Goal: Task Accomplishment & Management: Manage account settings

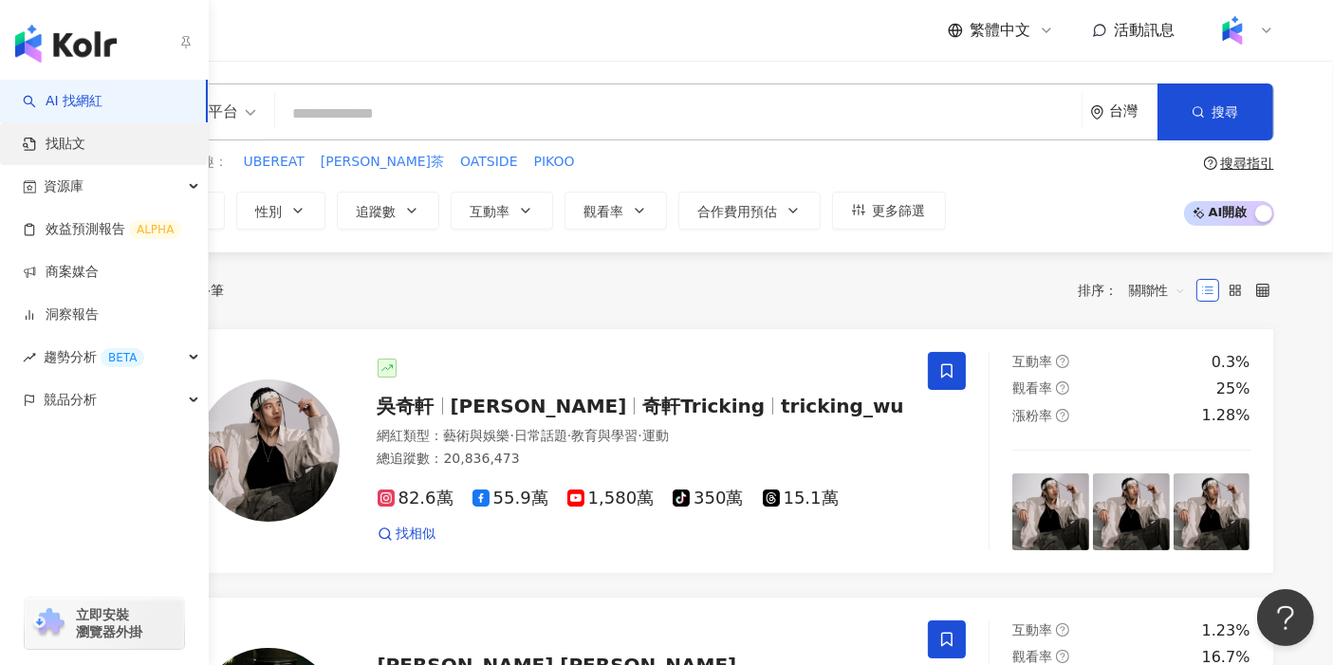
click at [48, 149] on link "找貼文" at bounding box center [54, 144] width 63 height 19
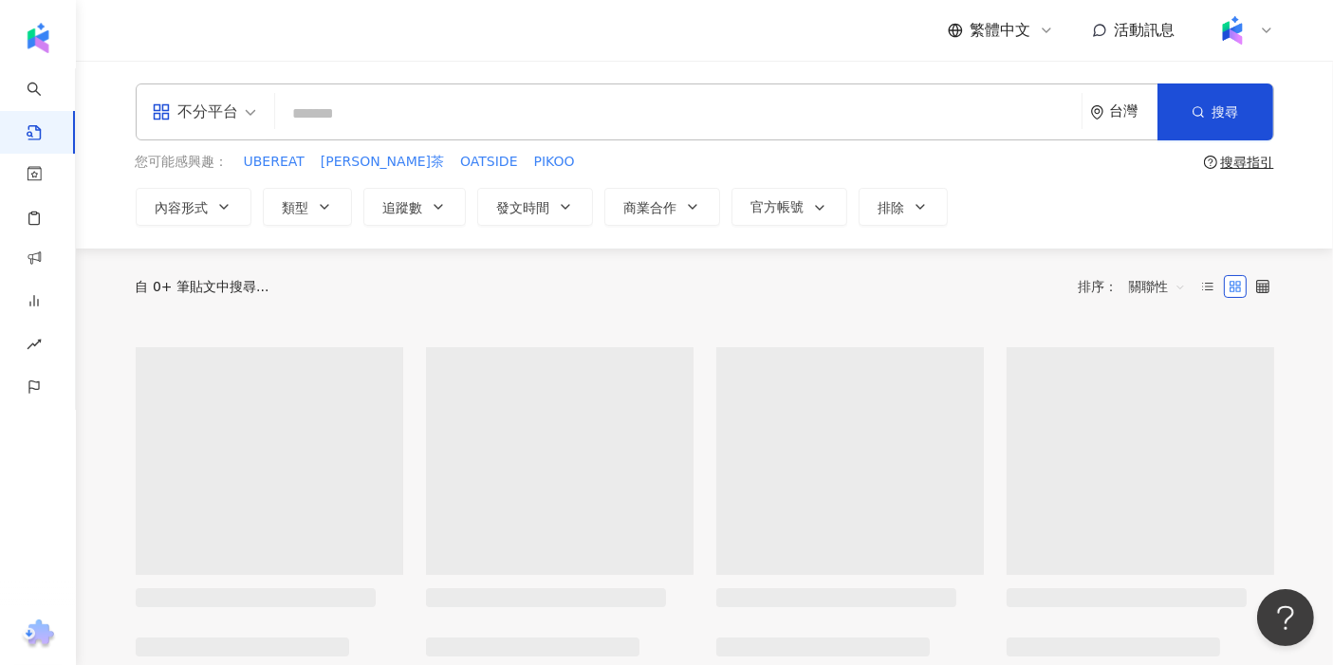
click at [342, 115] on input "search" at bounding box center [678, 113] width 791 height 41
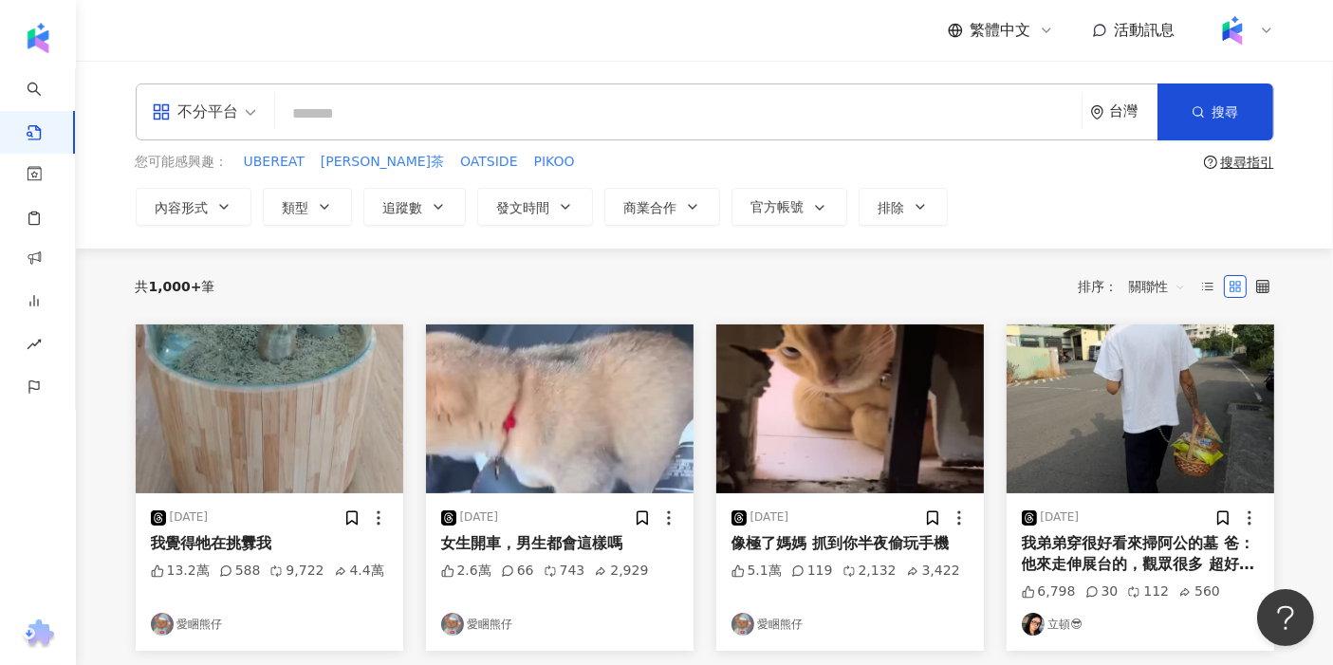
click at [405, 113] on input "search" at bounding box center [678, 113] width 791 height 41
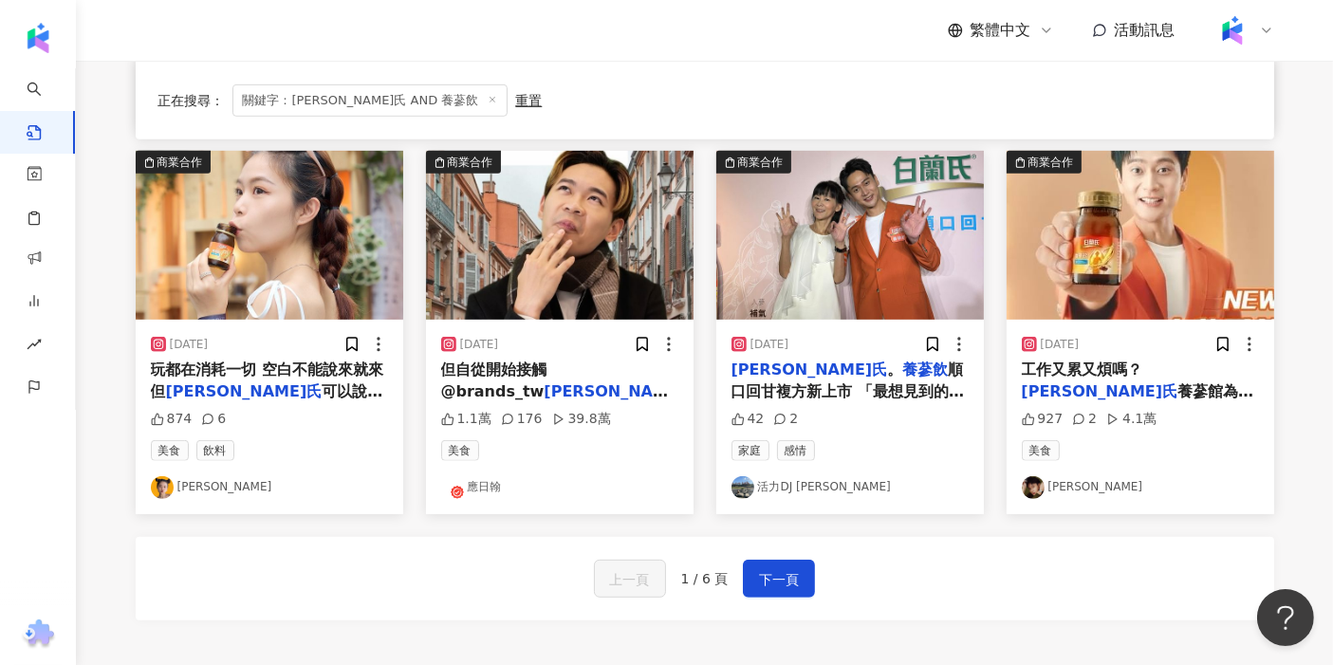
scroll to position [949, 0]
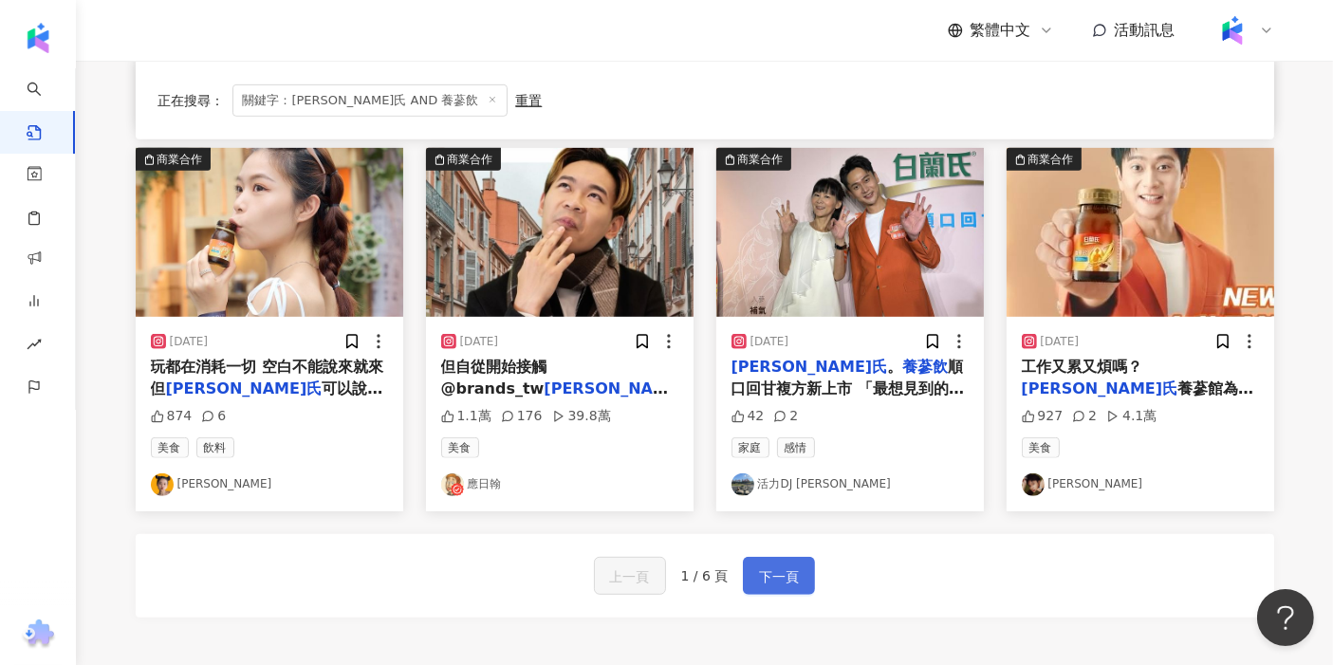
click at [523, 581] on span "下一頁" at bounding box center [779, 576] width 40 height 23
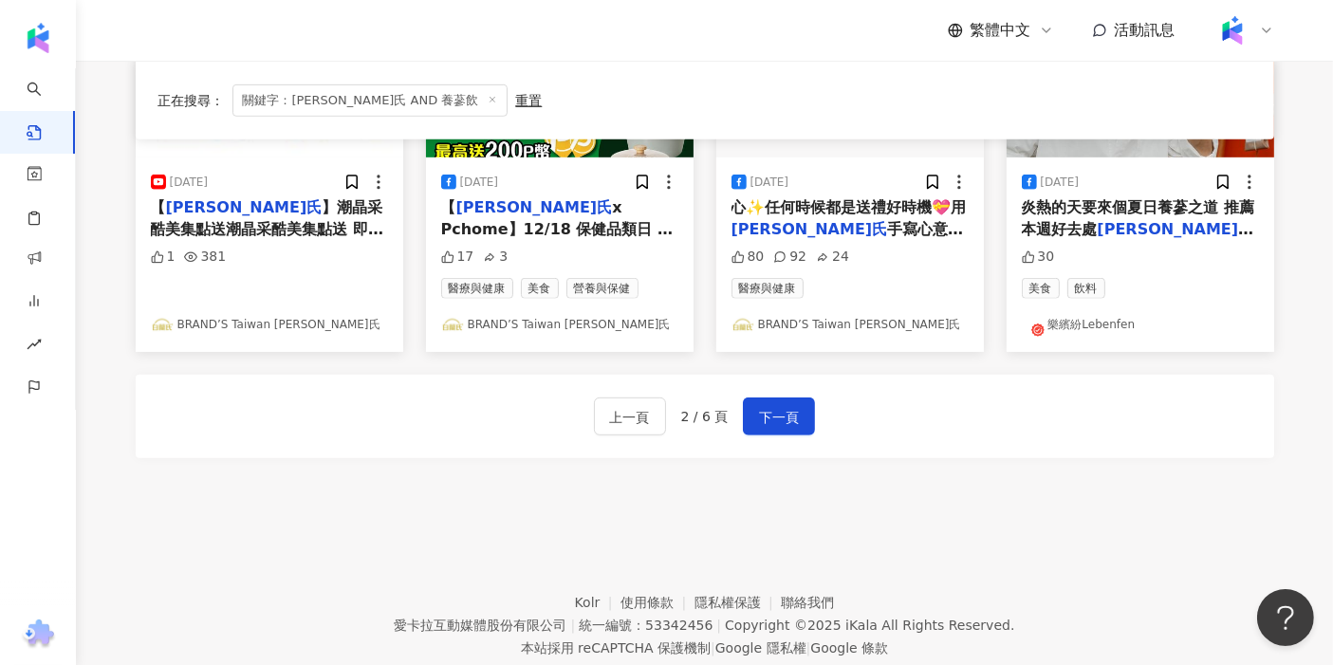
scroll to position [1155, 0]
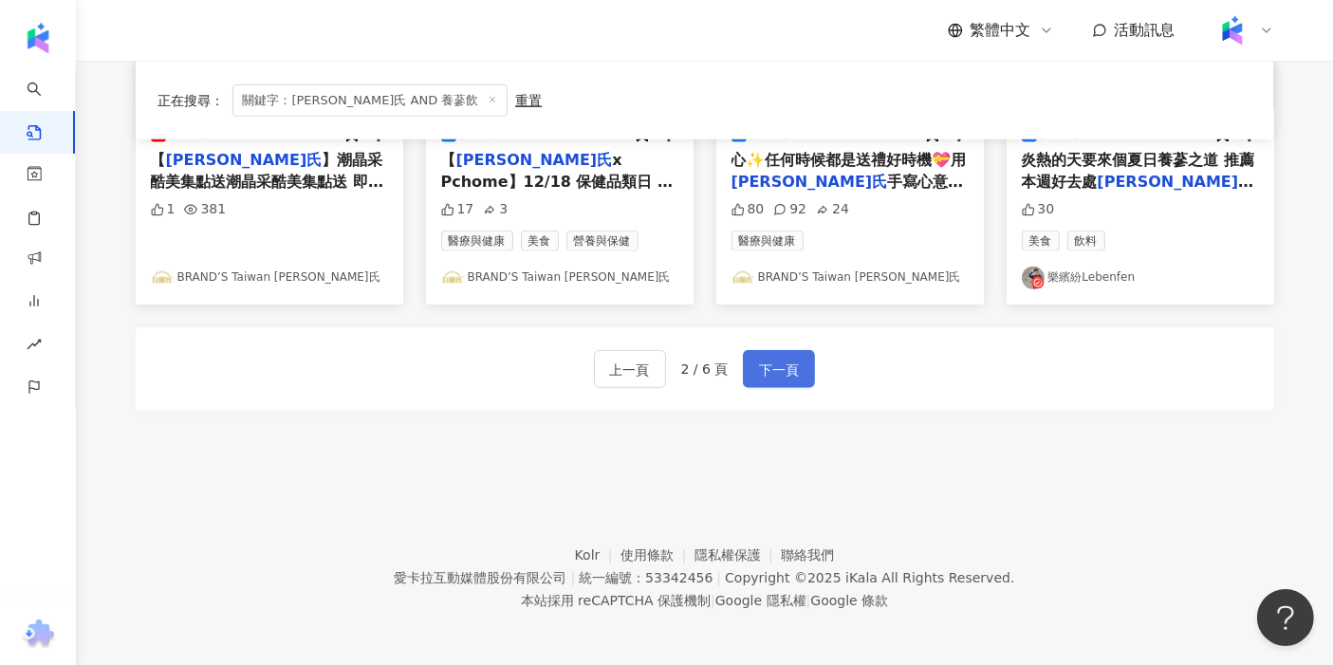
click at [523, 370] on span "下一頁" at bounding box center [779, 370] width 40 height 23
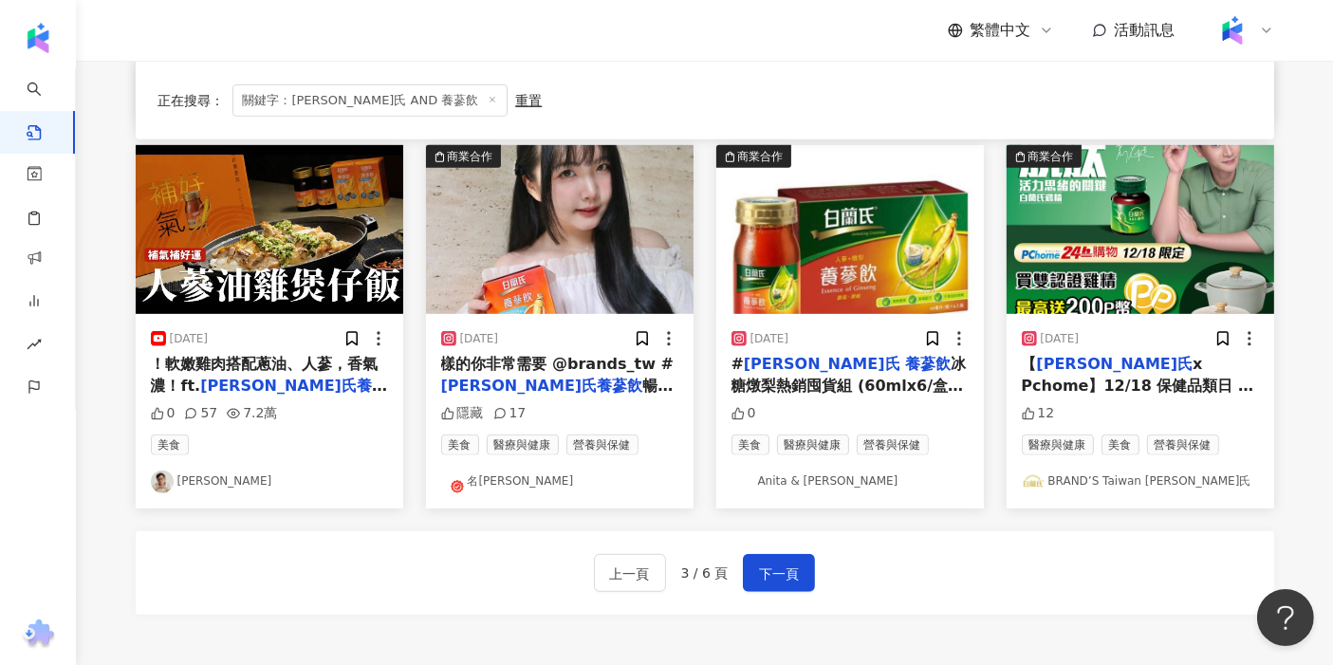
scroll to position [949, 0]
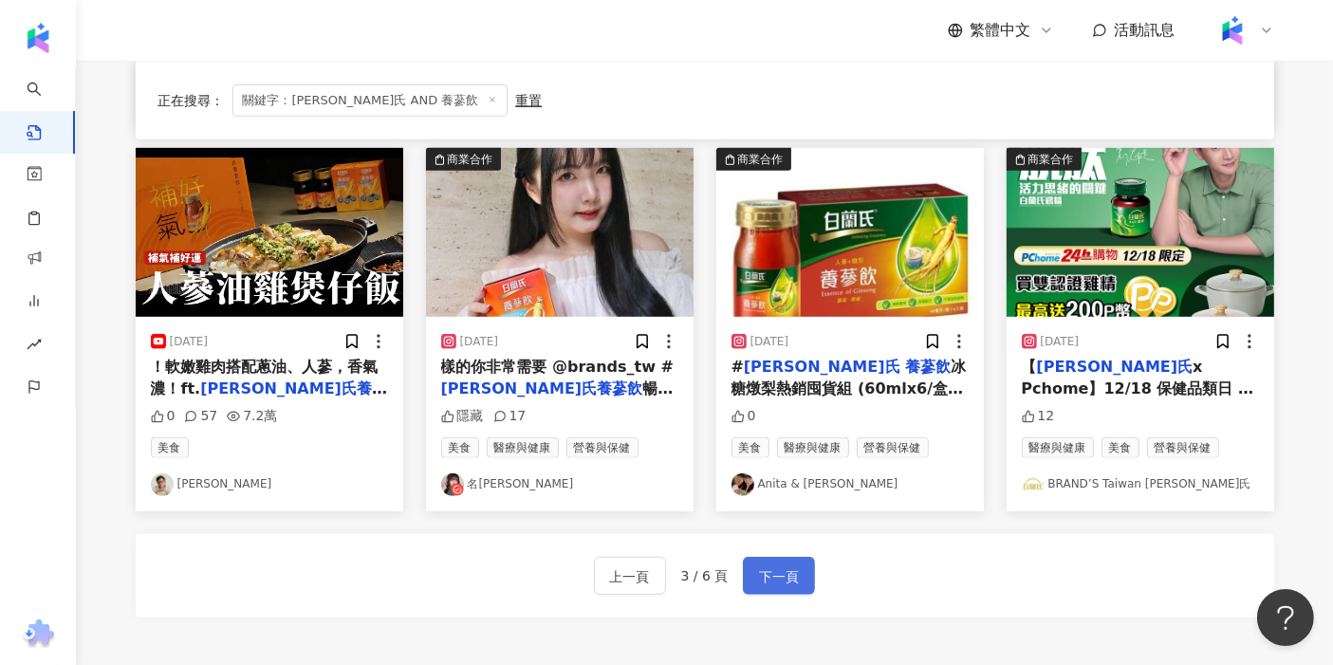
click at [523, 576] on span "下一頁" at bounding box center [779, 576] width 40 height 23
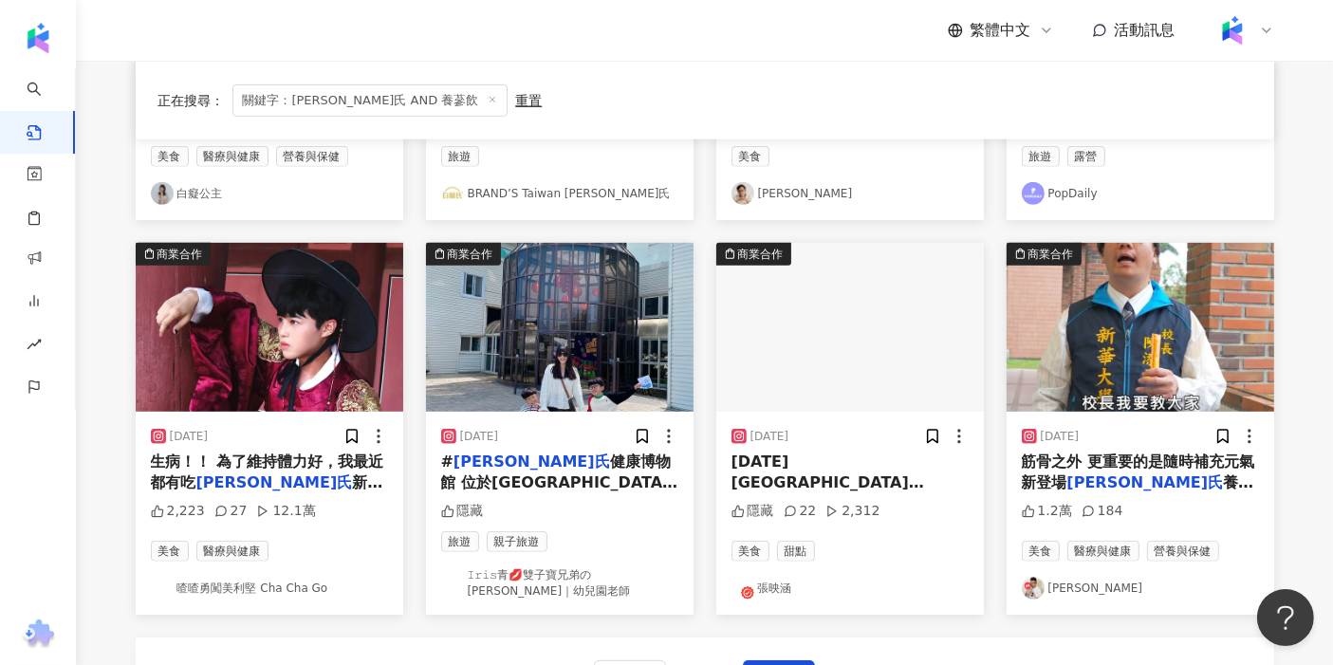
scroll to position [880, 0]
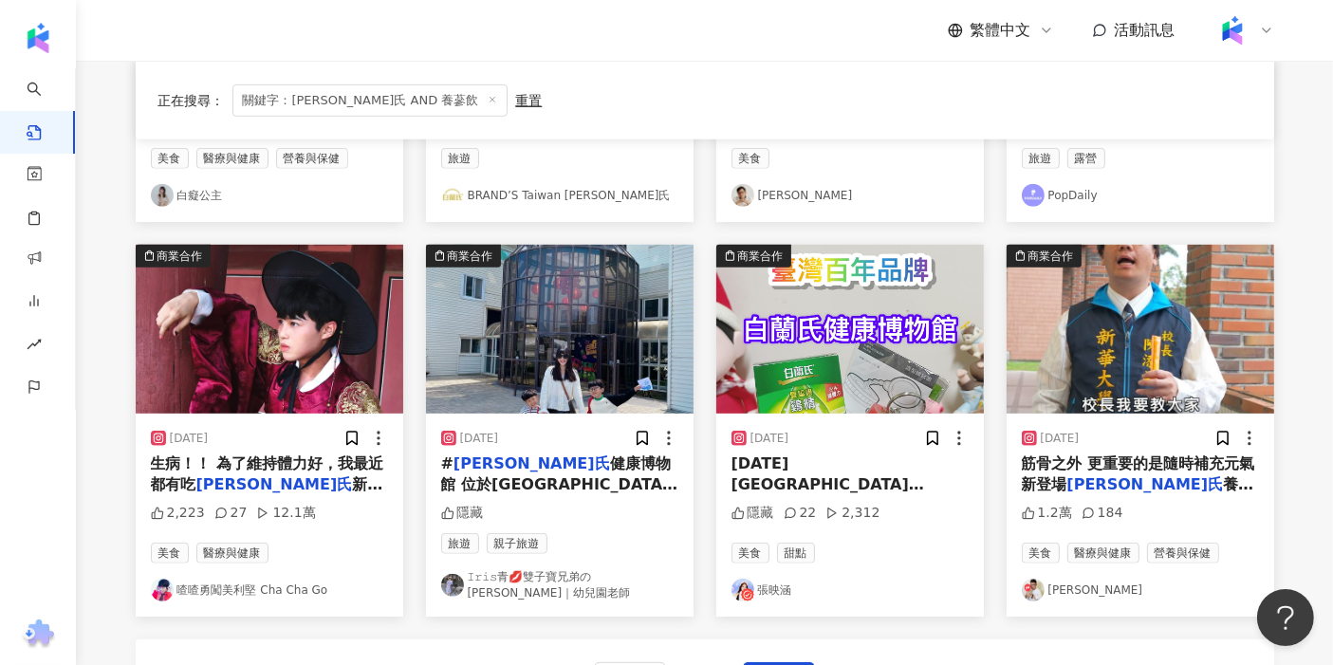
click at [523, 364] on img "button" at bounding box center [1141, 329] width 268 height 169
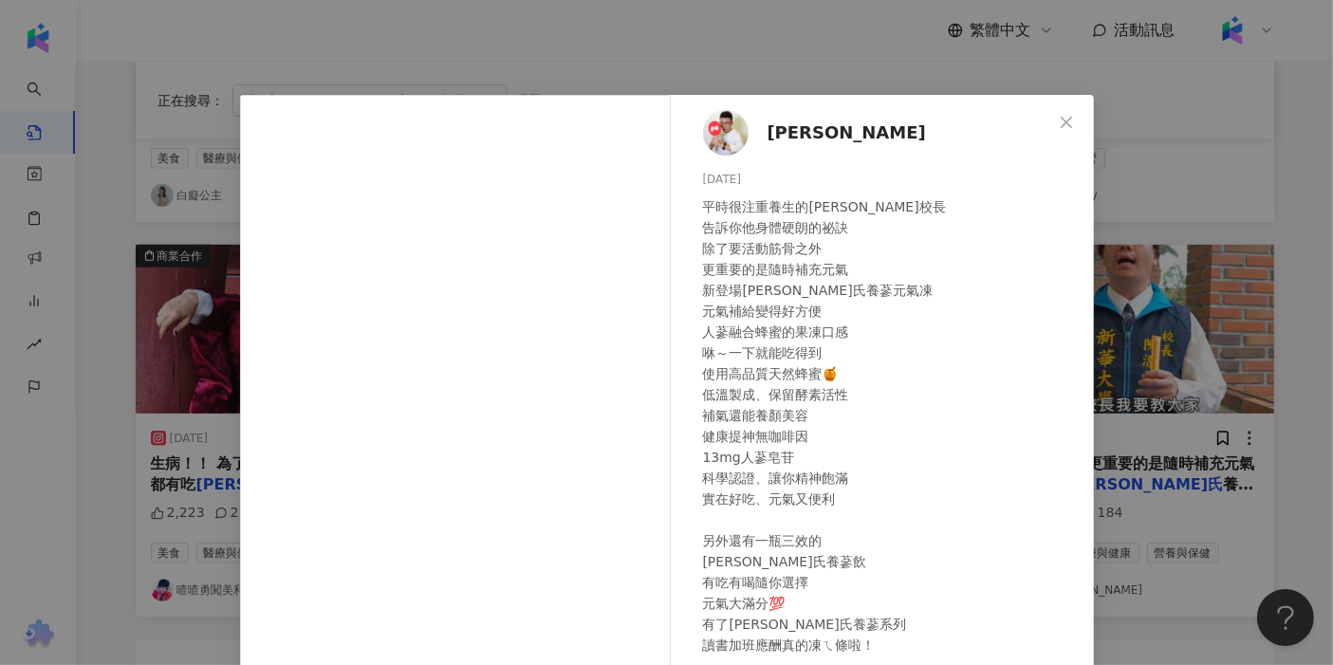
click at [523, 104] on div "阿翰 2025/3/25 平時很注重養生的陳校長 告訴你他身體硬朗的祕訣 除了要活動筋骨之外 更重要的是隨時補充元氣 新登場白蘭氏養蔘元氣凍 元氣補給變得好方…" at bounding box center [666, 332] width 1333 height 665
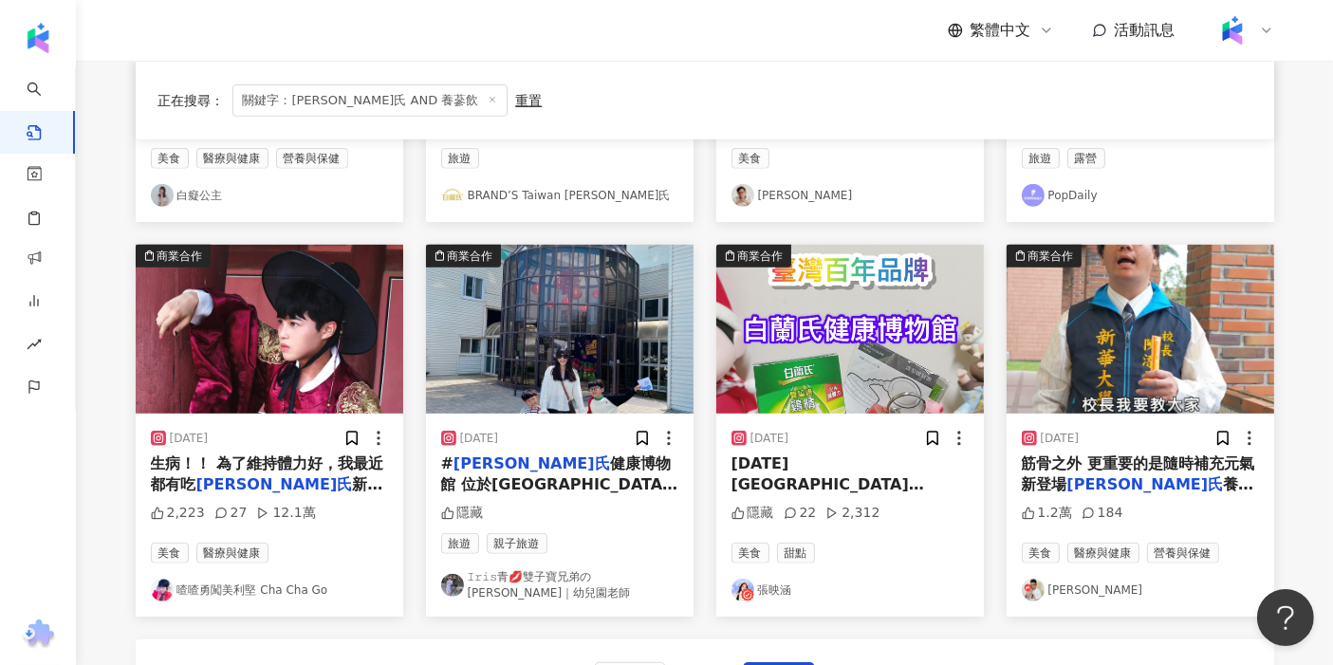
scroll to position [1192, 0]
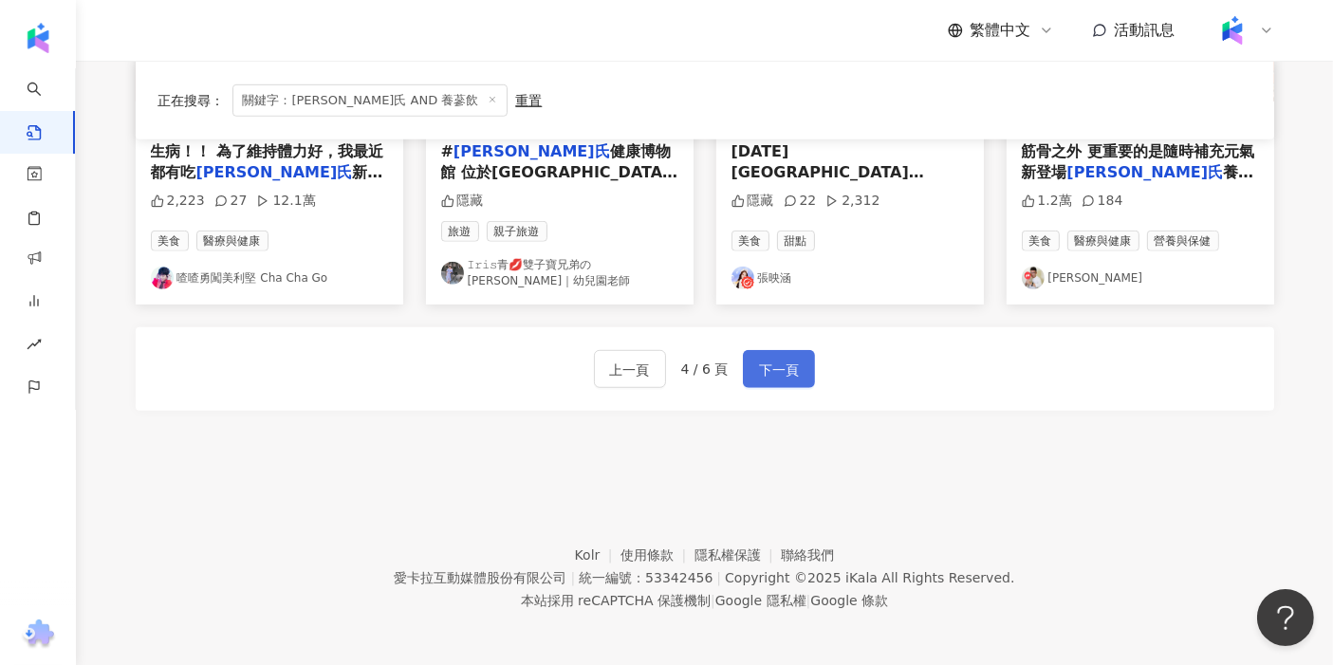
click at [523, 369] on span "下一頁" at bounding box center [779, 370] width 40 height 23
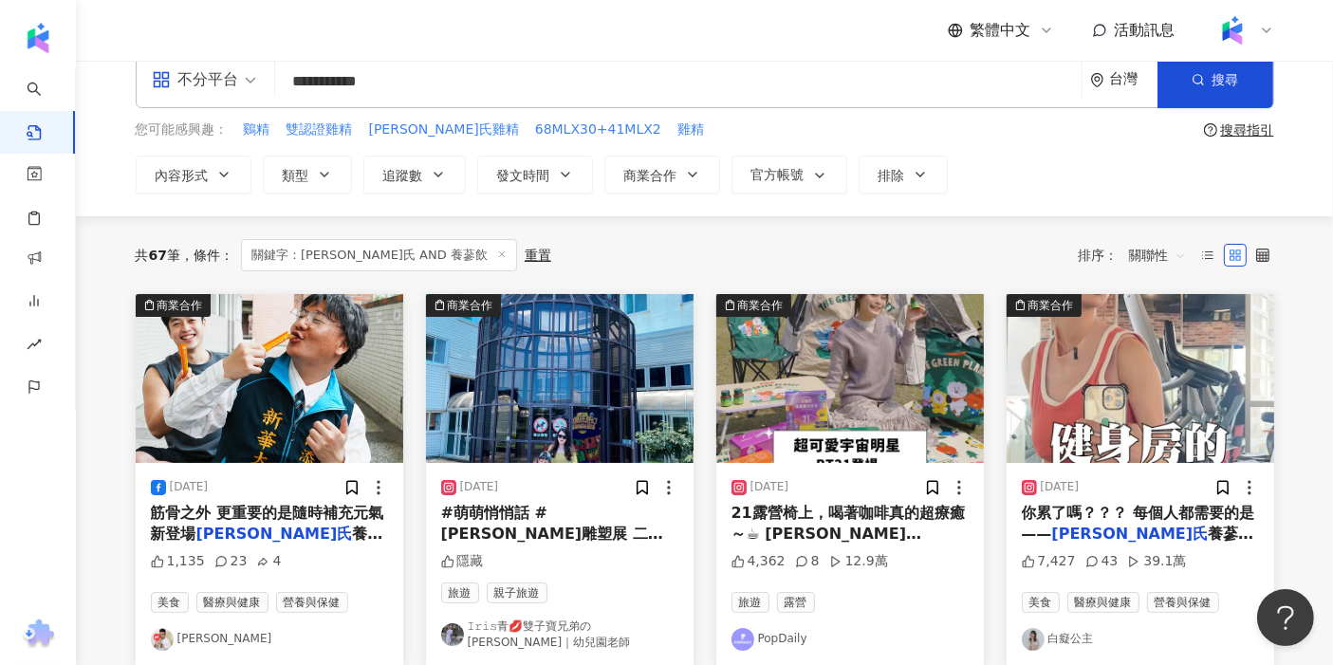
scroll to position [0, 0]
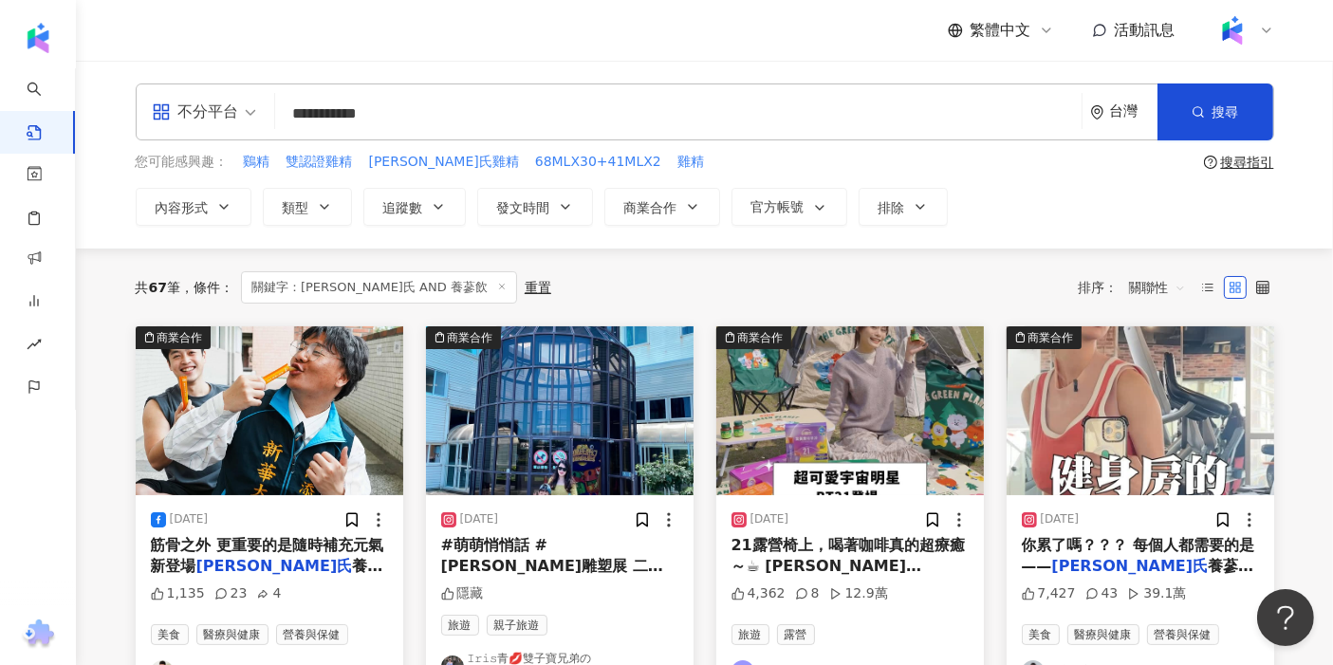
click at [430, 109] on input "**********" at bounding box center [678, 113] width 791 height 41
drag, startPoint x: 428, startPoint y: 124, endPoint x: 304, endPoint y: 128, distance: 124.3
click at [304, 128] on input "**********" at bounding box center [678, 113] width 791 height 41
type input "*"
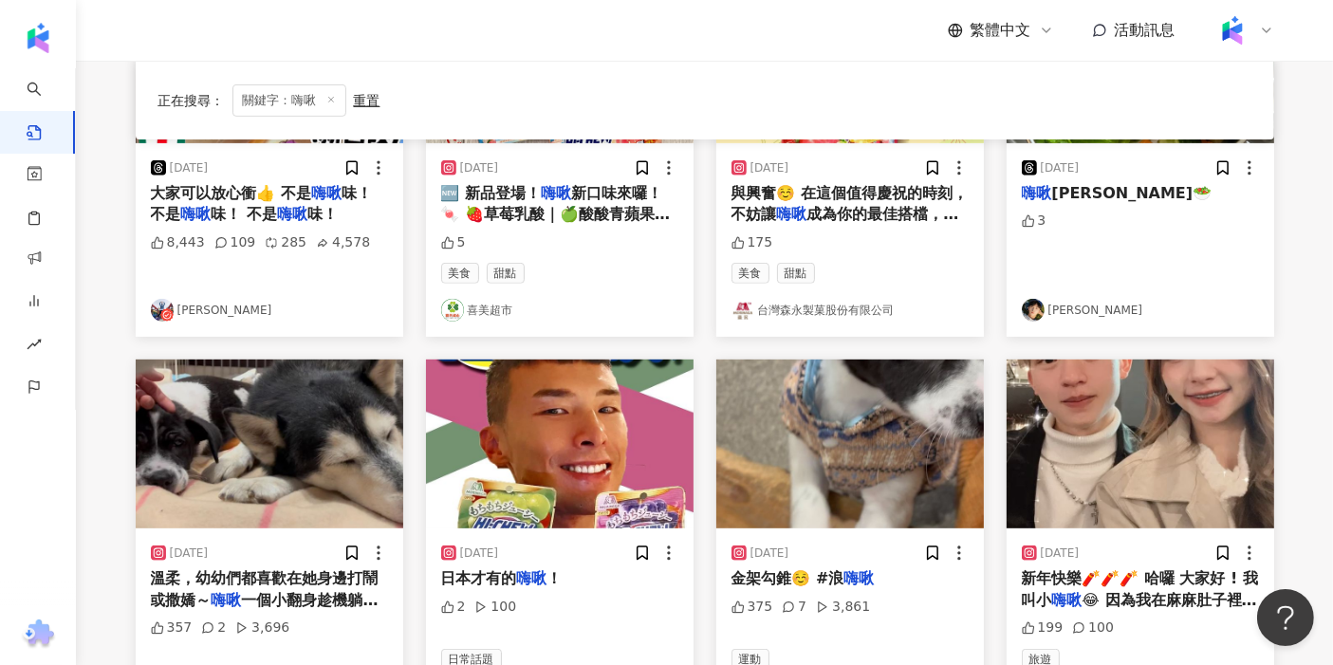
scroll to position [1155, 0]
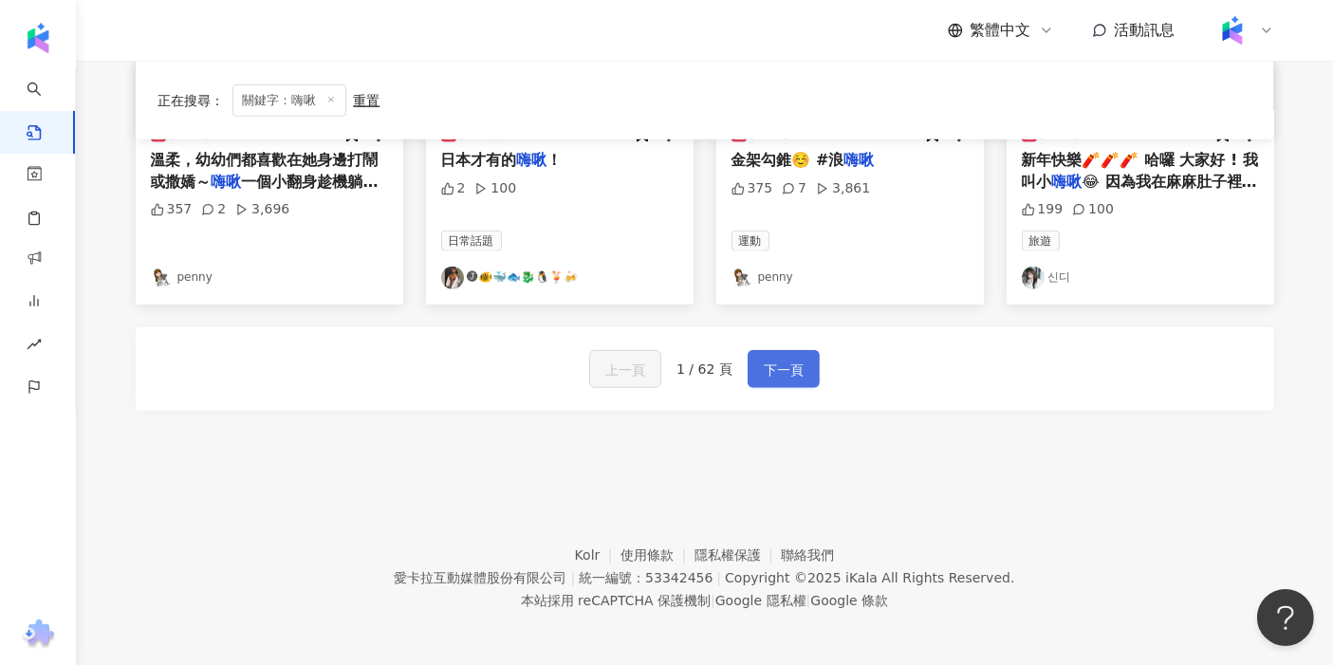
click at [523, 374] on span "下一頁" at bounding box center [784, 370] width 40 height 23
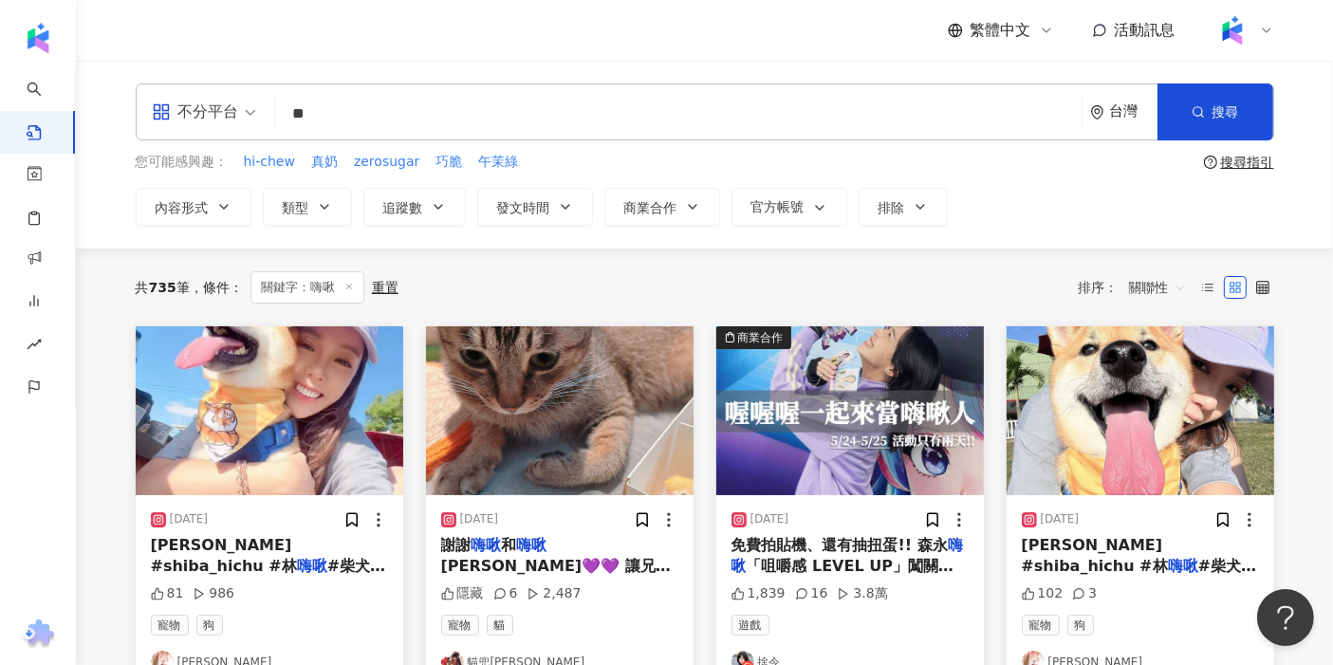
scroll to position [0, 0]
click at [523, 278] on span "關聯性" at bounding box center [1157, 287] width 57 height 30
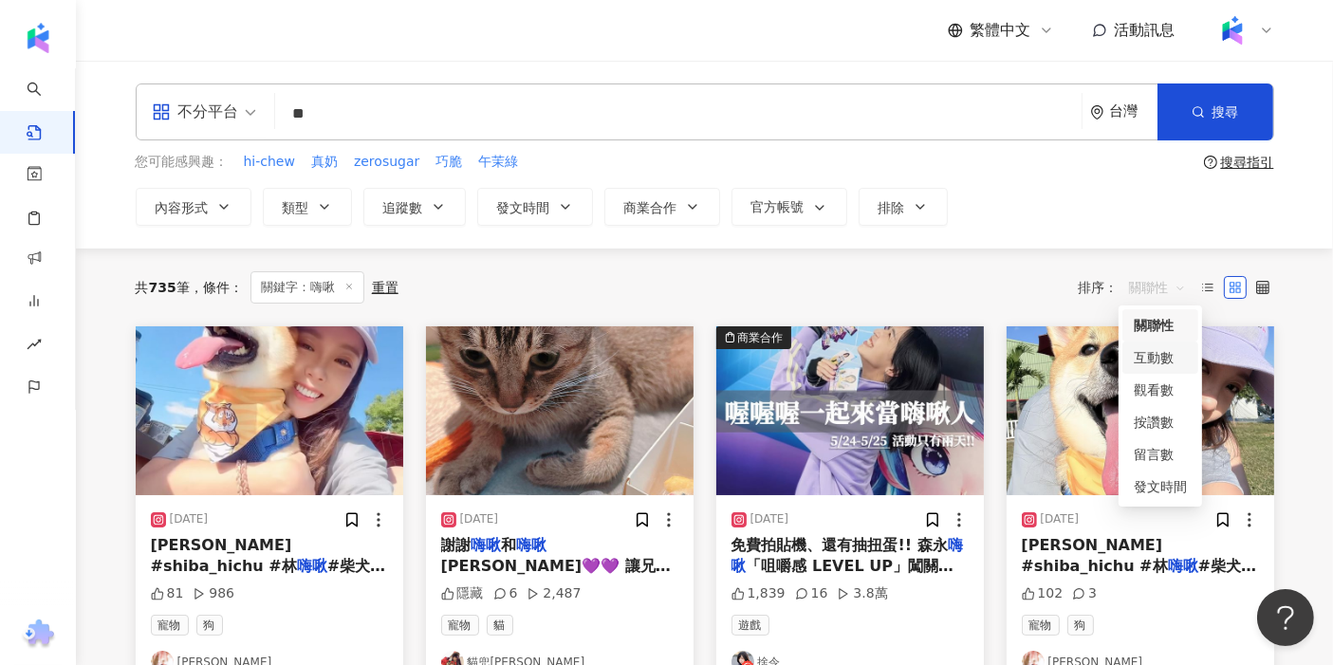
click at [523, 349] on div "互動數" at bounding box center [1160, 357] width 53 height 21
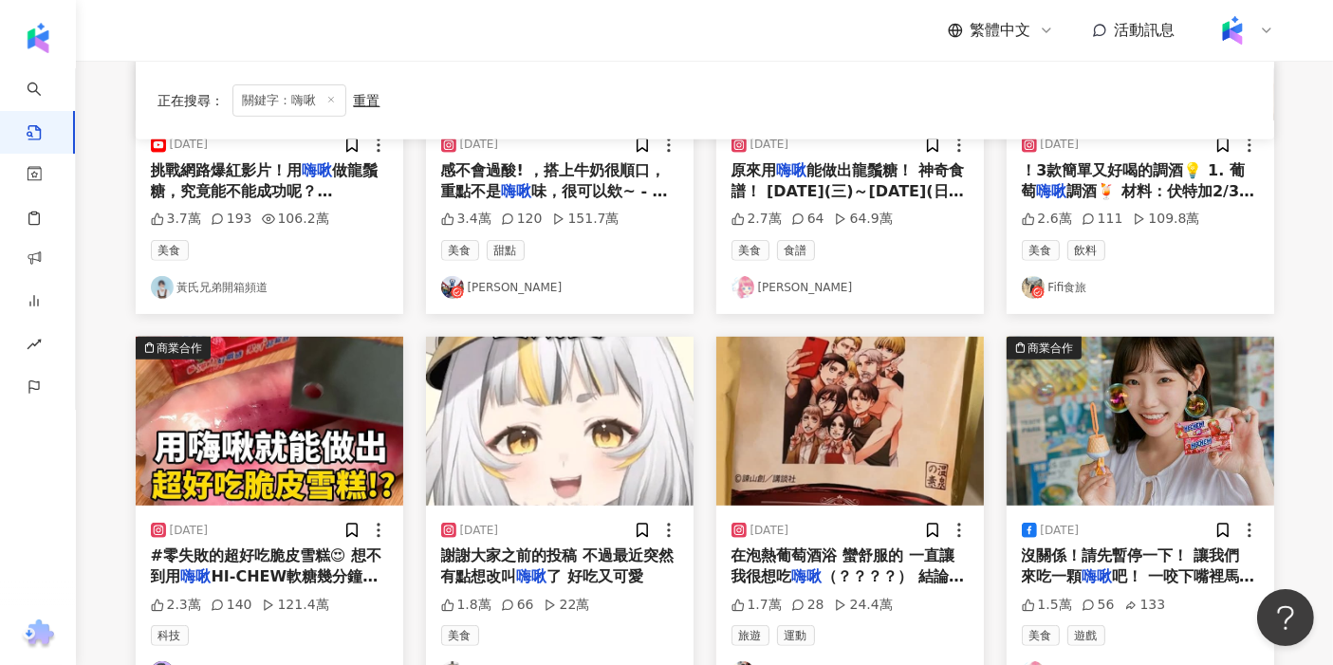
scroll to position [842, 0]
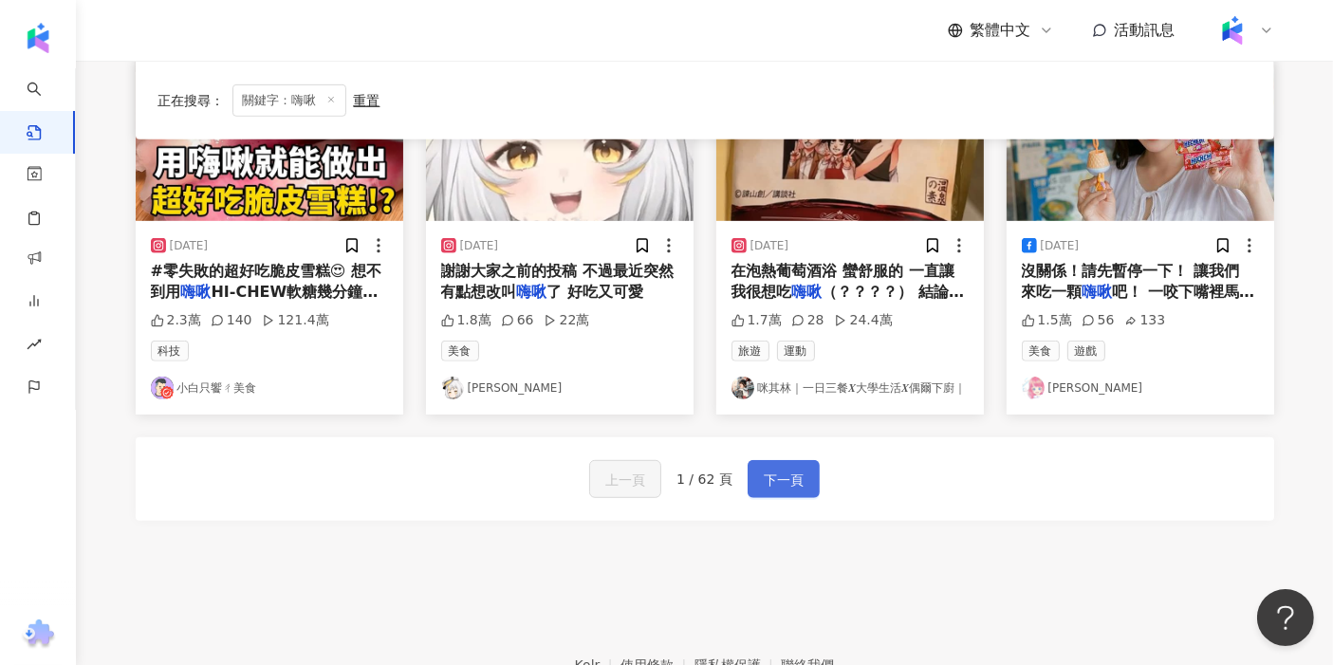
click at [523, 489] on button "下一頁" at bounding box center [784, 479] width 72 height 38
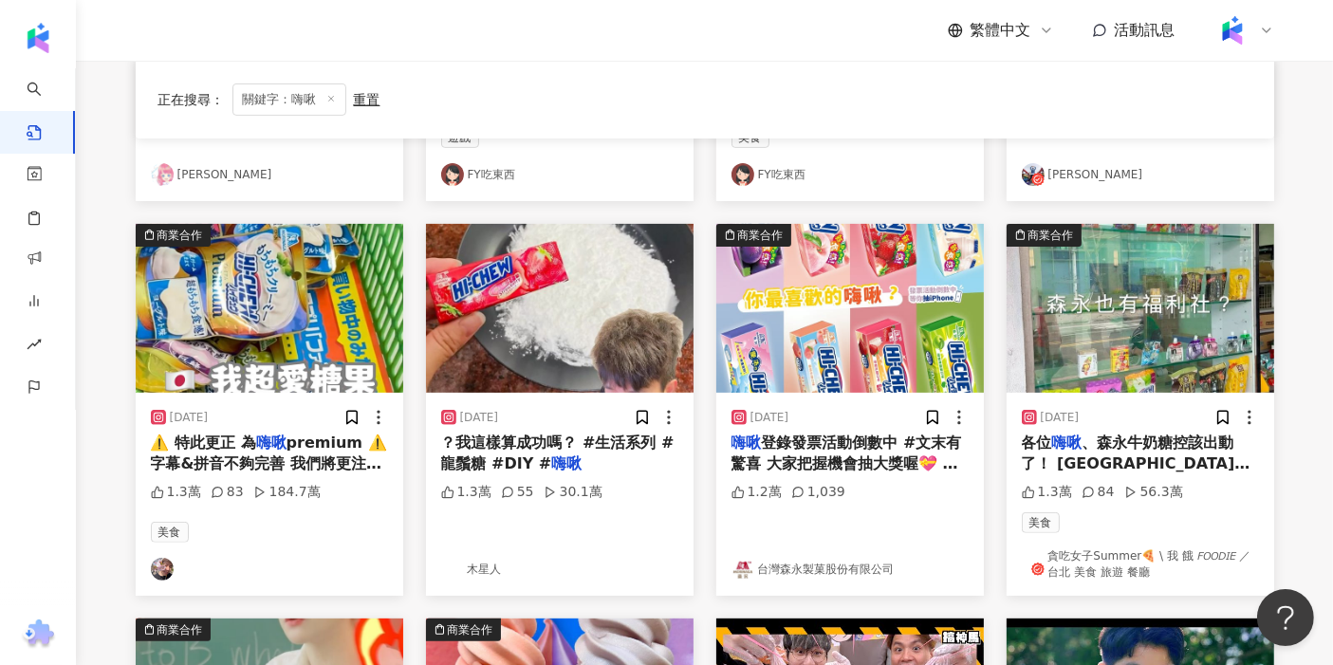
scroll to position [421, 0]
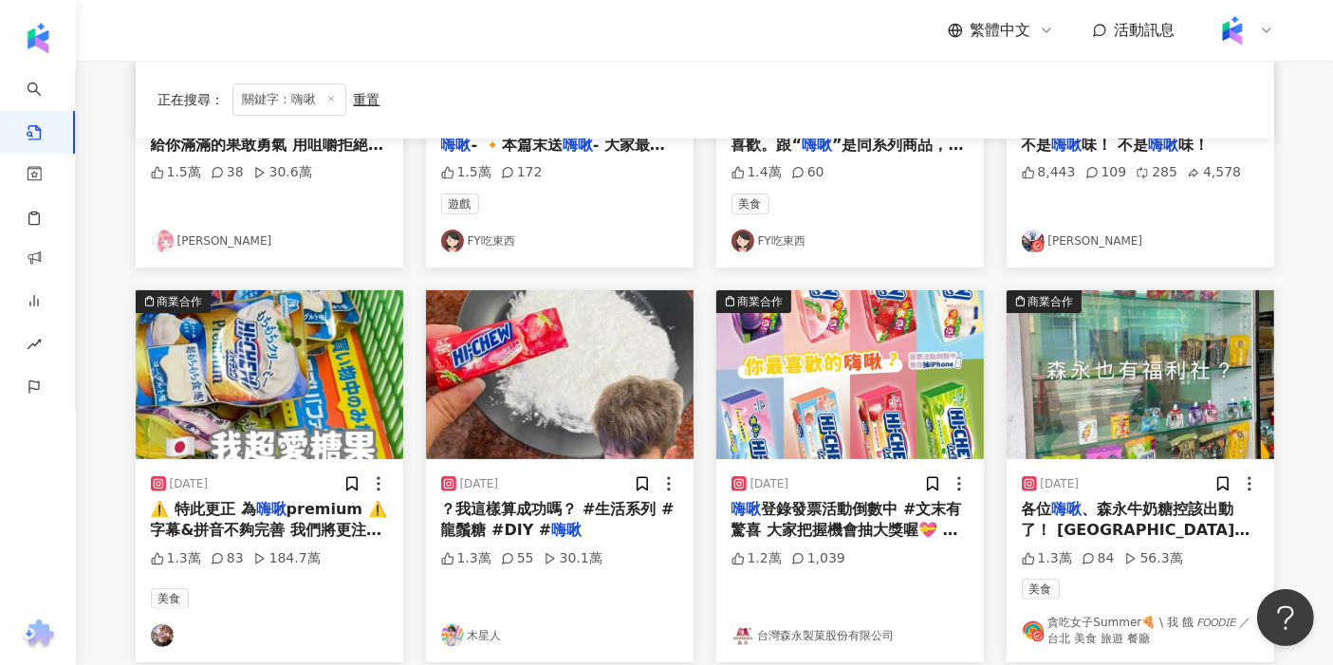
click at [504, 408] on img "button" at bounding box center [560, 374] width 268 height 169
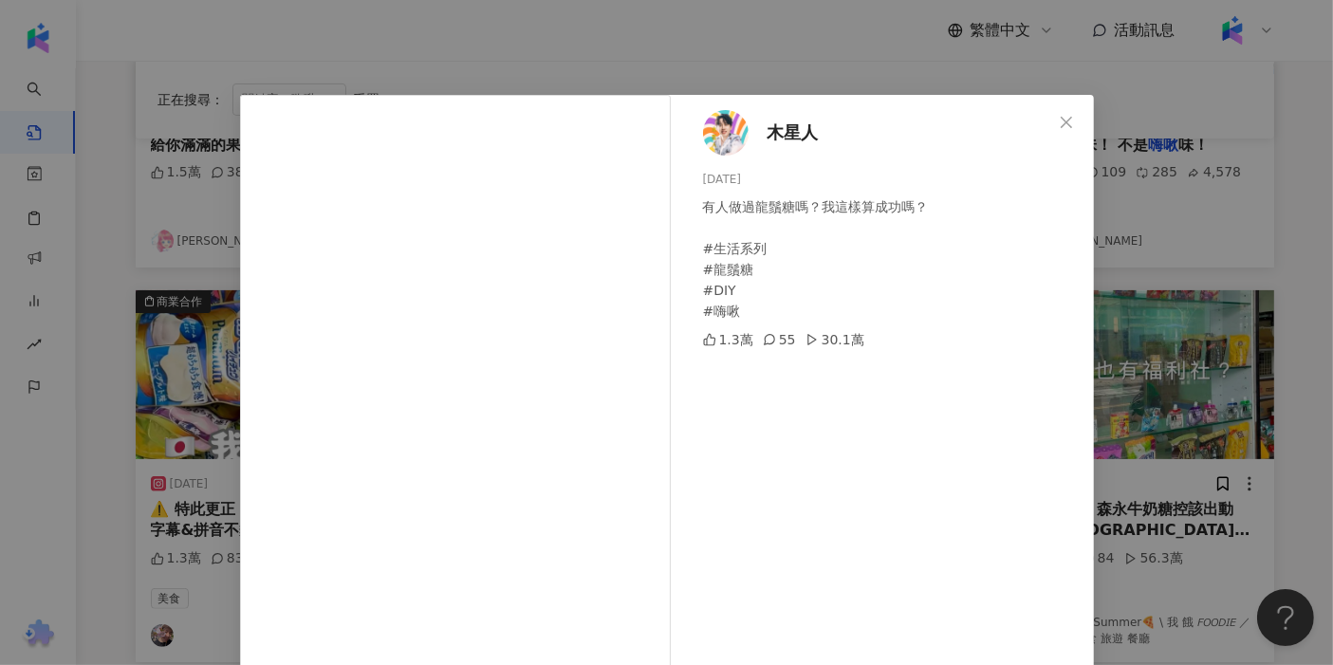
scroll to position [105, 0]
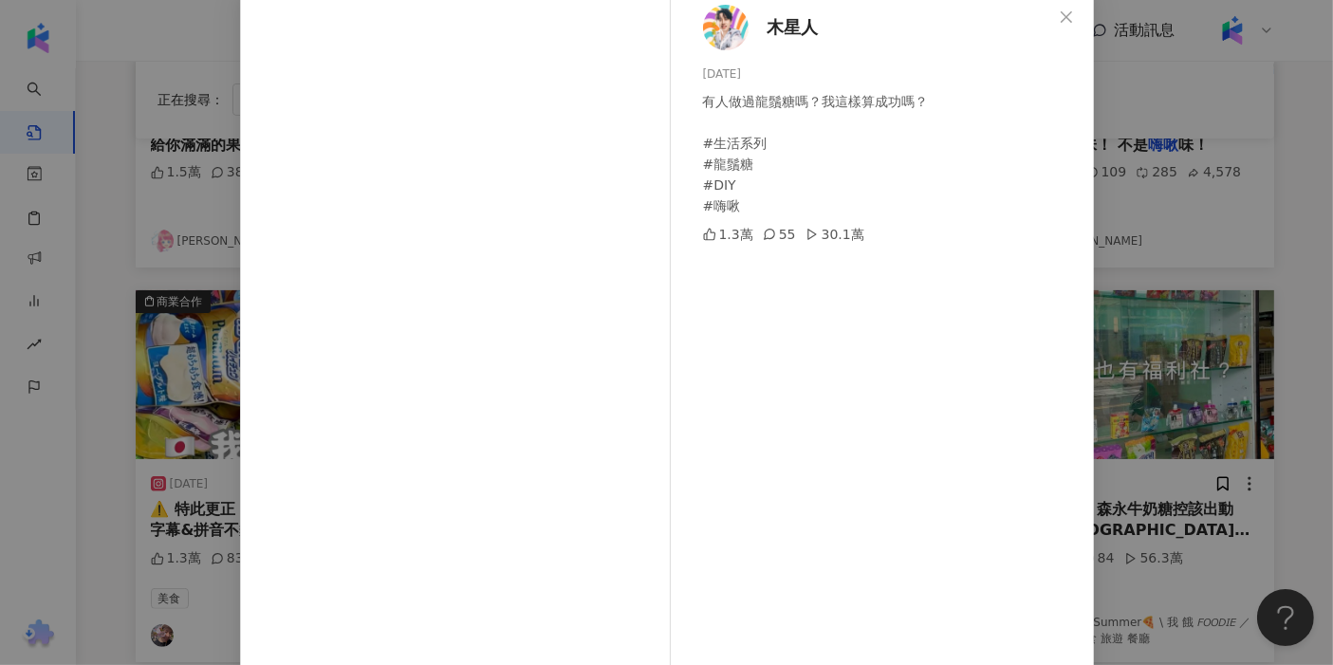
click at [523, 340] on div "木星人 2023/12/10 有人做過龍鬚糖嗎？我這樣算成功嗎？ #生活系列 #龍鬚糖 #DIY #嗨啾 1.3萬 55 30.1萬 查看原始貼文" at bounding box center [666, 332] width 1333 height 665
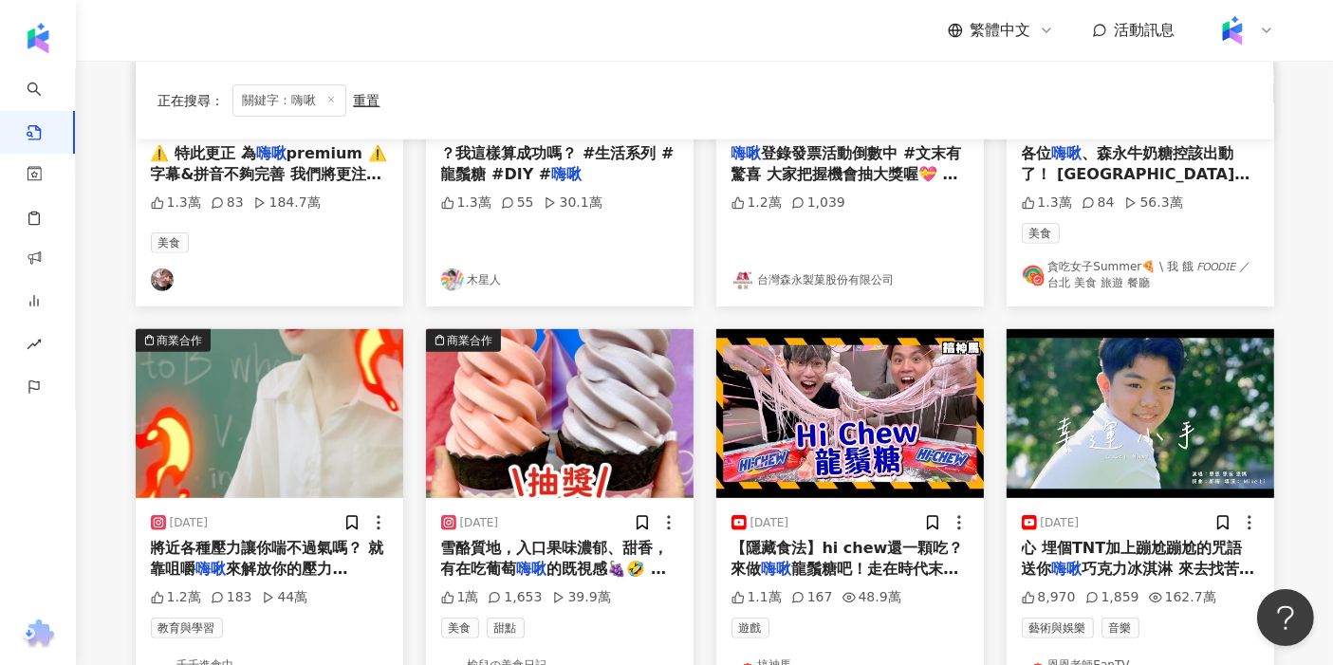
scroll to position [737, 0]
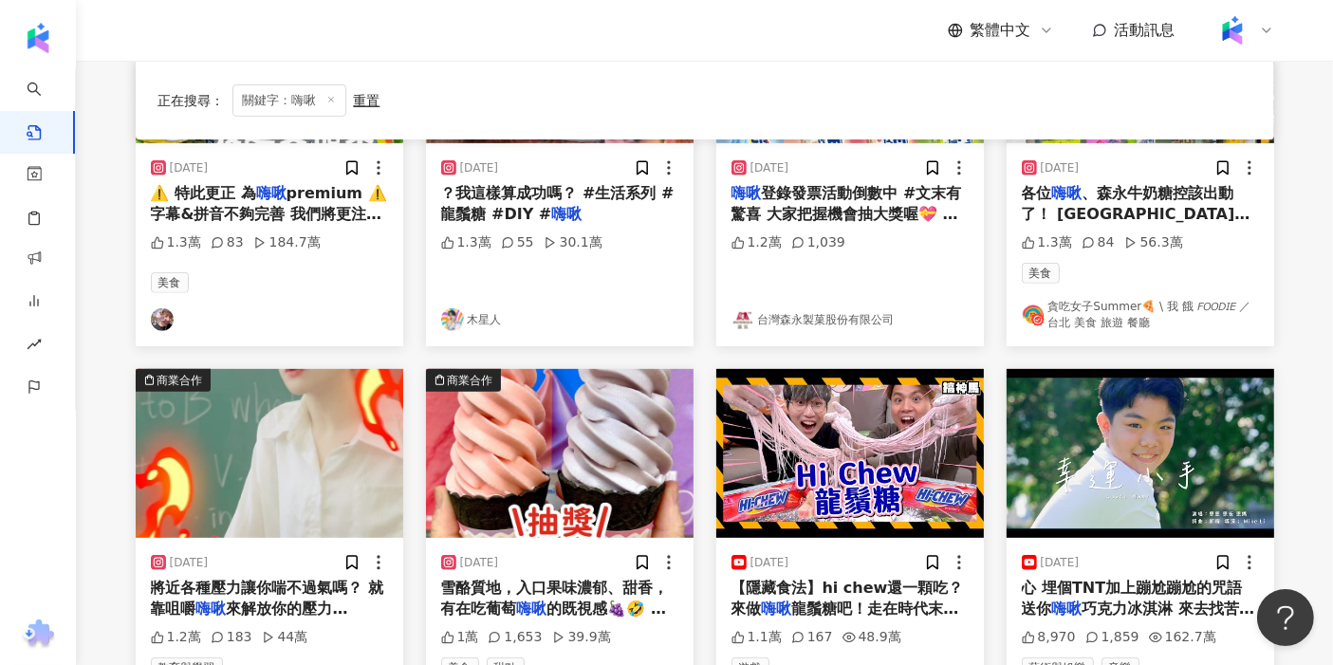
click at [261, 466] on img "button" at bounding box center [270, 453] width 268 height 169
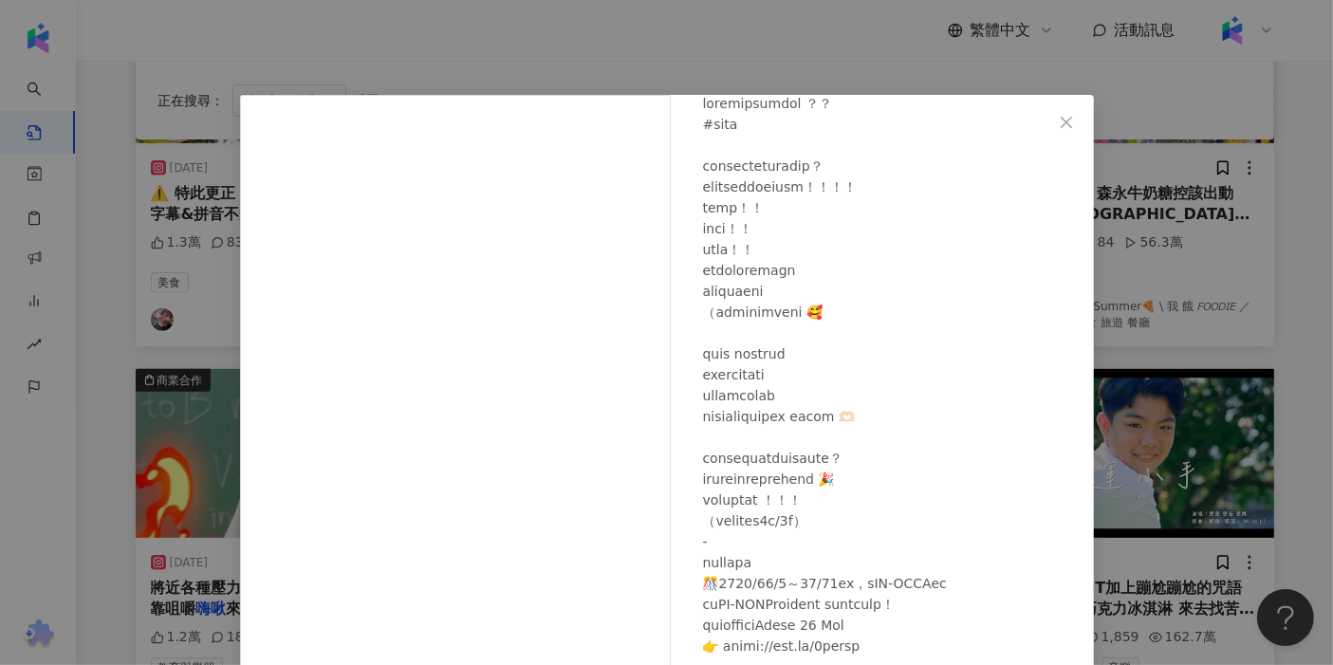
scroll to position [119, 0]
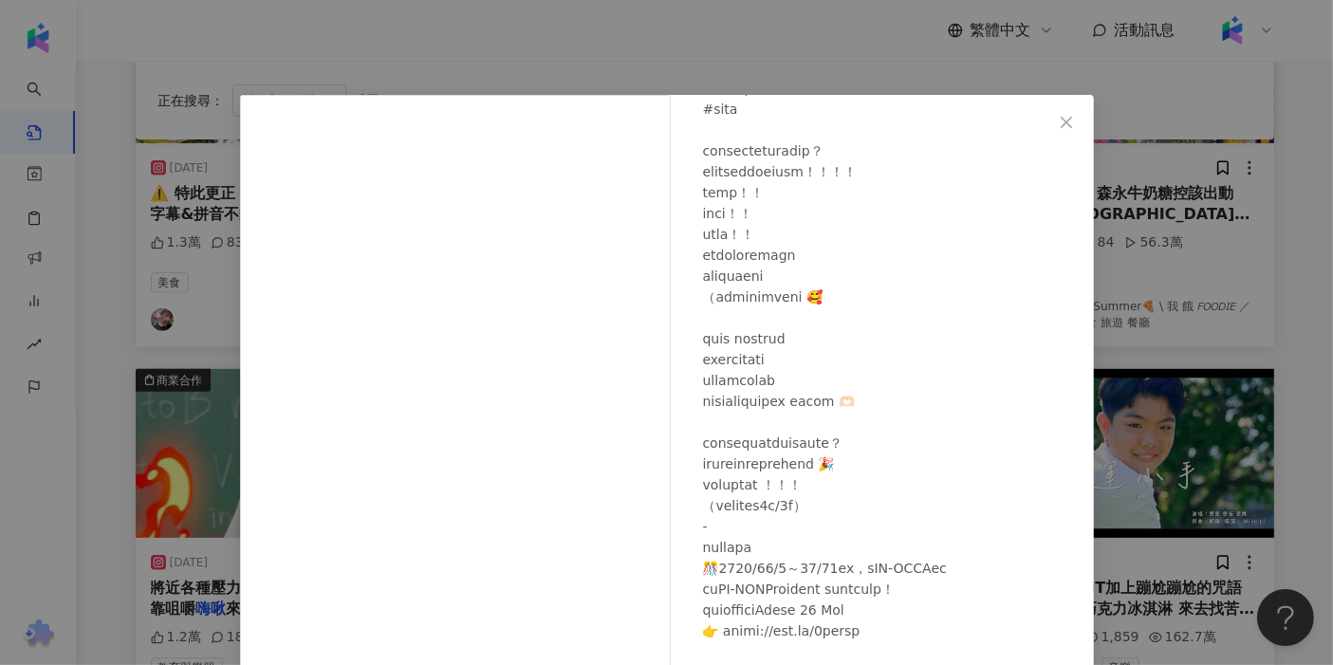
click at [523, 290] on div "千千進食中 2023/12/19 1.2萬 183 44萬 查看原始貼文" at bounding box center [666, 332] width 1333 height 665
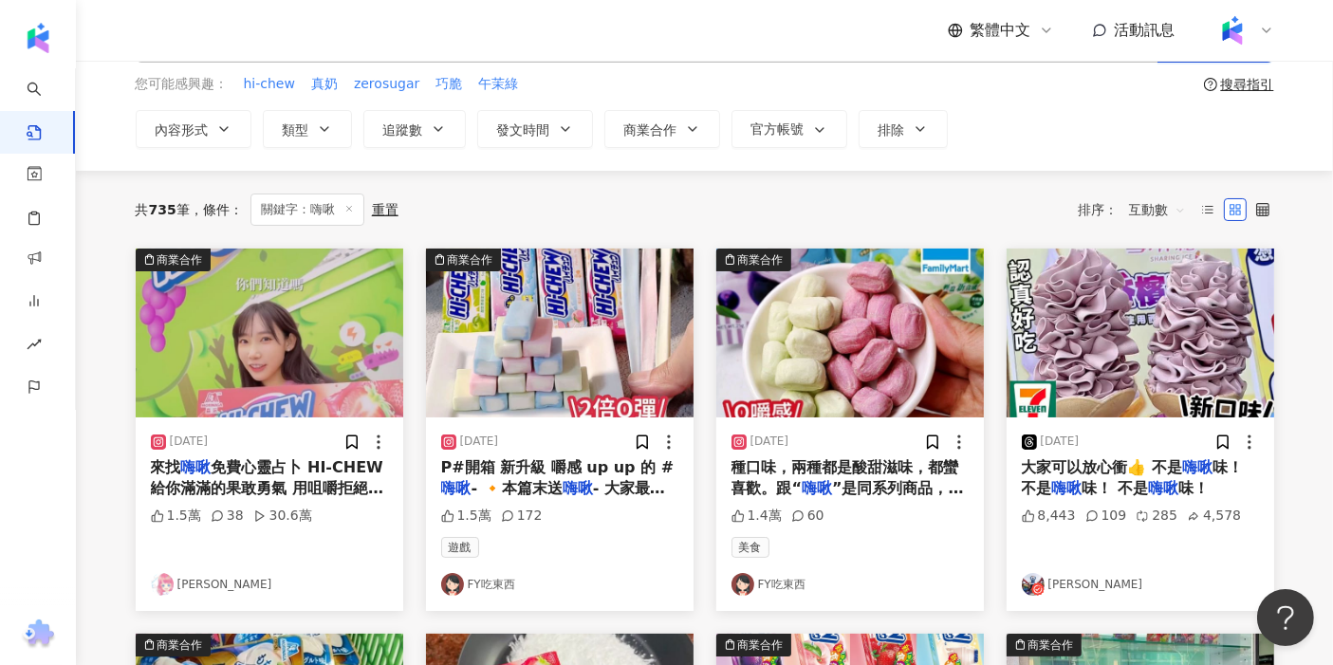
scroll to position [0, 0]
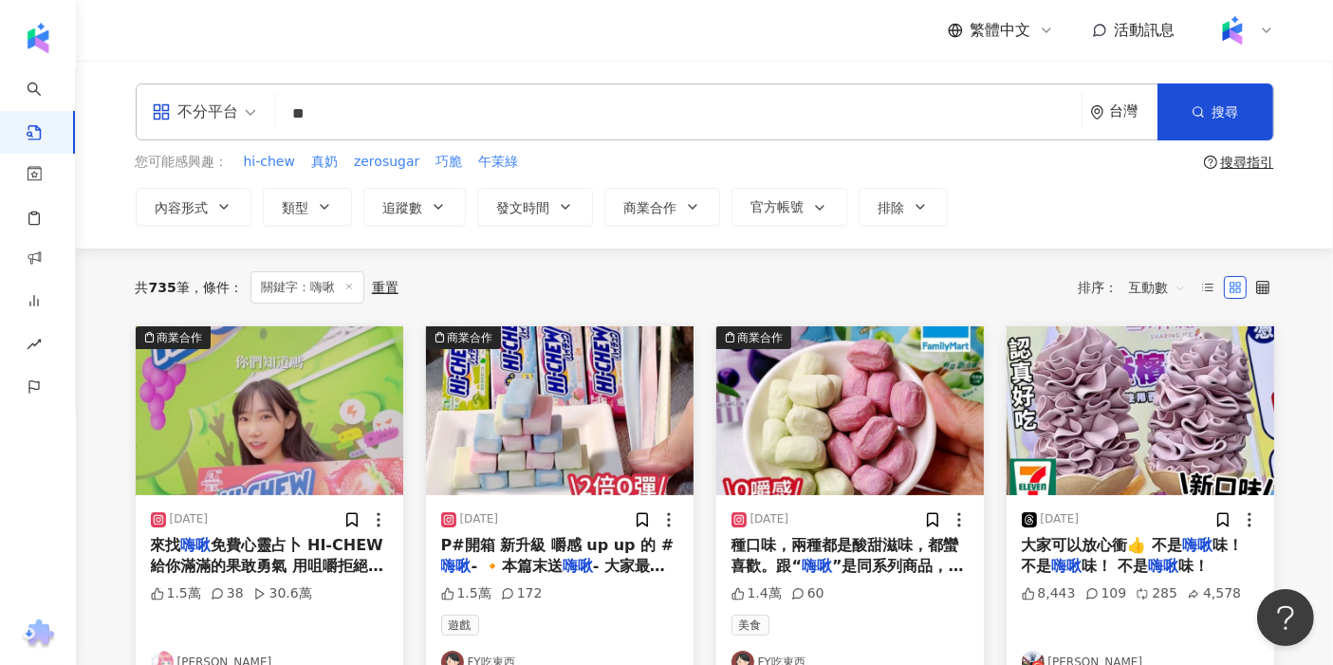
click at [488, 115] on input "**" at bounding box center [678, 113] width 791 height 41
type input "**********"
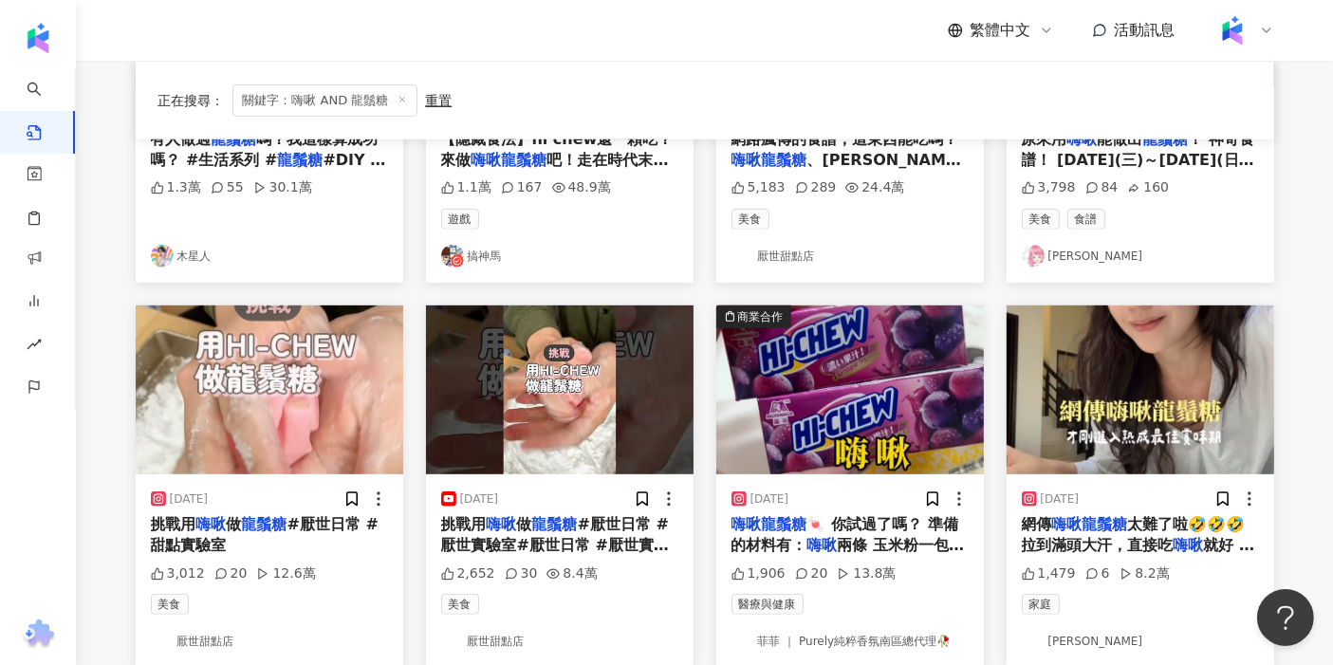
scroll to position [949, 0]
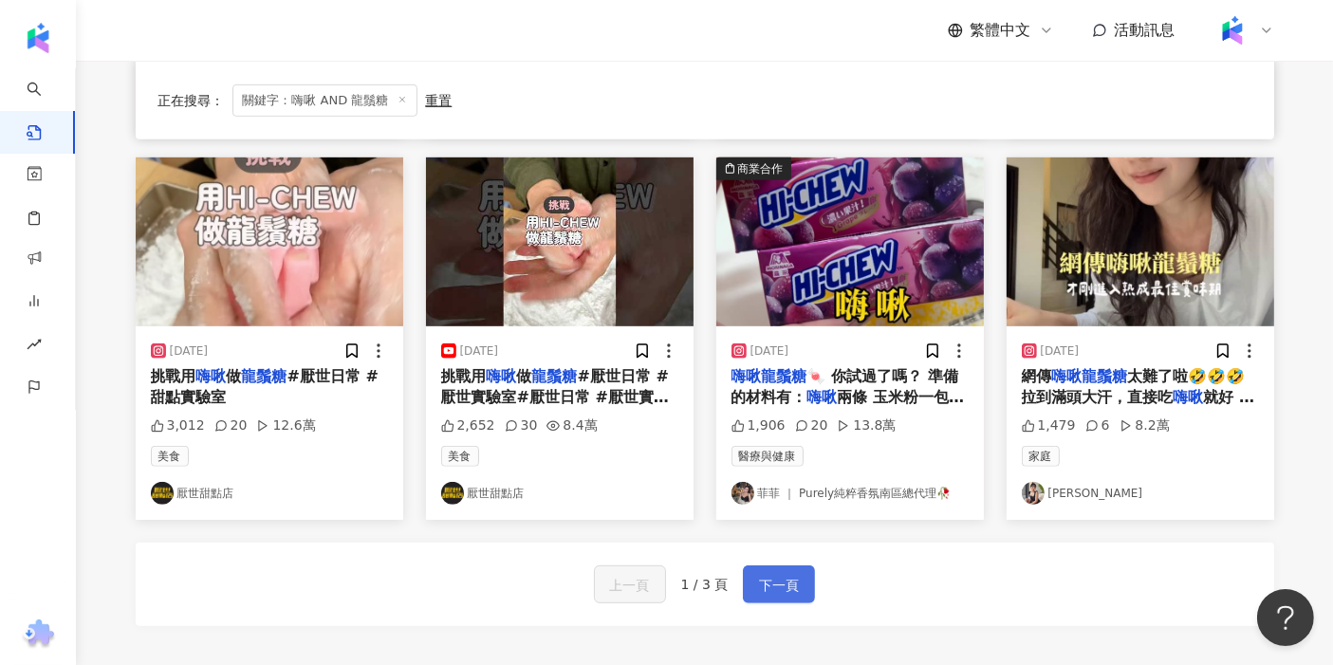
click at [523, 582] on span "下一頁" at bounding box center [779, 585] width 40 height 23
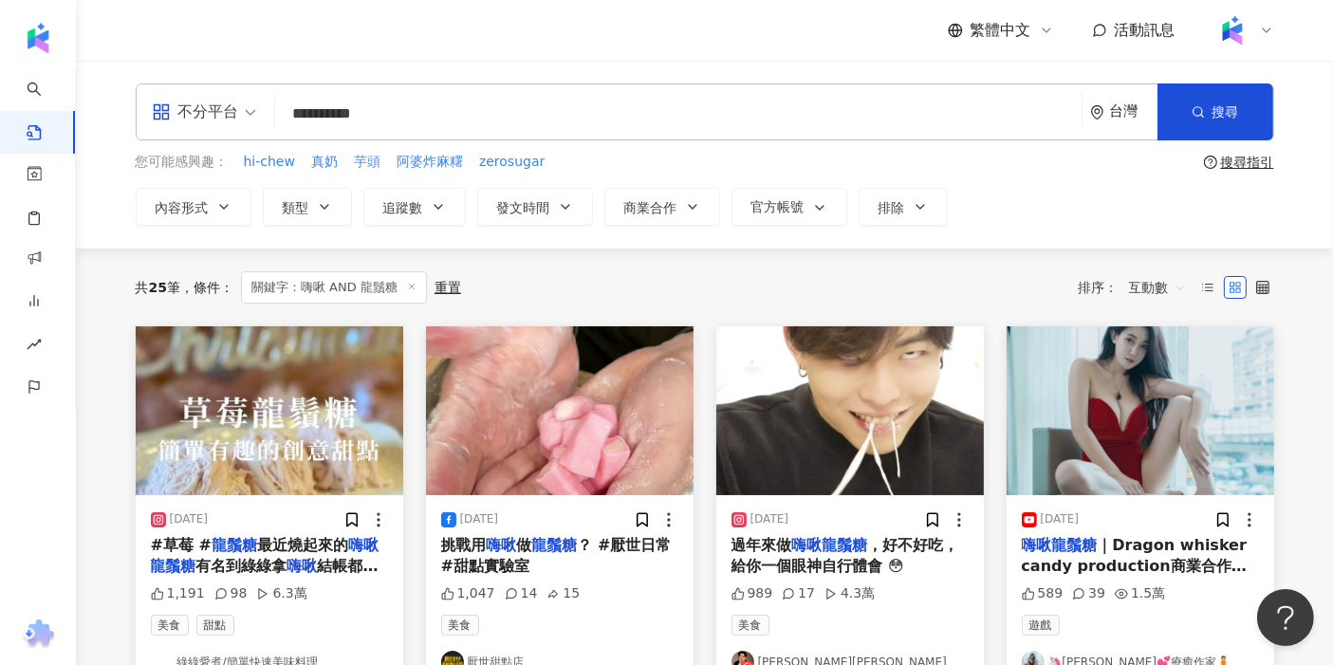
scroll to position [105, 0]
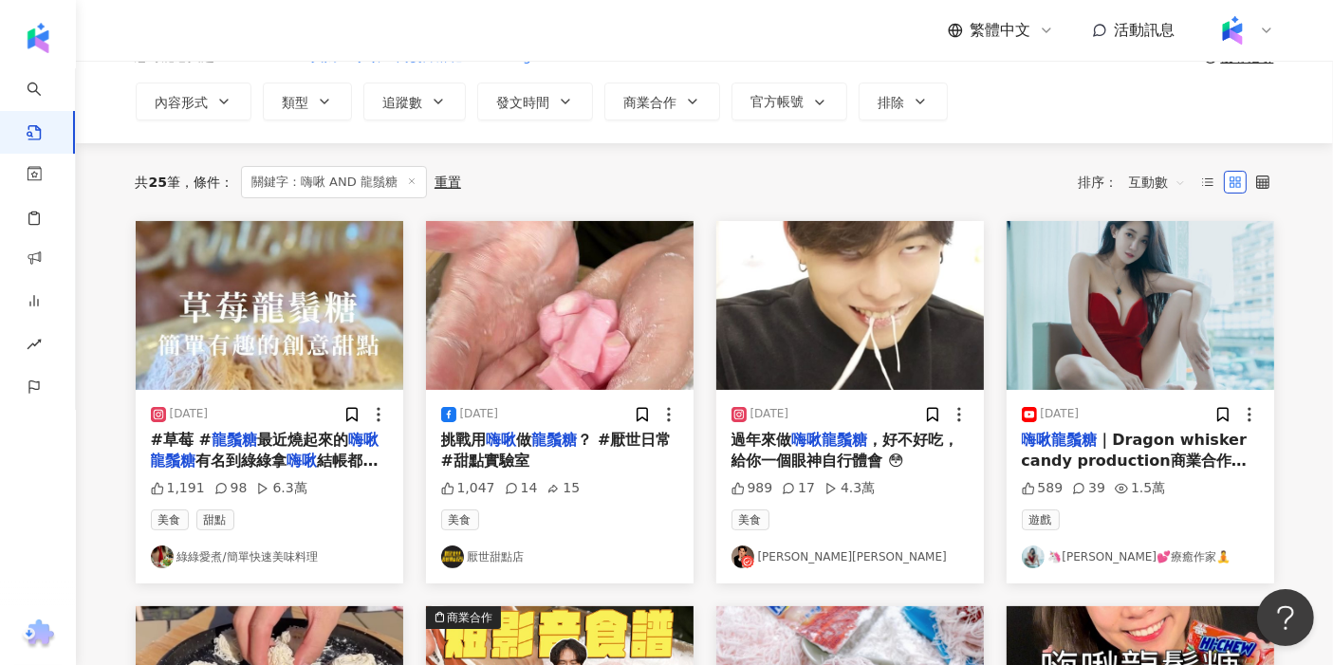
click at [523, 183] on span "互動數" at bounding box center [1157, 182] width 57 height 30
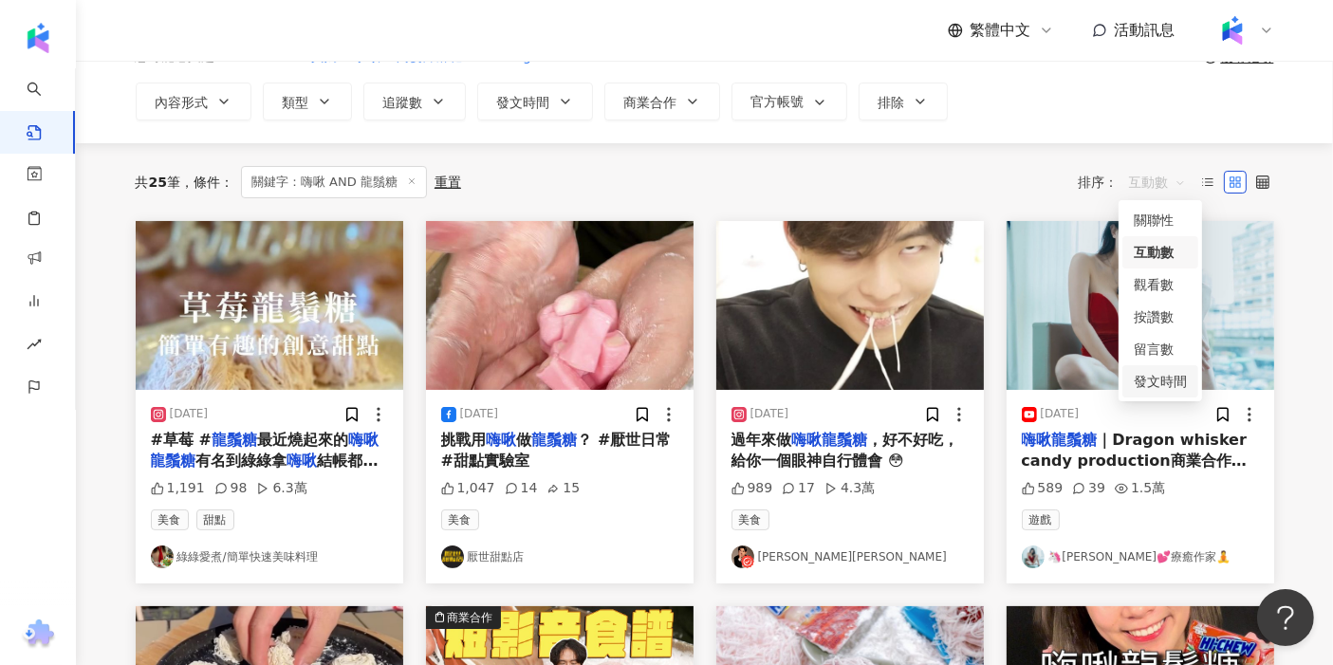
click at [523, 379] on div "發文時間" at bounding box center [1160, 381] width 53 height 21
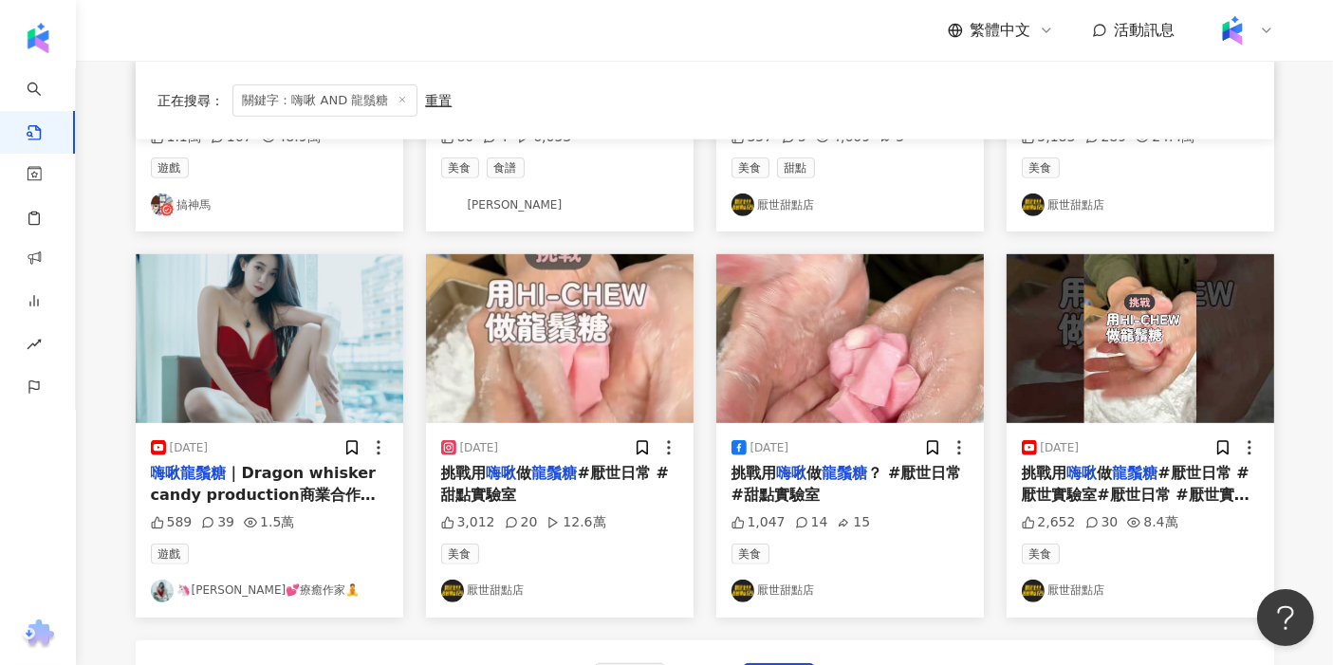
scroll to position [1155, 0]
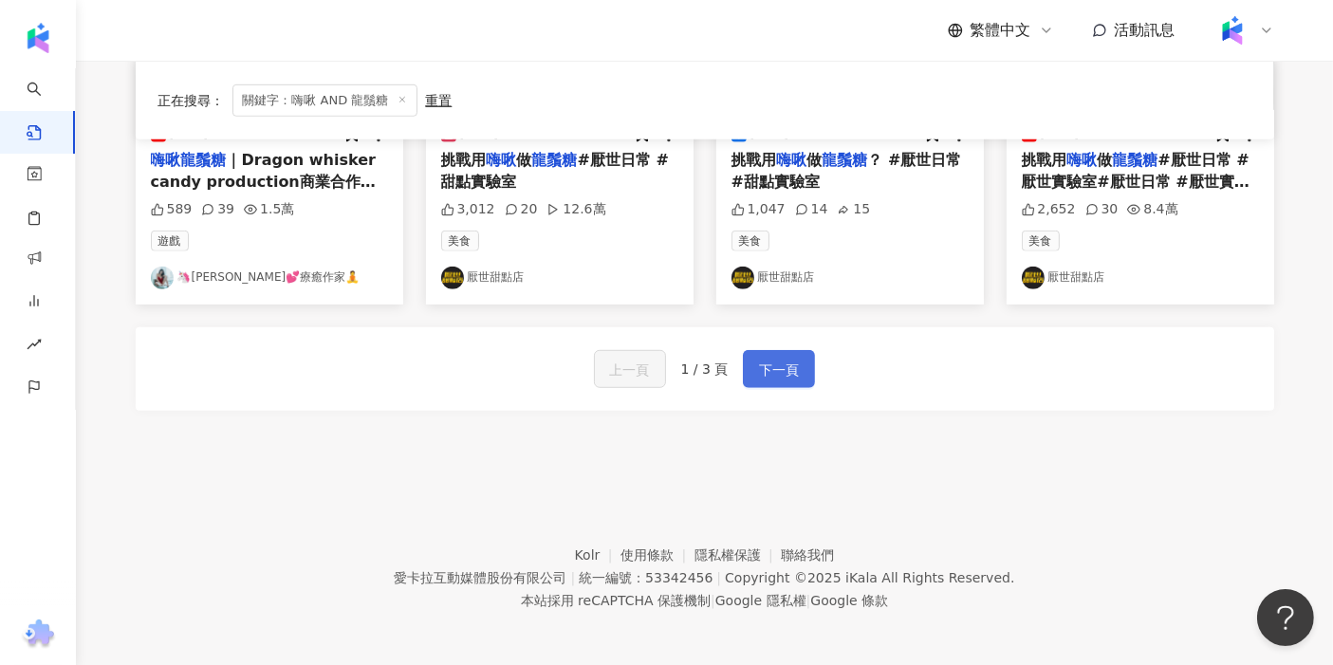
click at [523, 375] on span "下一頁" at bounding box center [779, 370] width 40 height 23
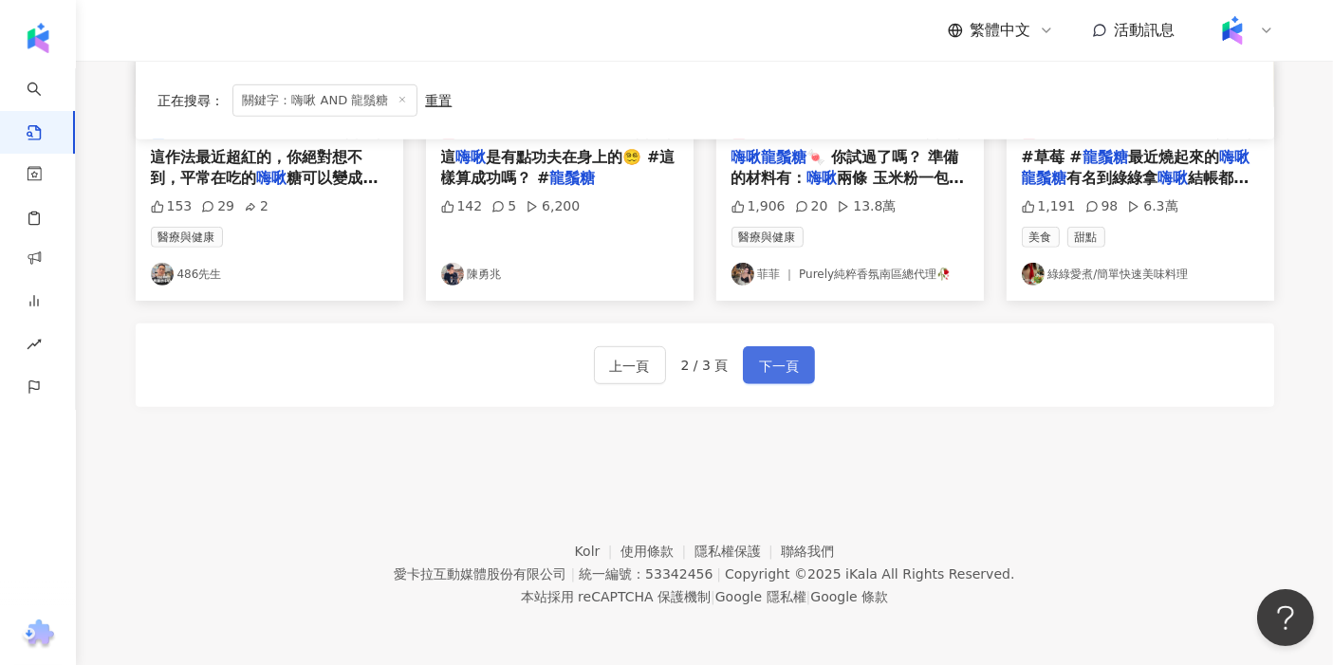
scroll to position [1165, 0]
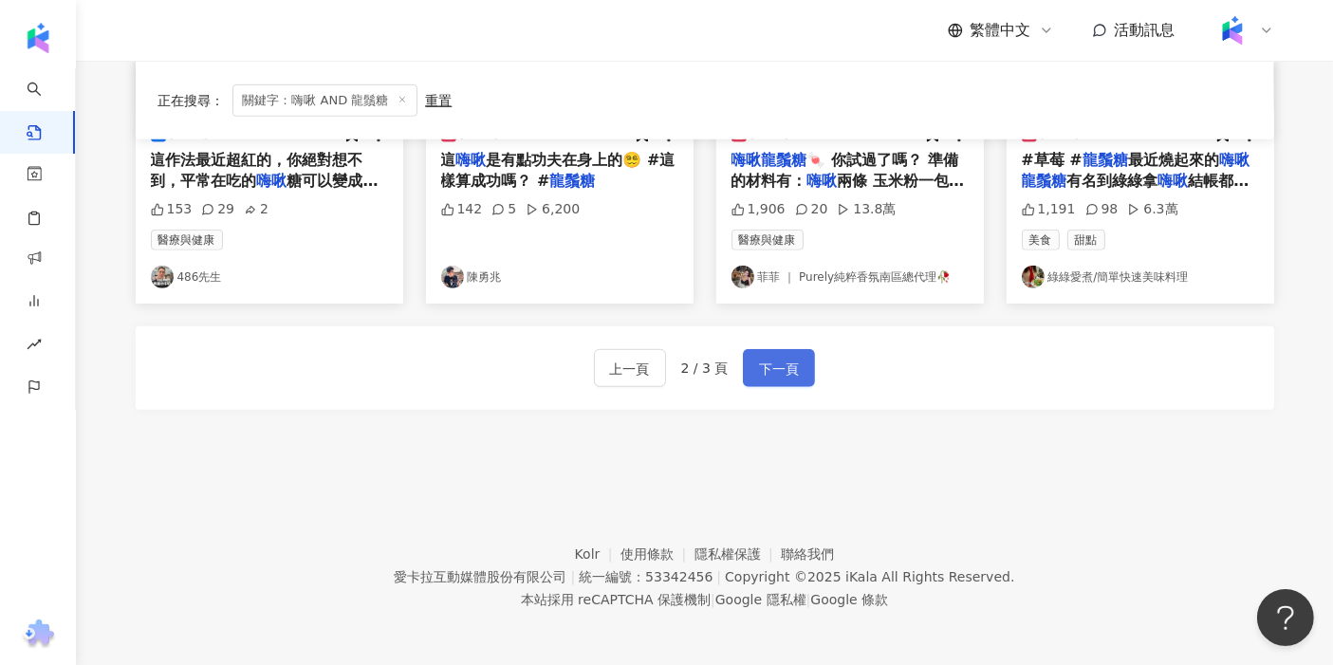
click at [523, 375] on span "下一頁" at bounding box center [779, 369] width 40 height 23
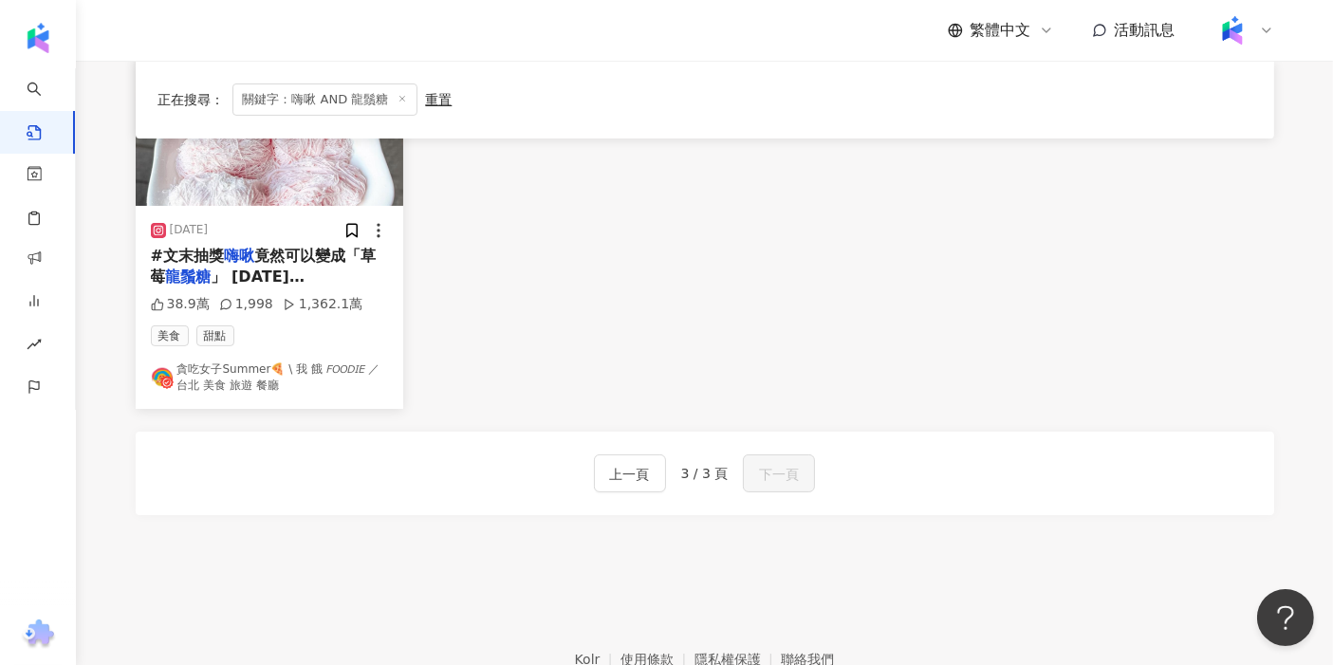
scroll to position [184, 0]
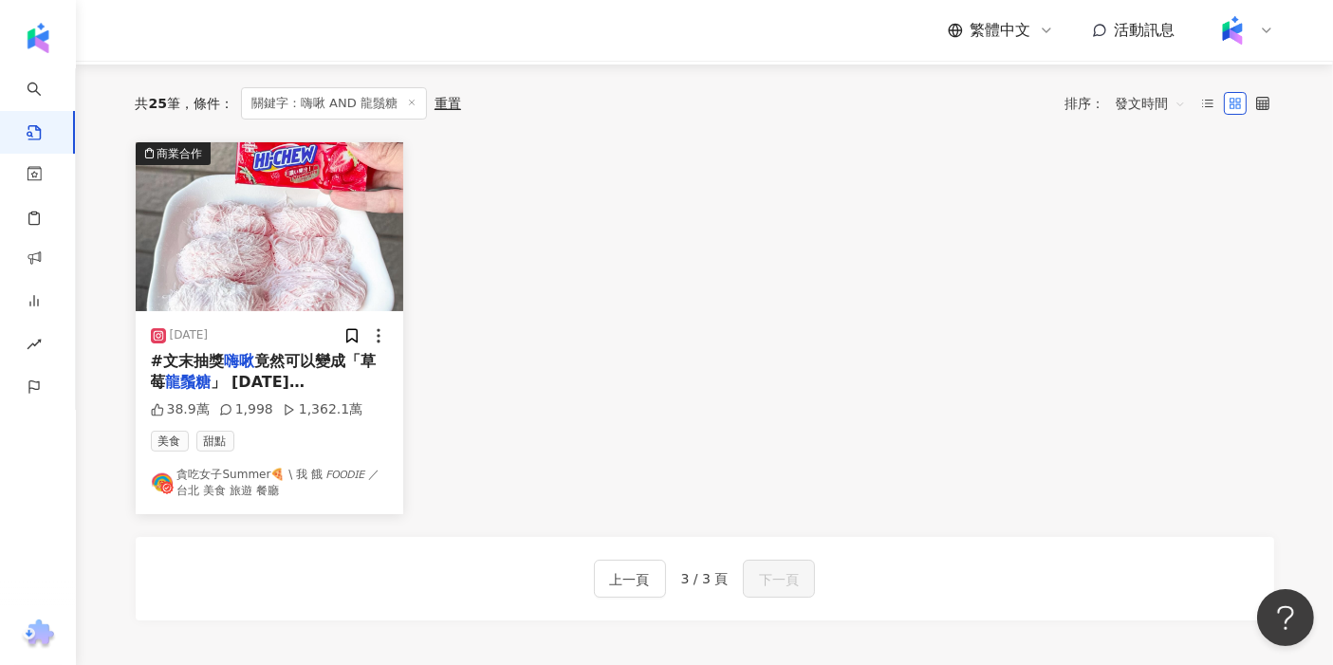
click at [342, 261] on img "button" at bounding box center [270, 226] width 268 height 169
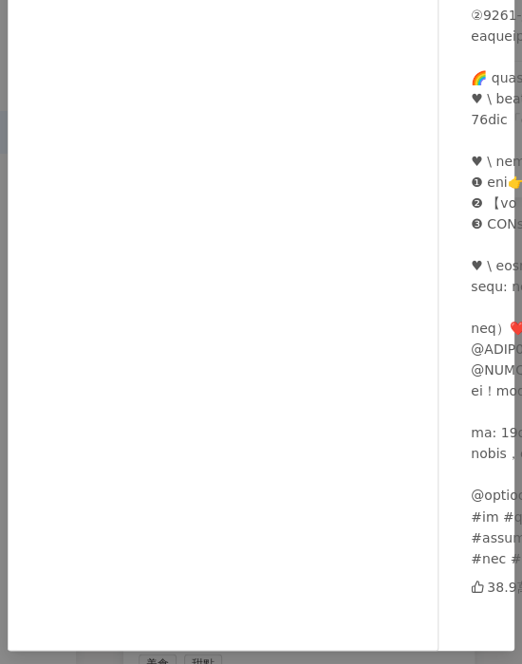
scroll to position [0, 0]
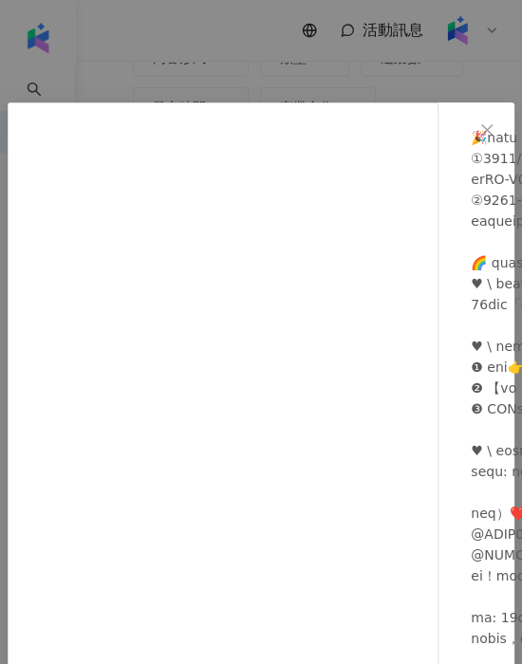
click at [198, 68] on div "貪吃女子Summer🍕 \ 我 餓 𝘍𝘖𝘖𝘋𝘐𝘌 ／ 台北 美食 旅遊 餐廳 2023/11/24 38.9萬 1,998 1,362.1萬 查看原始貼文" at bounding box center [261, 332] width 522 height 664
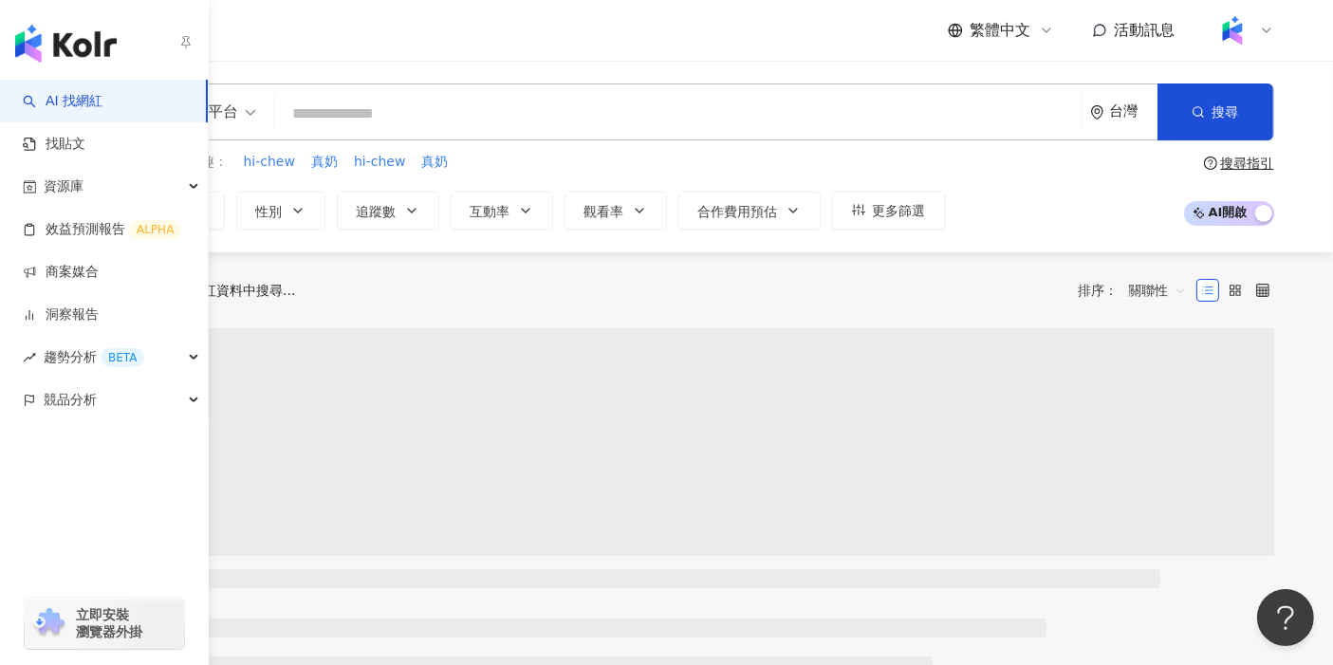
drag, startPoint x: 187, startPoint y: 401, endPoint x: 178, endPoint y: 442, distance: 41.7
click at [188, 401] on div "競品分析" at bounding box center [104, 400] width 208 height 43
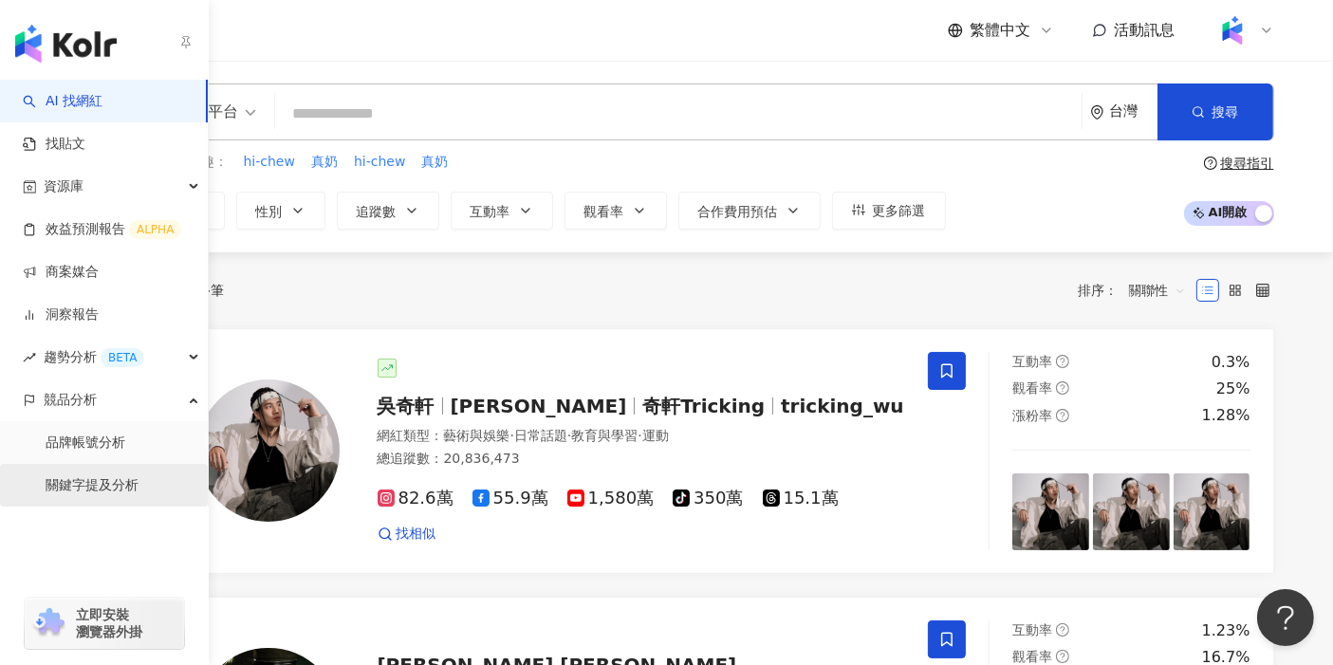
click at [139, 476] on link "關鍵字提及分析" at bounding box center [92, 485] width 93 height 19
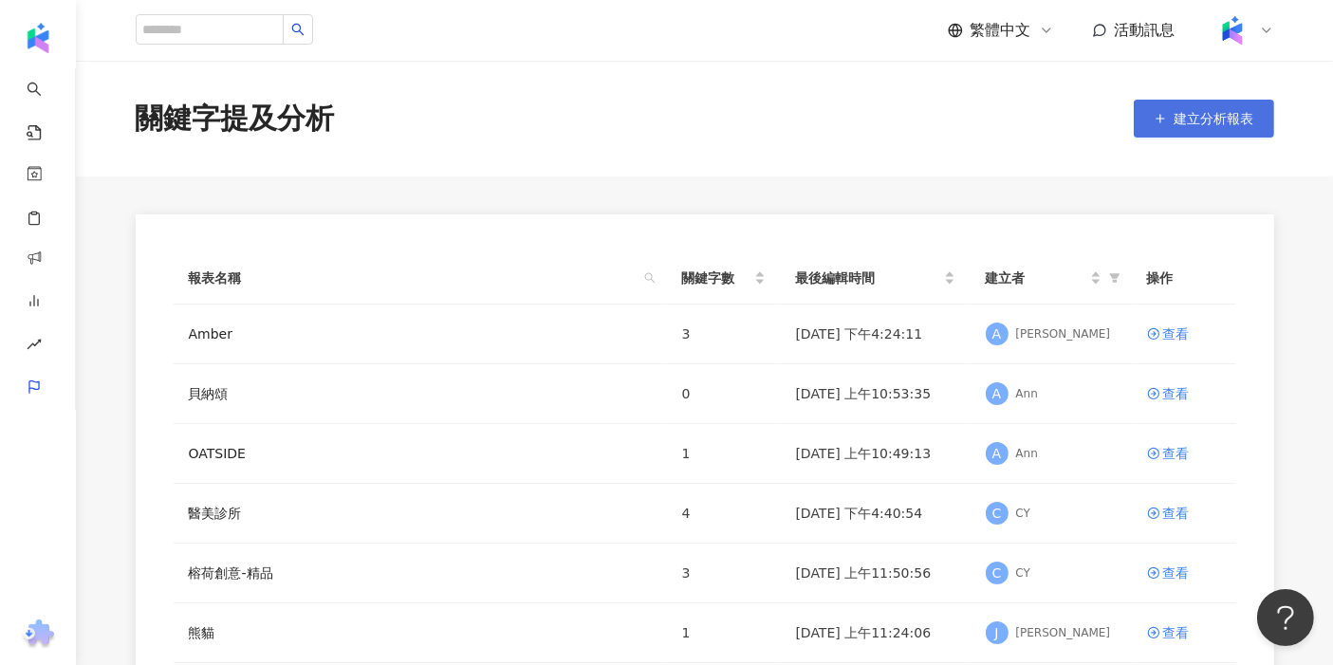
click at [521, 109] on button "建立分析報表" at bounding box center [1204, 119] width 140 height 38
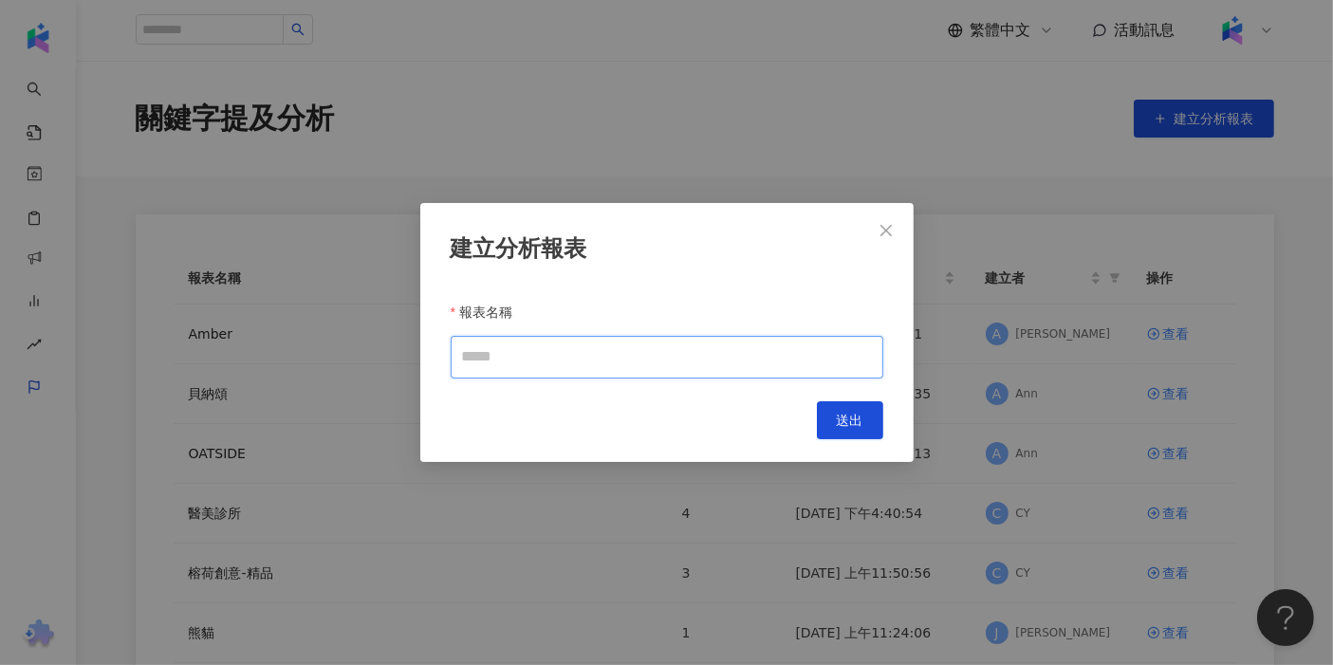
click at [521, 344] on input "報表名稱" at bounding box center [667, 357] width 433 height 43
type input "*"
type input "**"
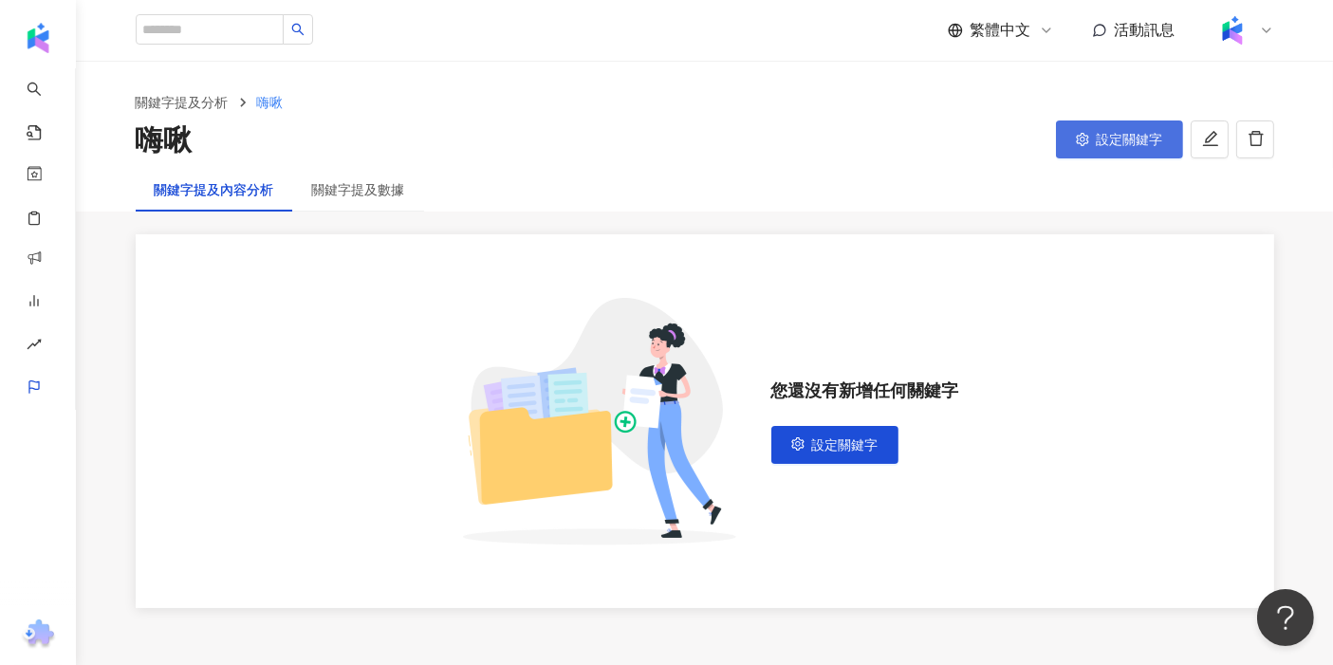
click at [521, 149] on button "設定關鍵字" at bounding box center [1119, 139] width 127 height 38
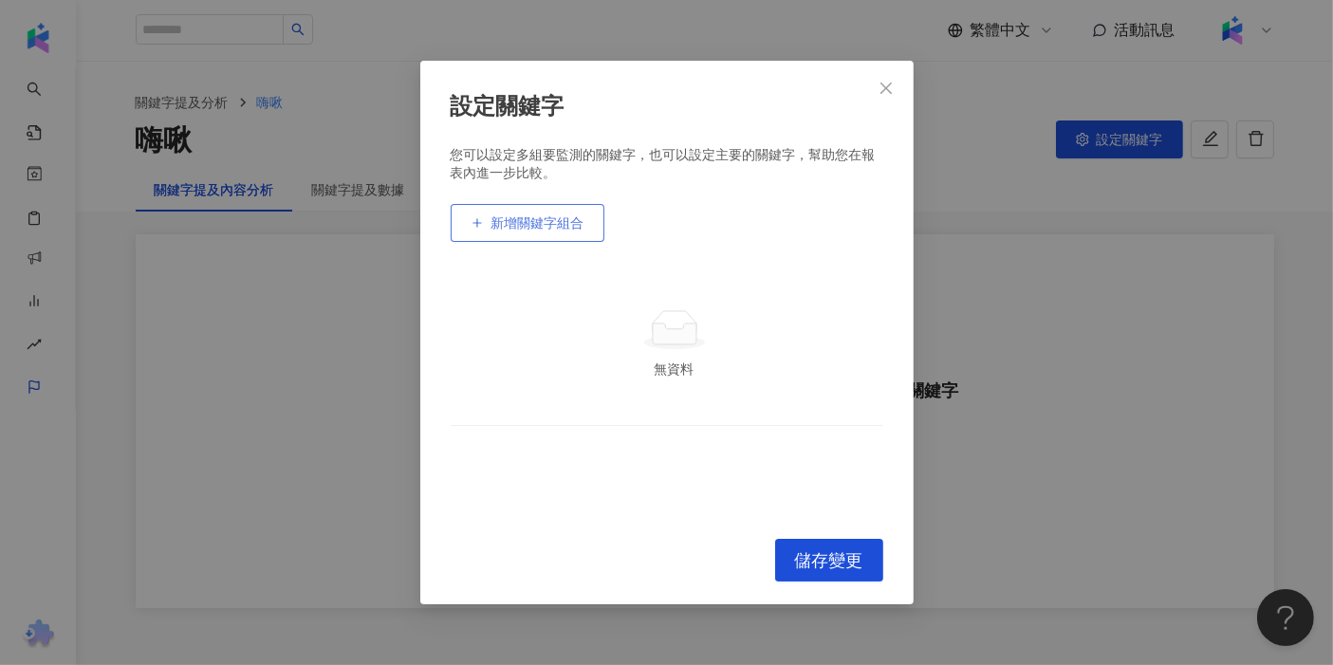
click at [521, 220] on span "新增關鍵字組合" at bounding box center [537, 222] width 93 height 15
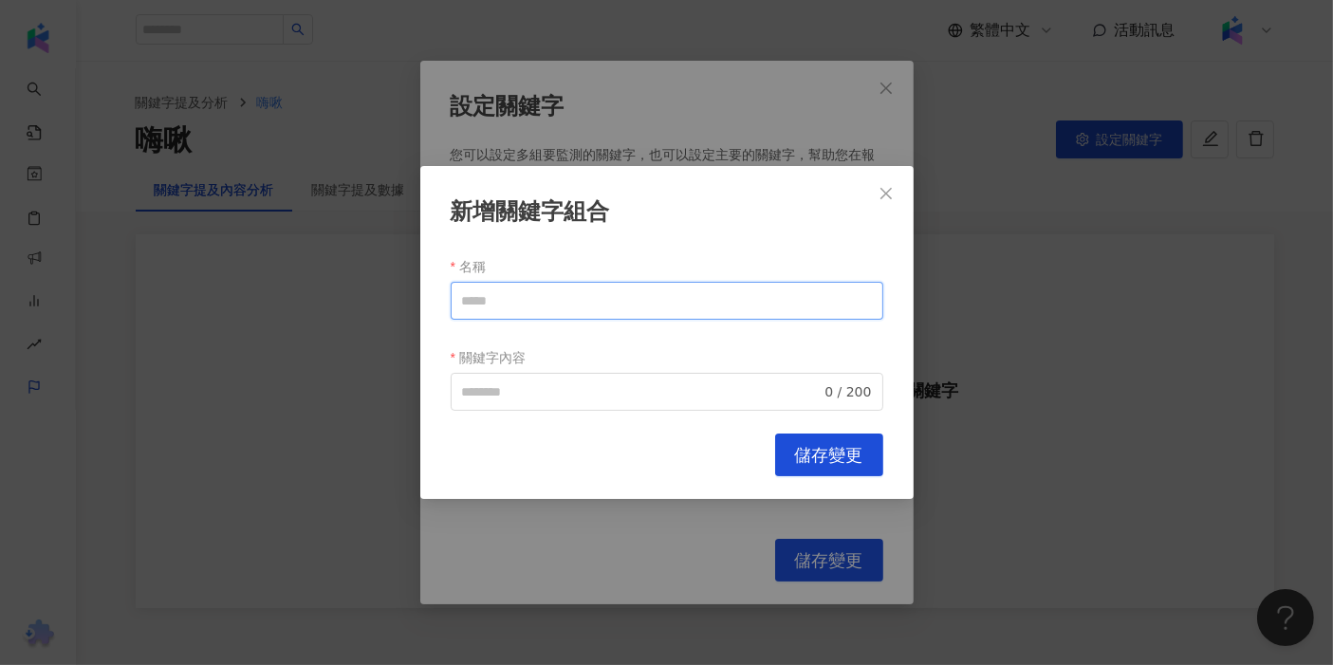
click at [521, 283] on input "名稱" at bounding box center [667, 301] width 433 height 38
type input "**"
type input "**********"
click at [521, 431] on div "**********" at bounding box center [666, 332] width 493 height 333
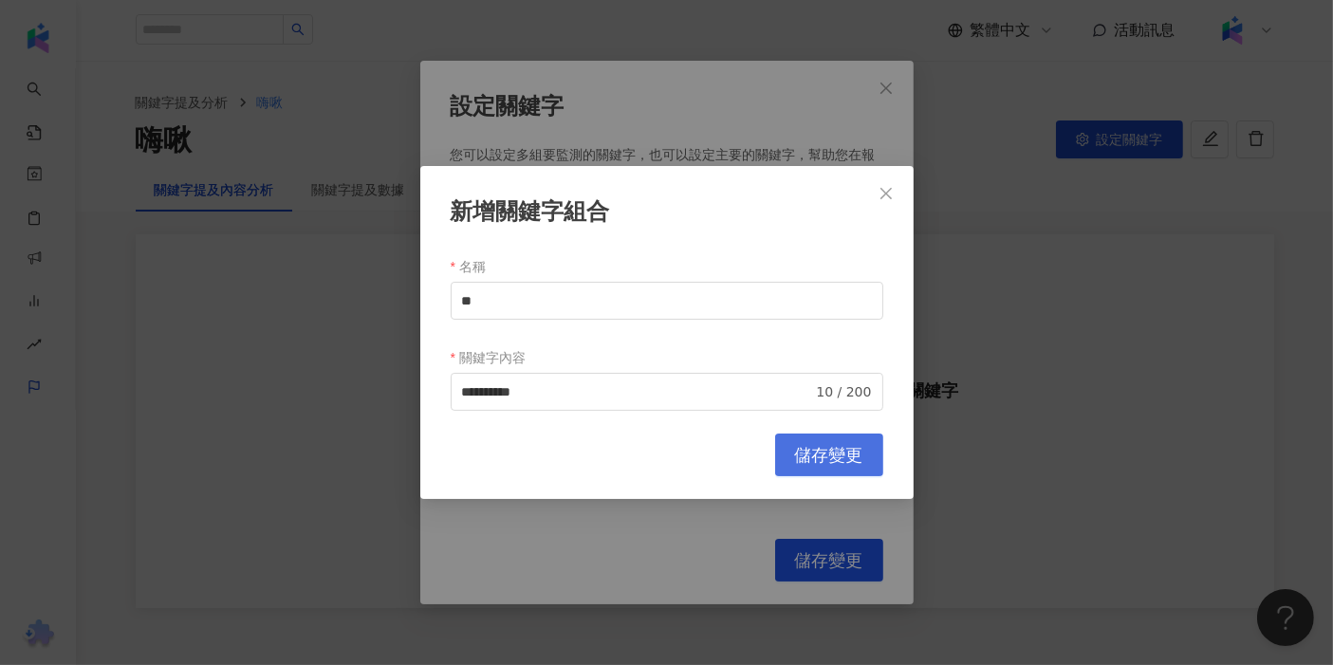
click at [521, 448] on span "儲存變更" at bounding box center [829, 455] width 68 height 21
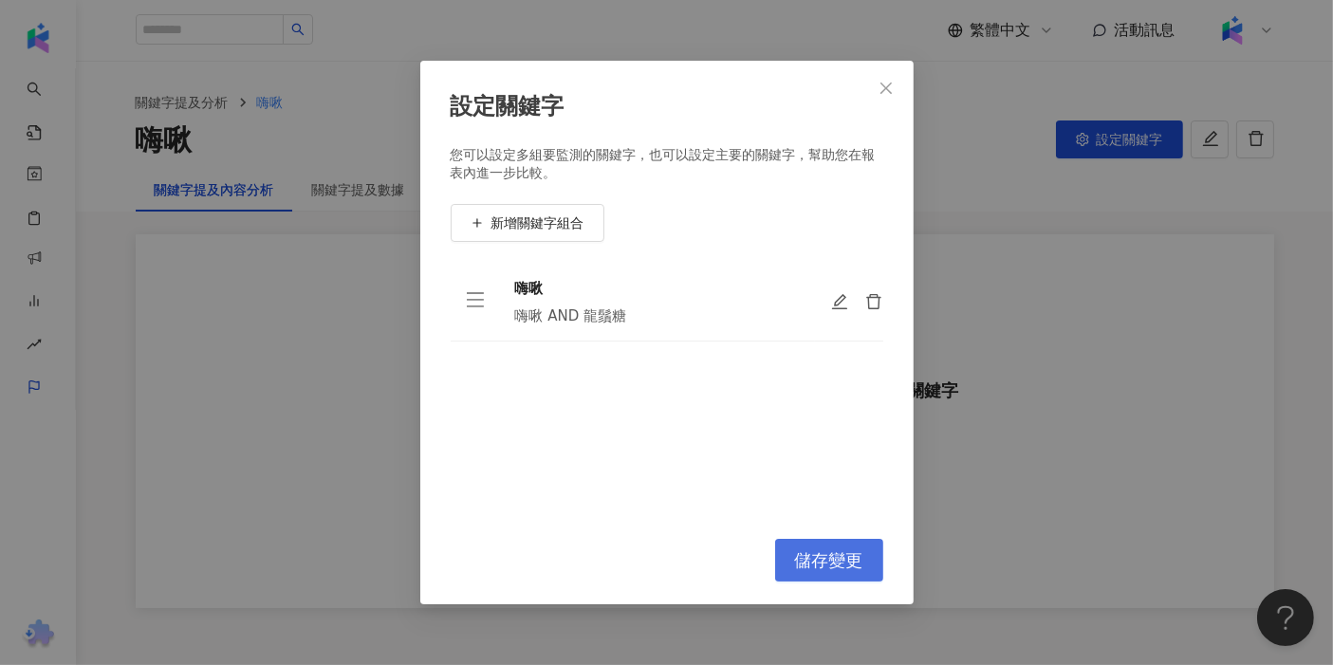
click at [521, 570] on span "儲存變更" at bounding box center [829, 560] width 68 height 21
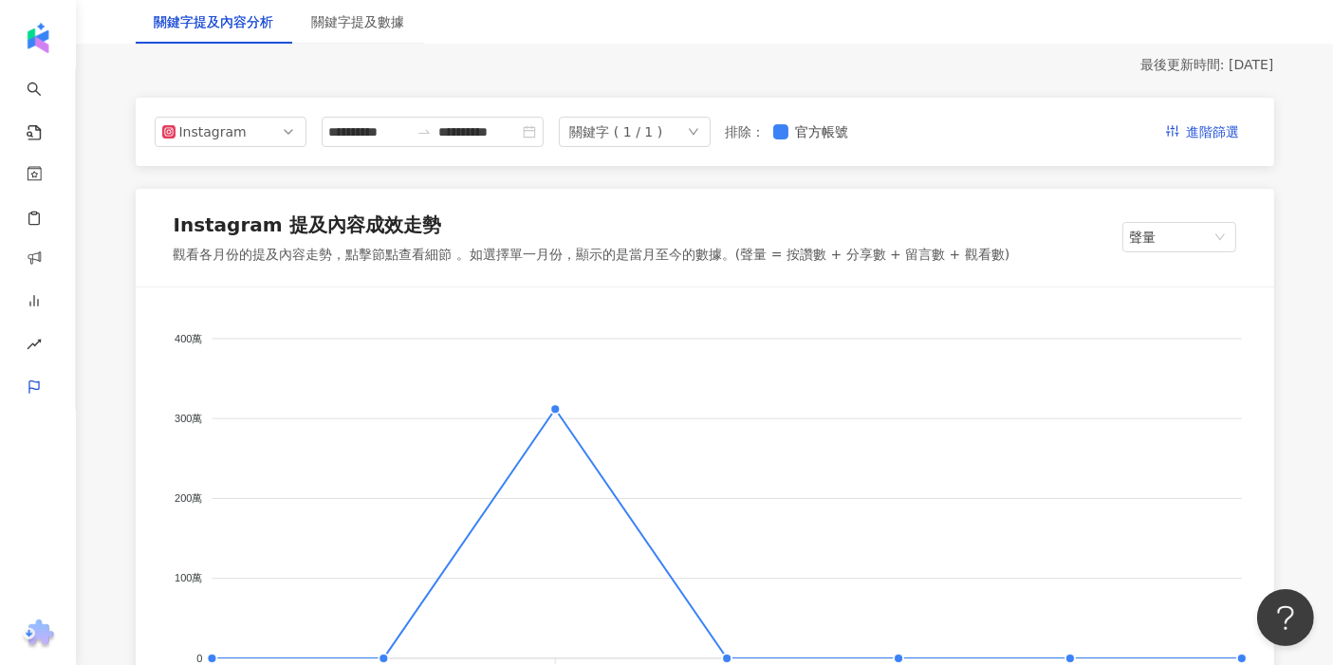
scroll to position [105, 0]
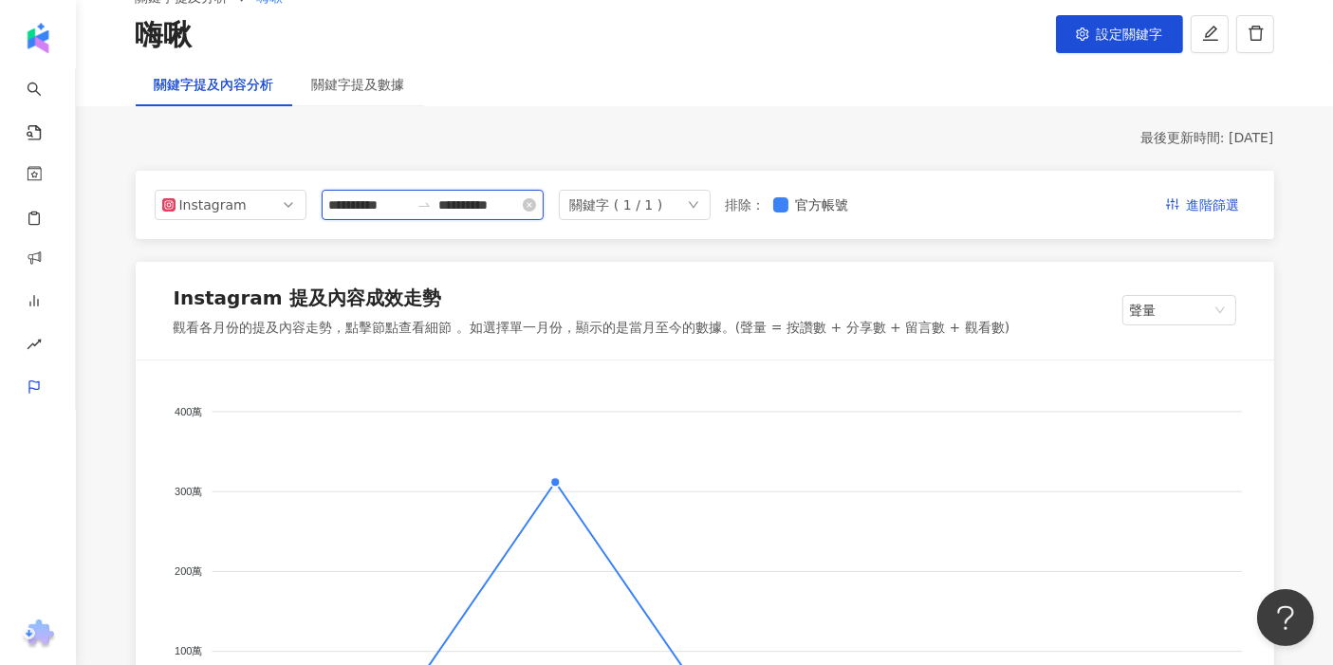
click at [409, 204] on input "**********" at bounding box center [369, 204] width 80 height 21
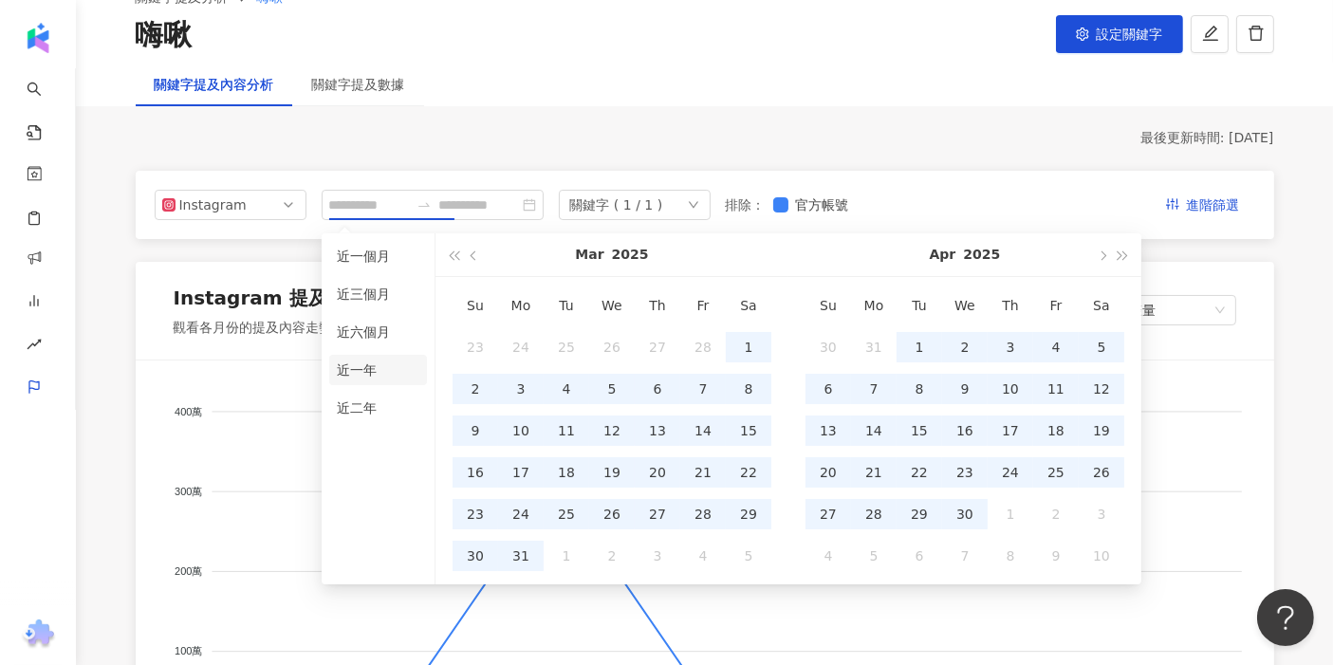
click at [402, 371] on li "近一年" at bounding box center [378, 370] width 98 height 30
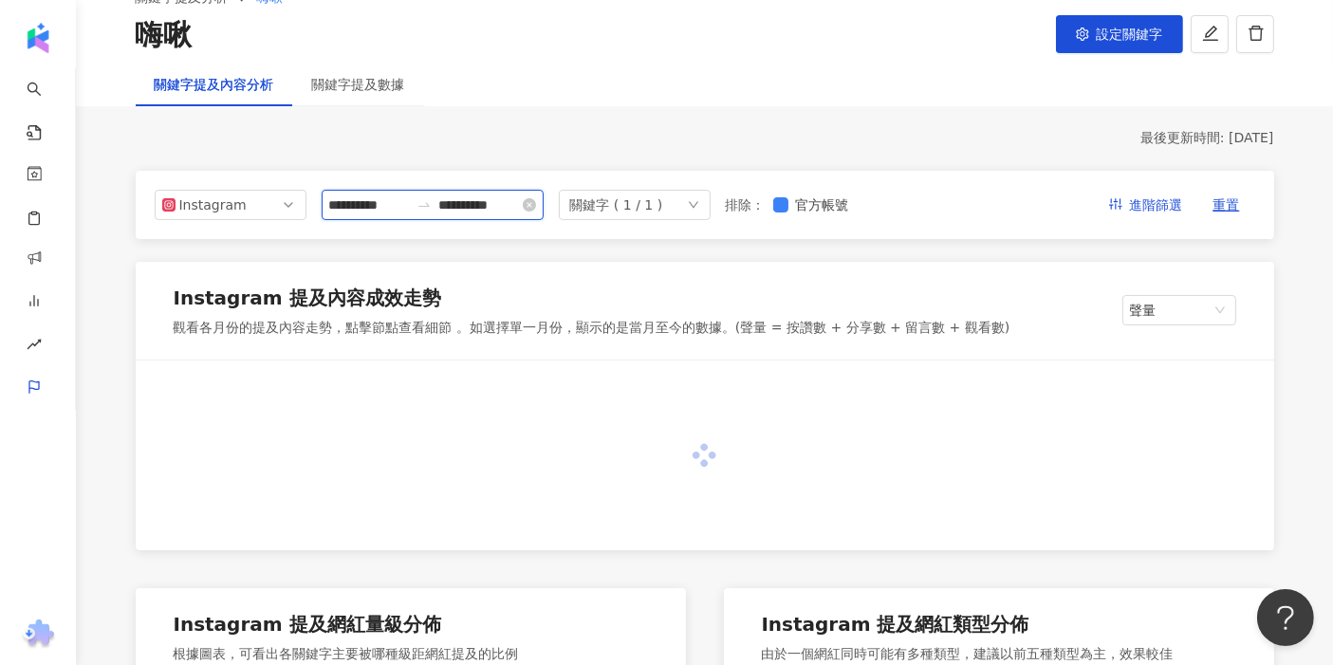
click at [409, 205] on input "**********" at bounding box center [369, 204] width 80 height 21
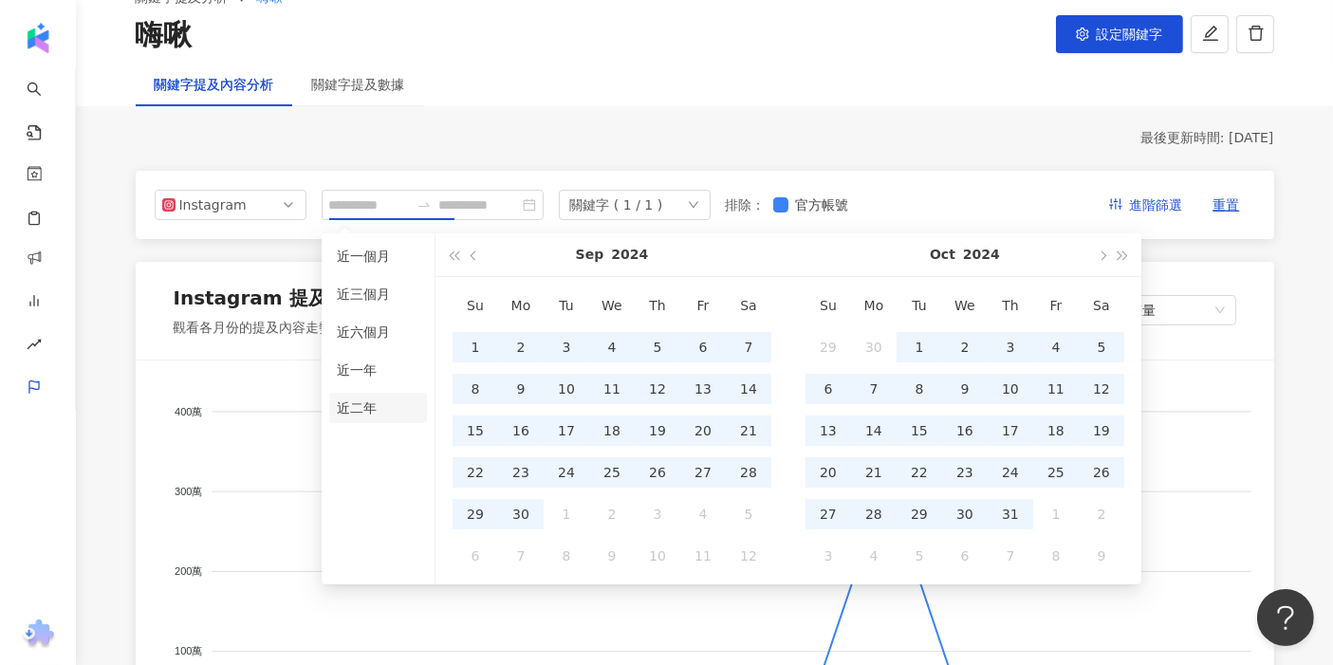
click at [378, 394] on li "近二年" at bounding box center [378, 408] width 98 height 30
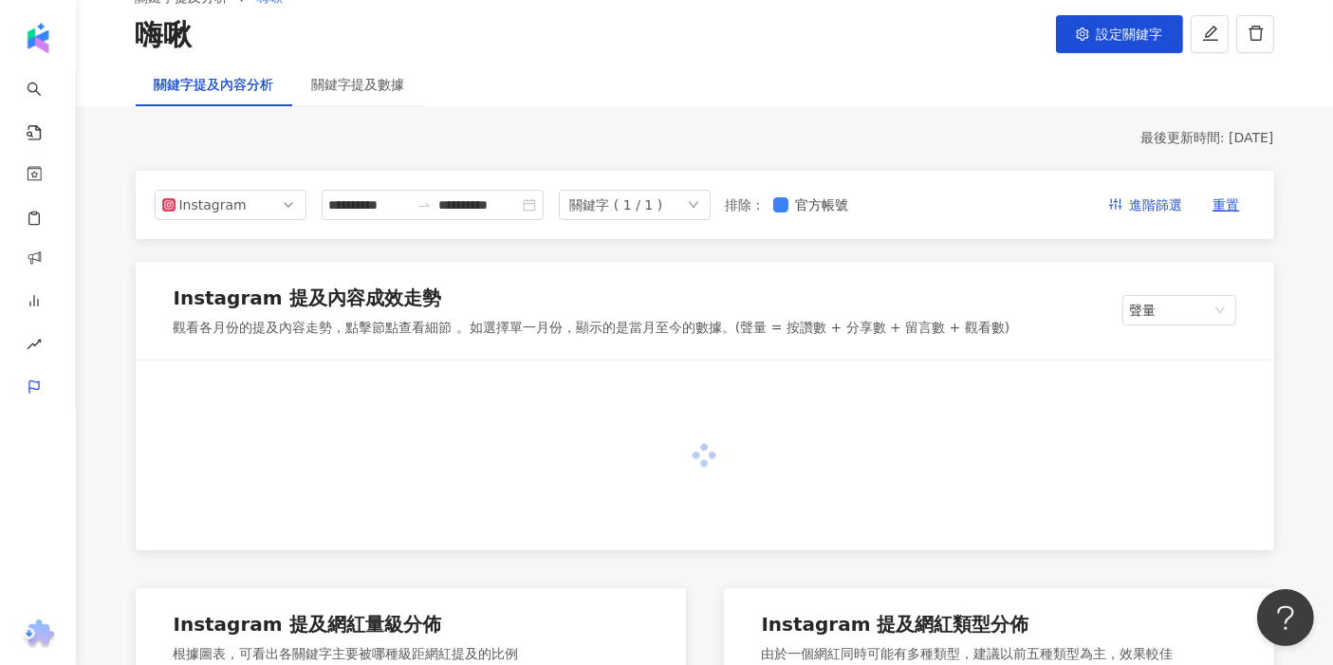
type input "**********"
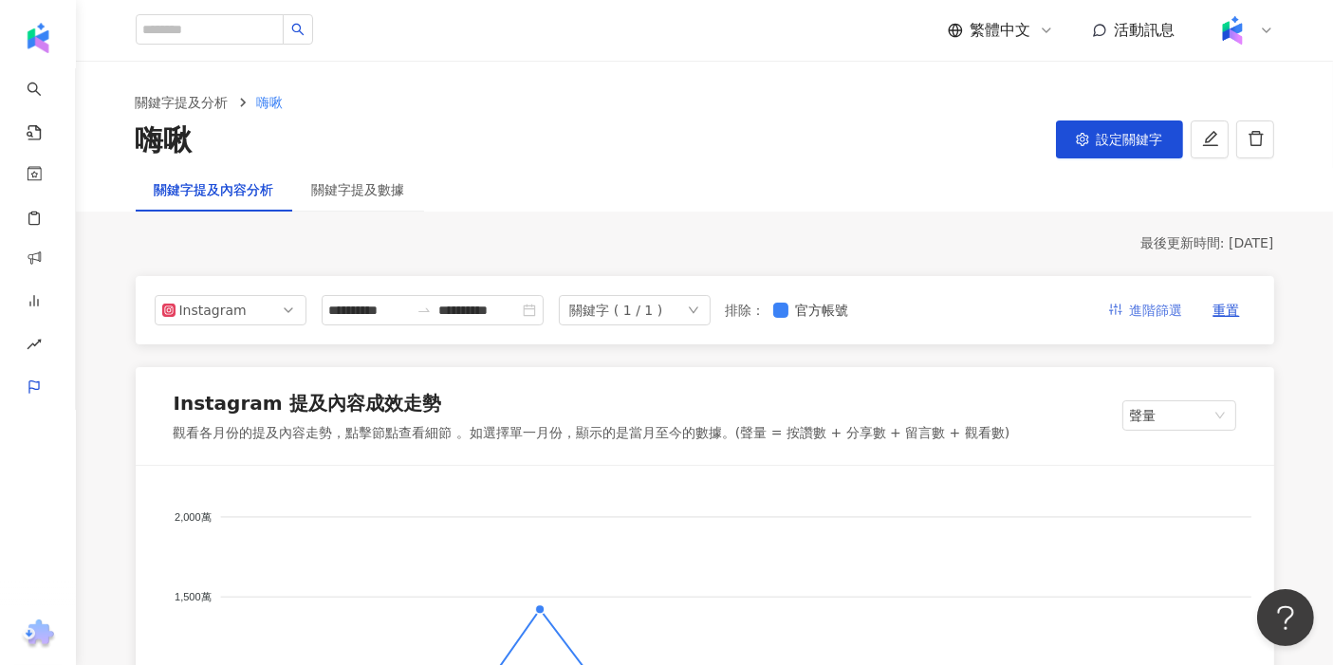
click at [521, 310] on span "進階篩選" at bounding box center [1156, 311] width 53 height 30
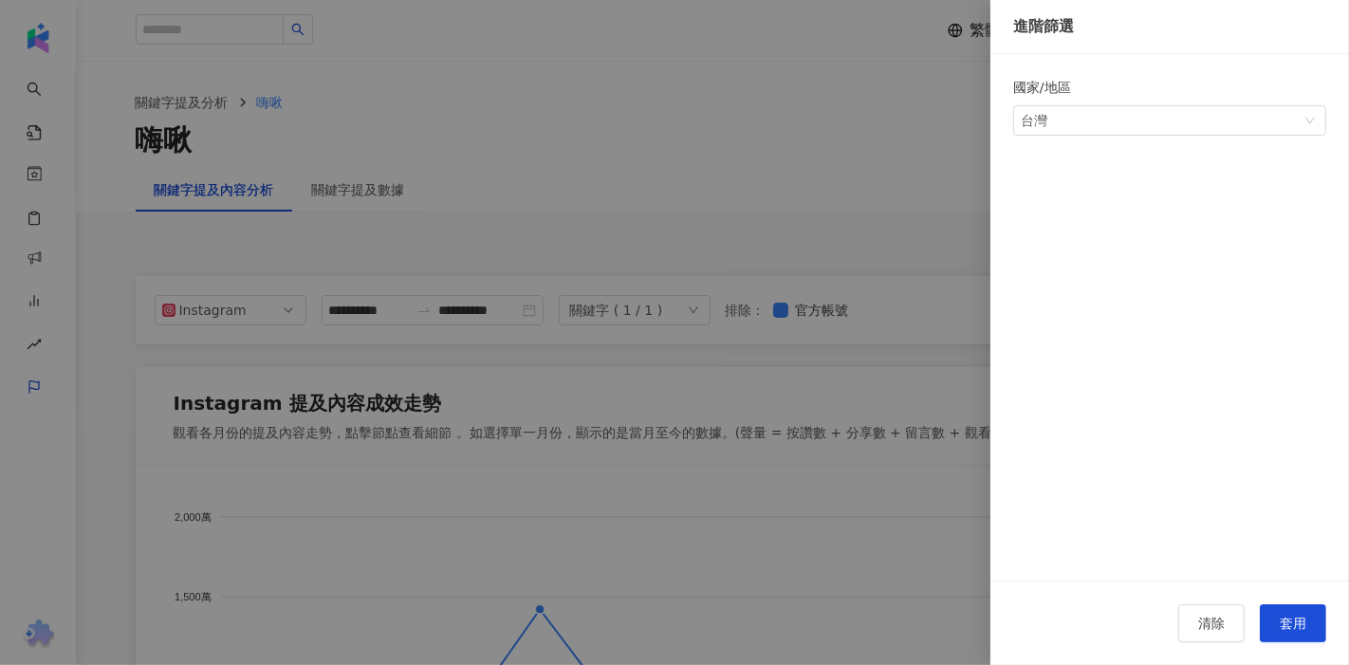
click at [521, 228] on div at bounding box center [674, 332] width 1349 height 665
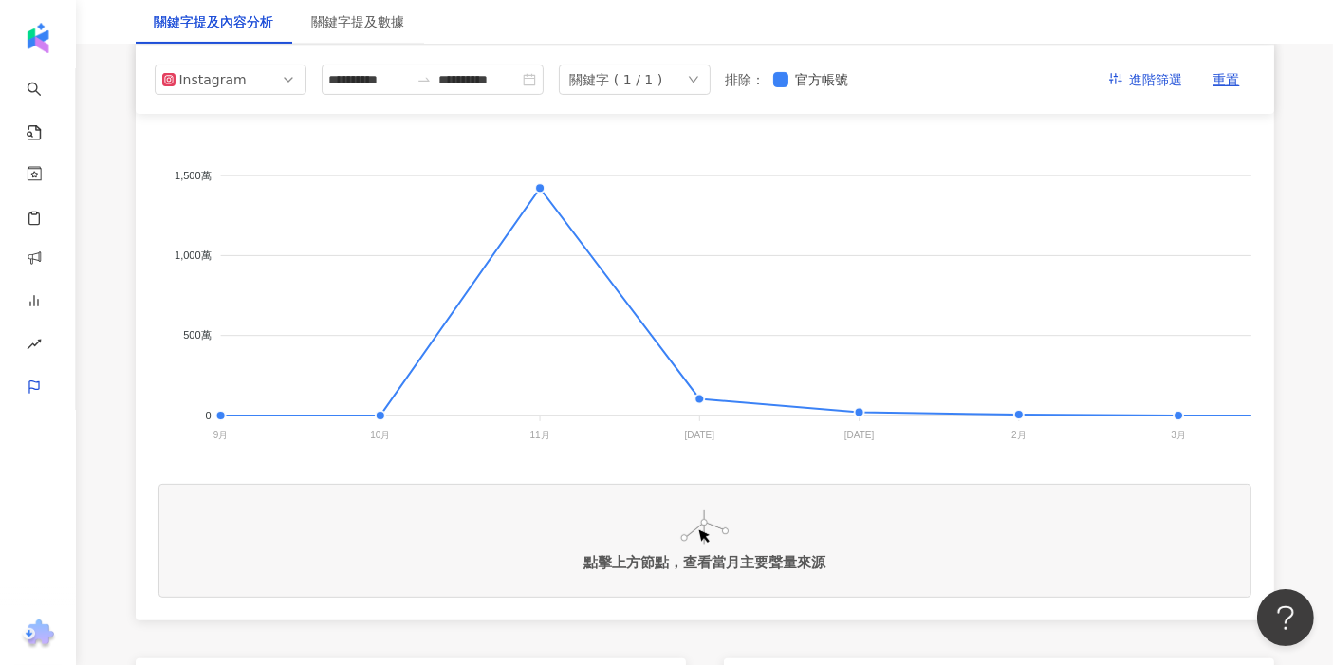
scroll to position [211, 0]
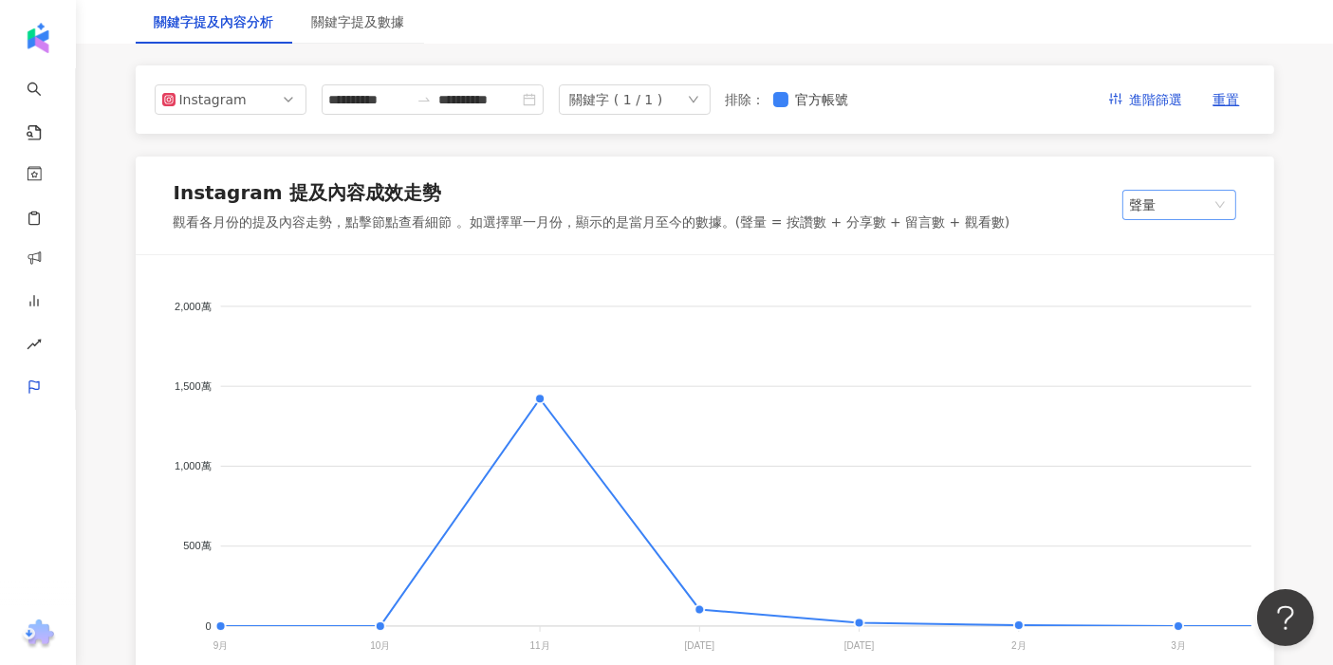
click at [521, 212] on span "聲量" at bounding box center [1179, 205] width 99 height 28
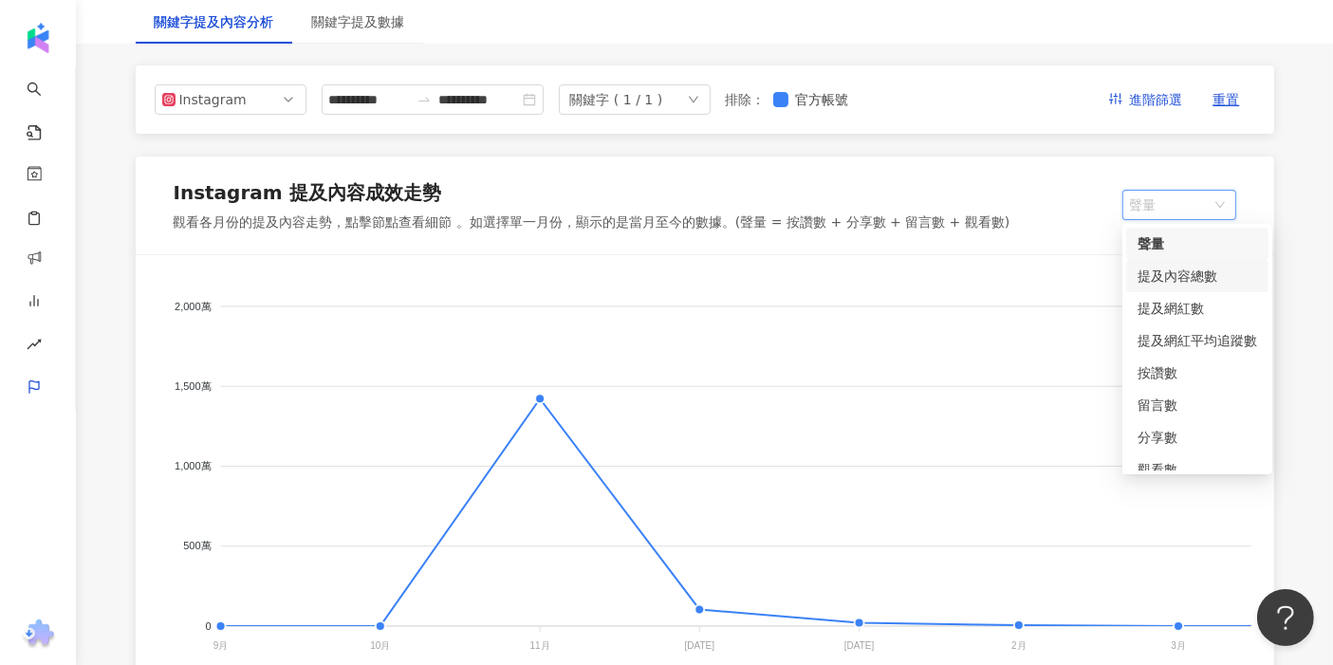
click at [521, 282] on div "提及內容總數" at bounding box center [1197, 276] width 120 height 21
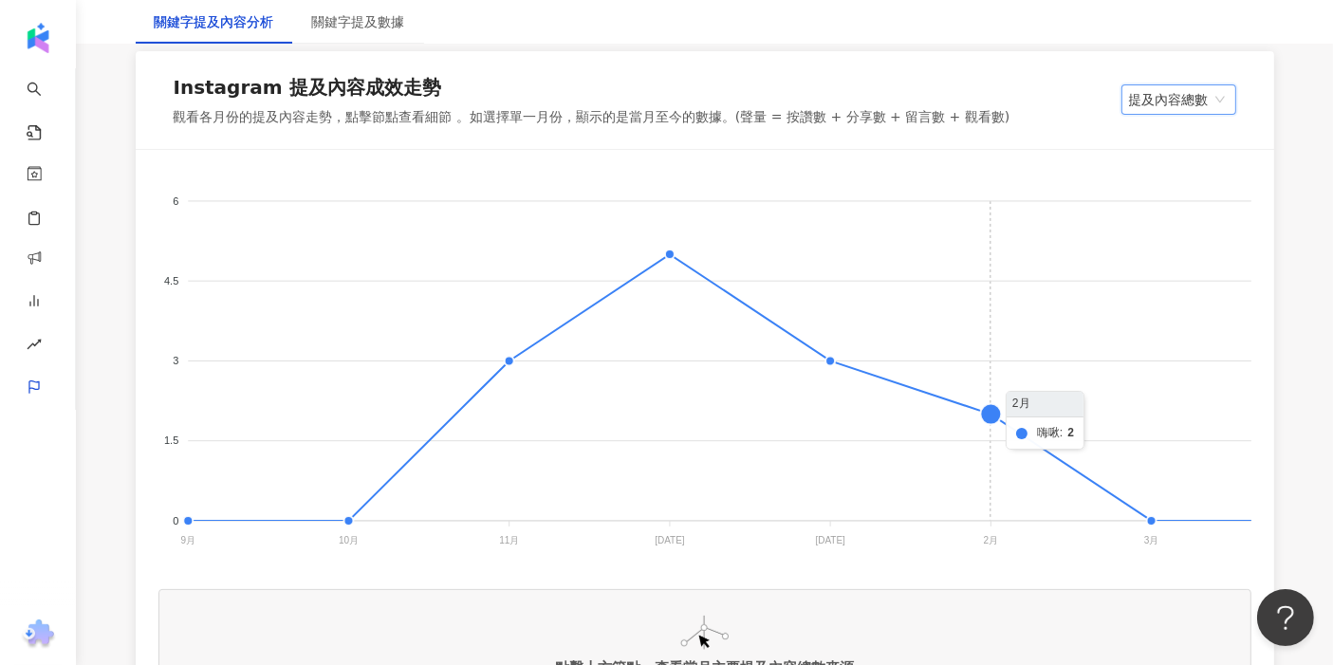
scroll to position [0, 0]
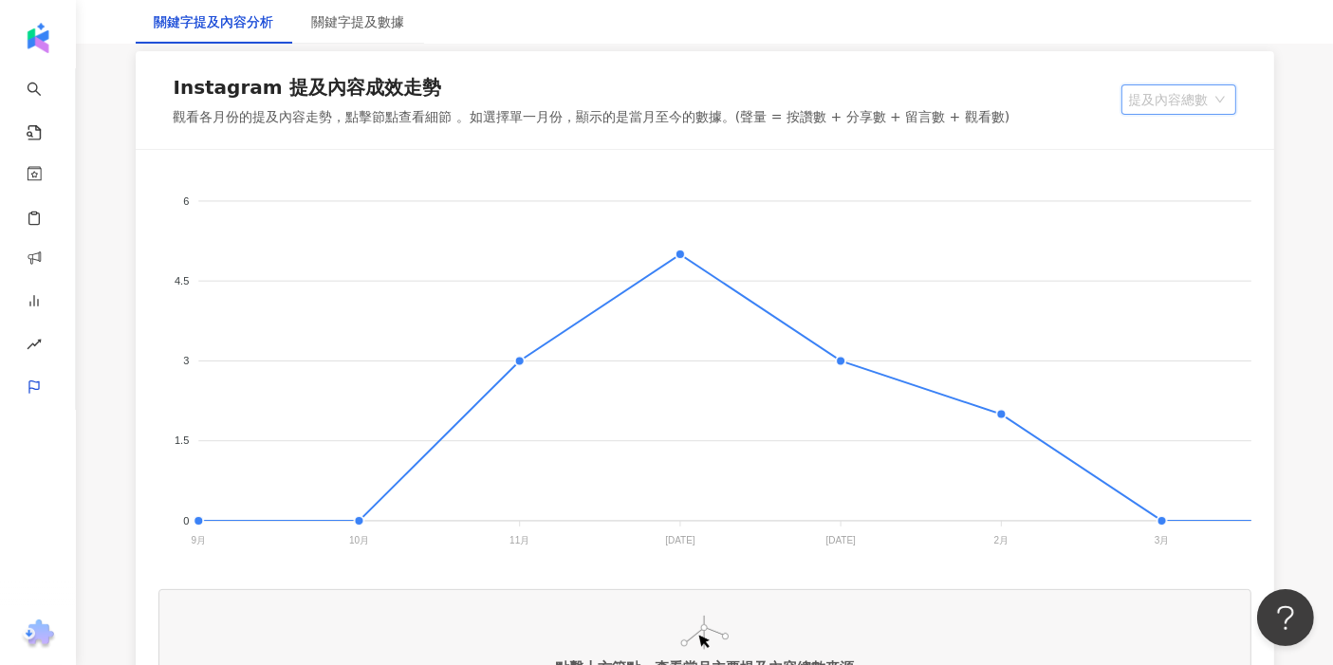
click at [521, 96] on span "提及內容總數" at bounding box center [1179, 99] width 100 height 28
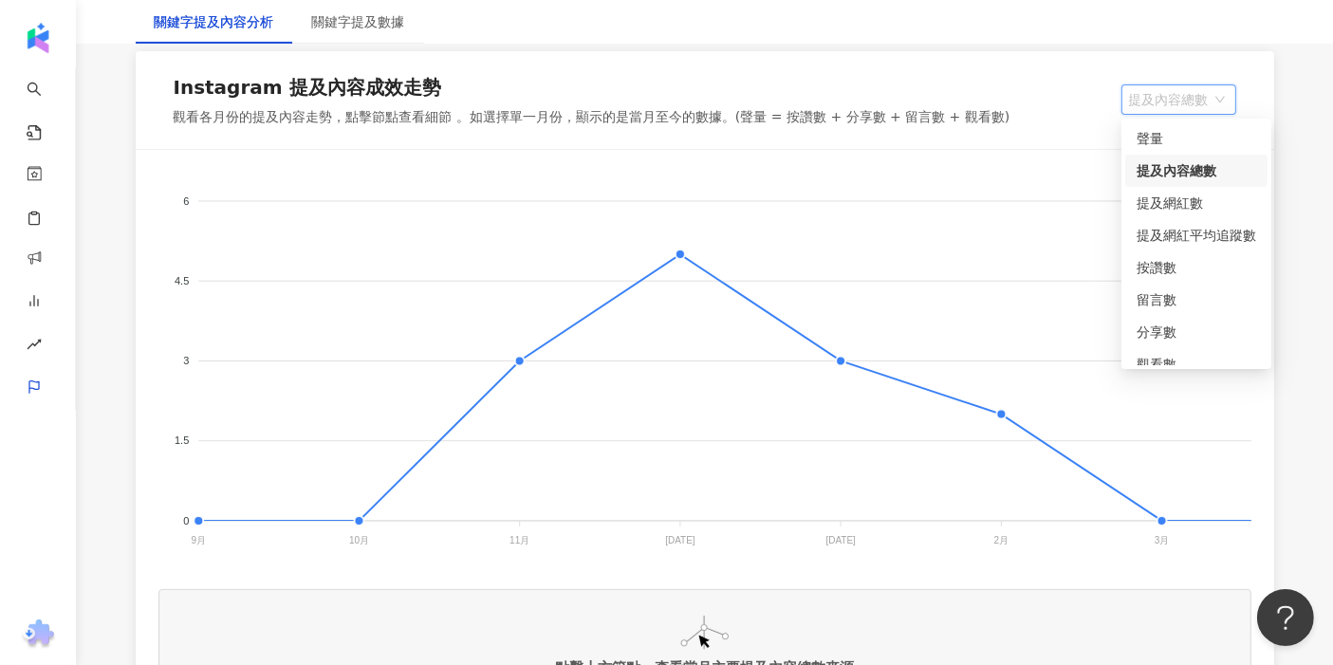
click at [521, 150] on div "6 6 4.5 4.5 3 3 1.5 1.5 0 0 9月 9月 10月 10月 11月 11月 2023年12月 2023年12月 2024年1月 202…" at bounding box center [705, 438] width 1138 height 576
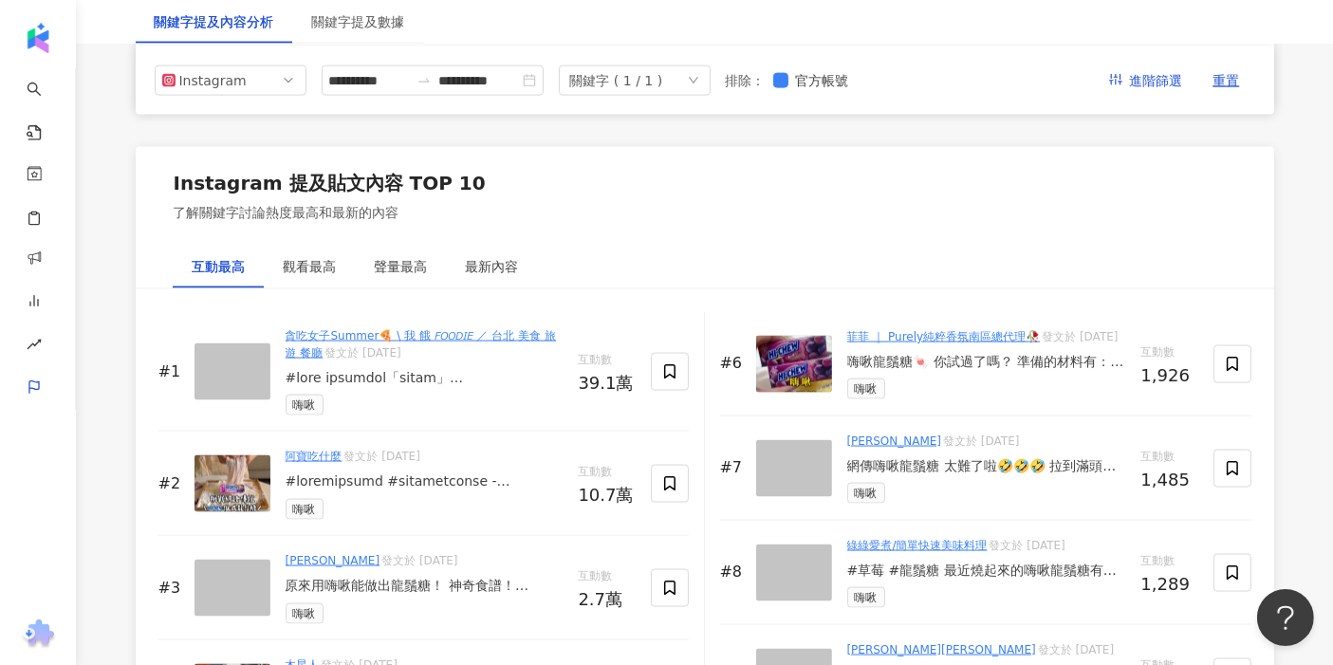
scroll to position [2769, 0]
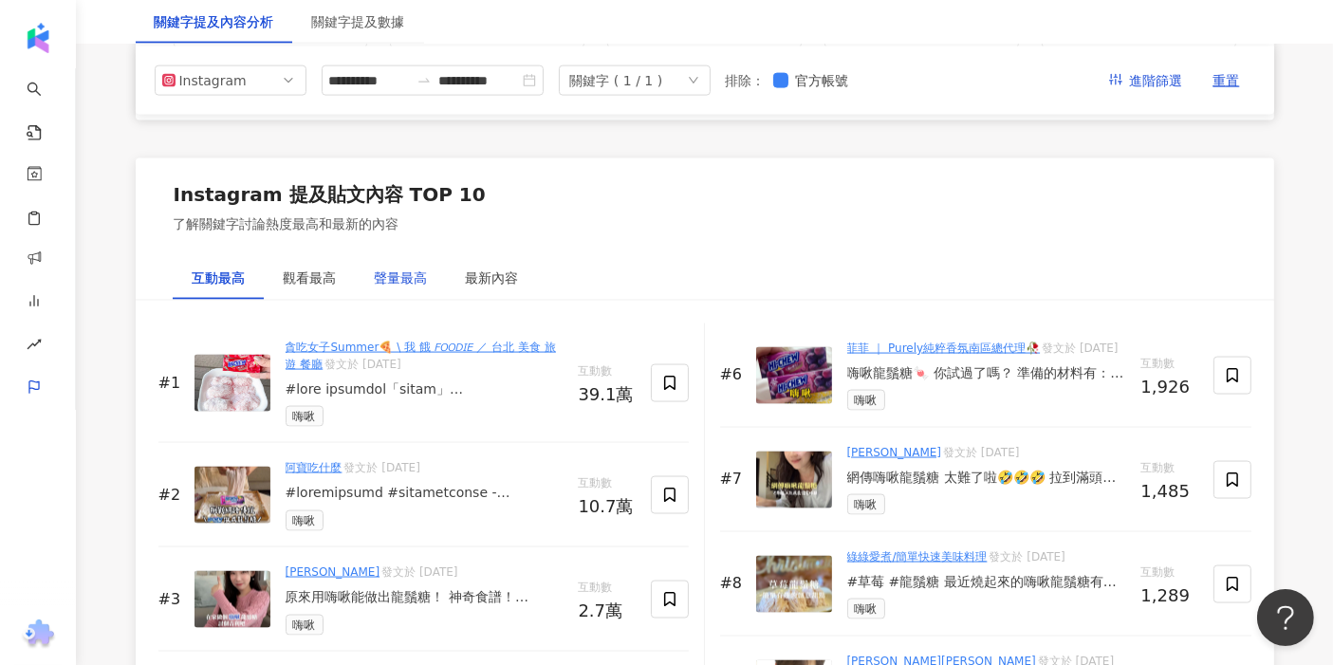
click at [400, 288] on div "聲量最高" at bounding box center [401, 278] width 53 height 21
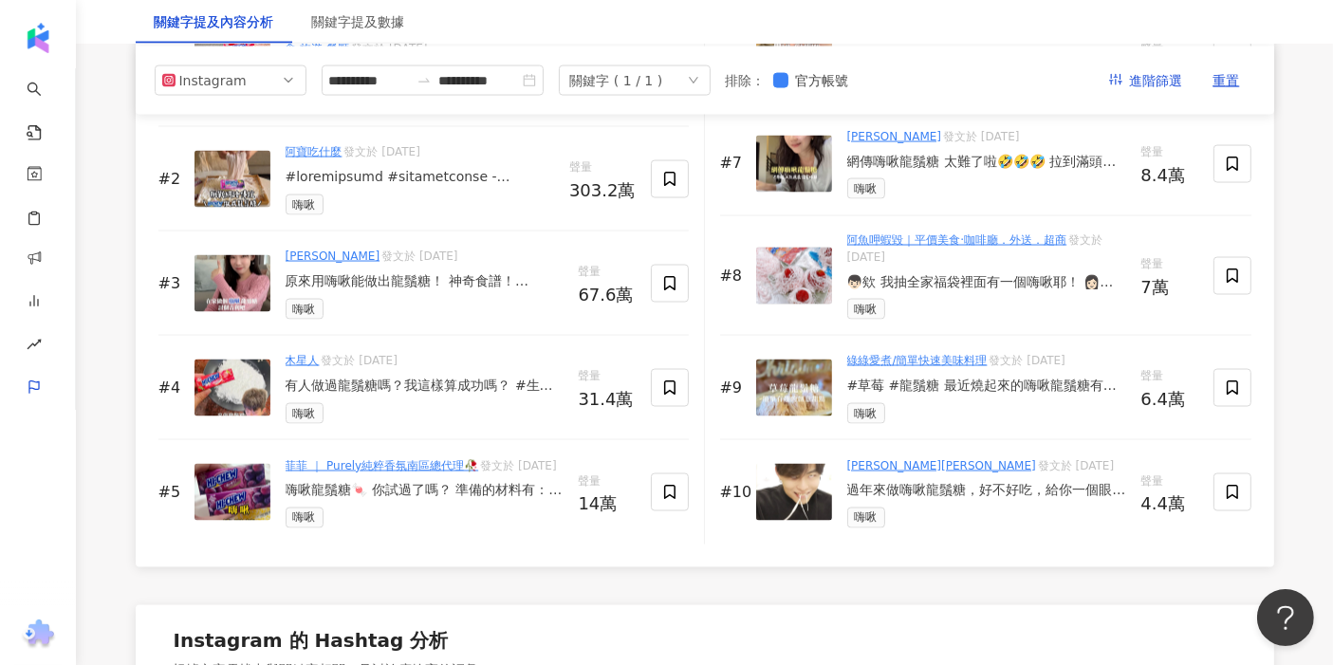
scroll to position [2980, 0]
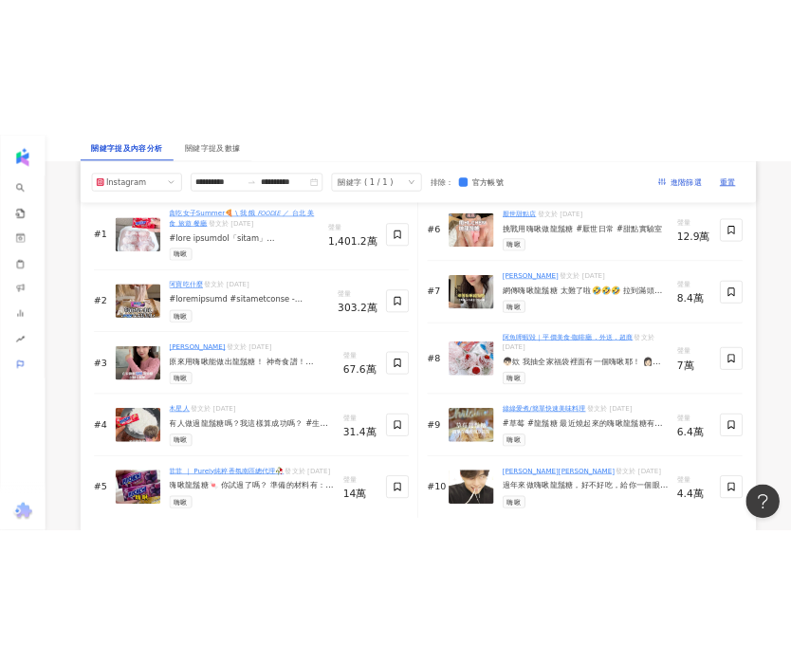
scroll to position [2951, 0]
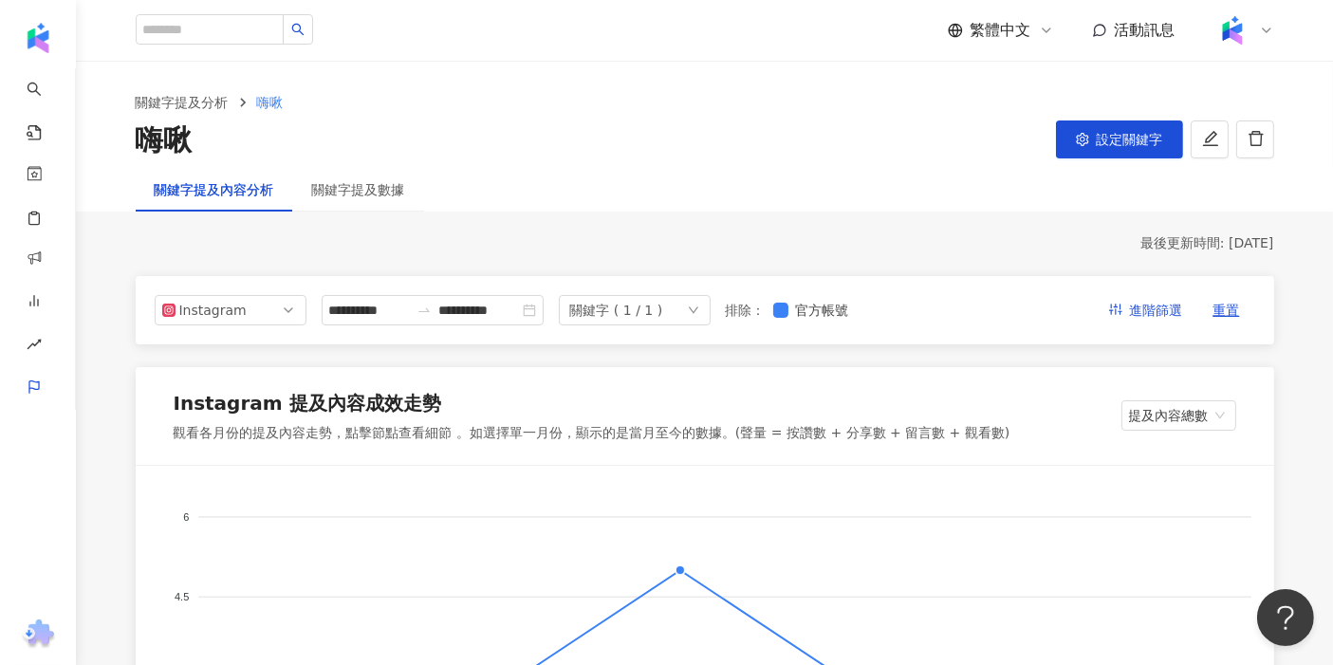
scroll to position [0, 0]
click at [521, 408] on span "提及內容總數" at bounding box center [1179, 415] width 100 height 28
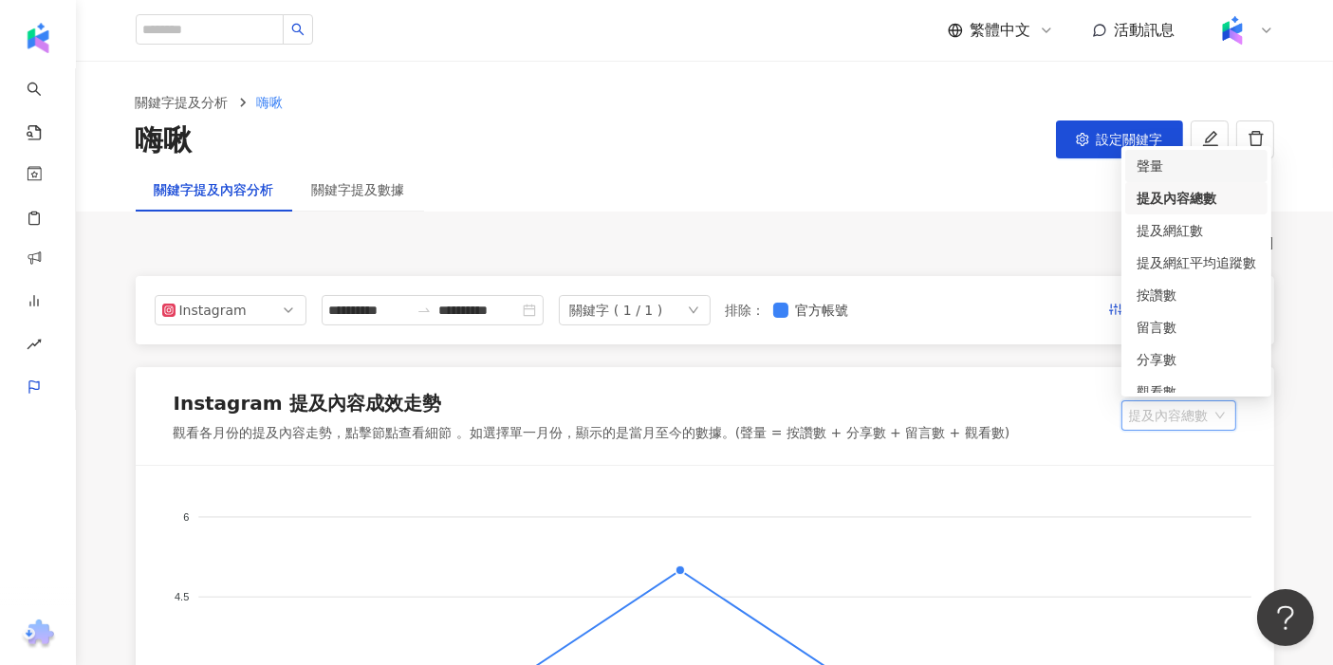
click at [521, 166] on div "聲量" at bounding box center [1196, 166] width 120 height 21
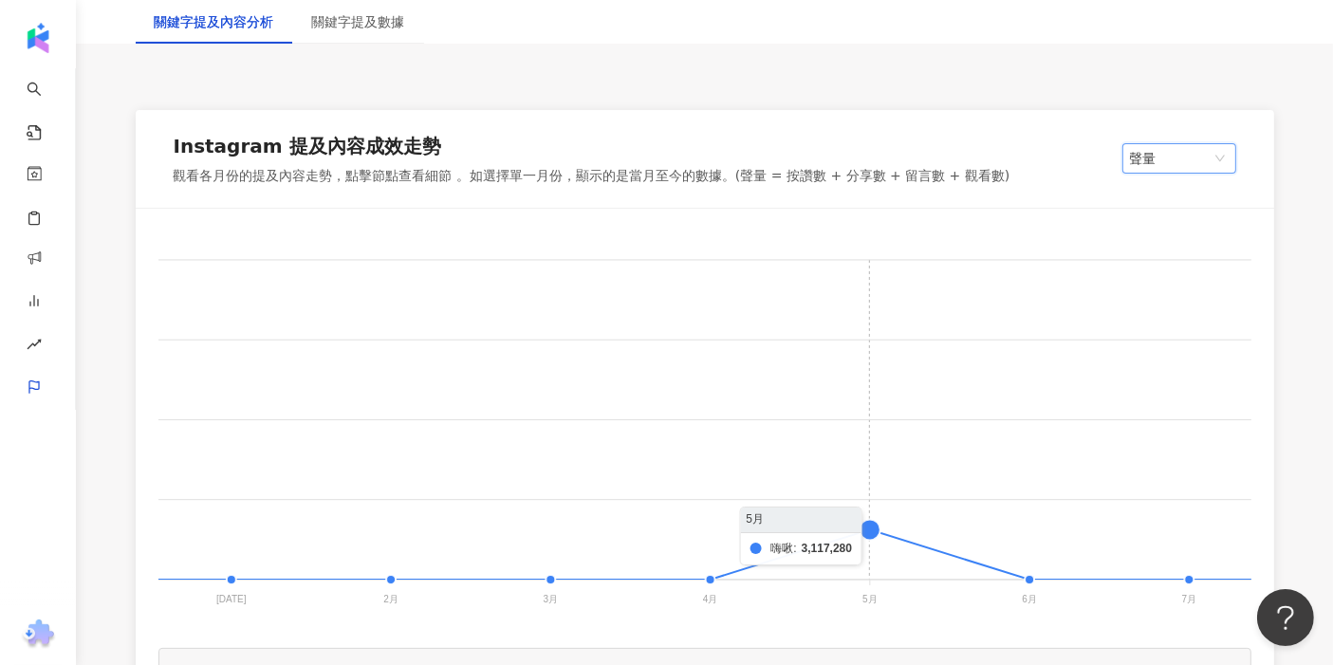
scroll to position [0, 2810]
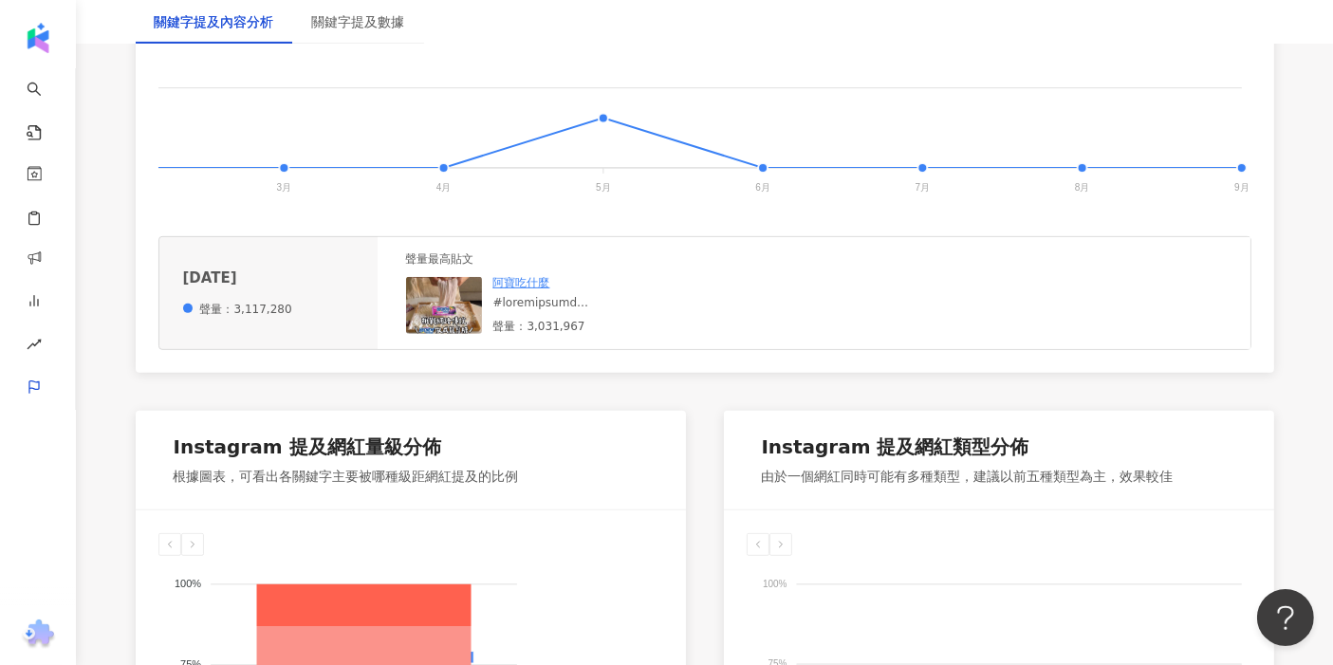
scroll to position [678, 0]
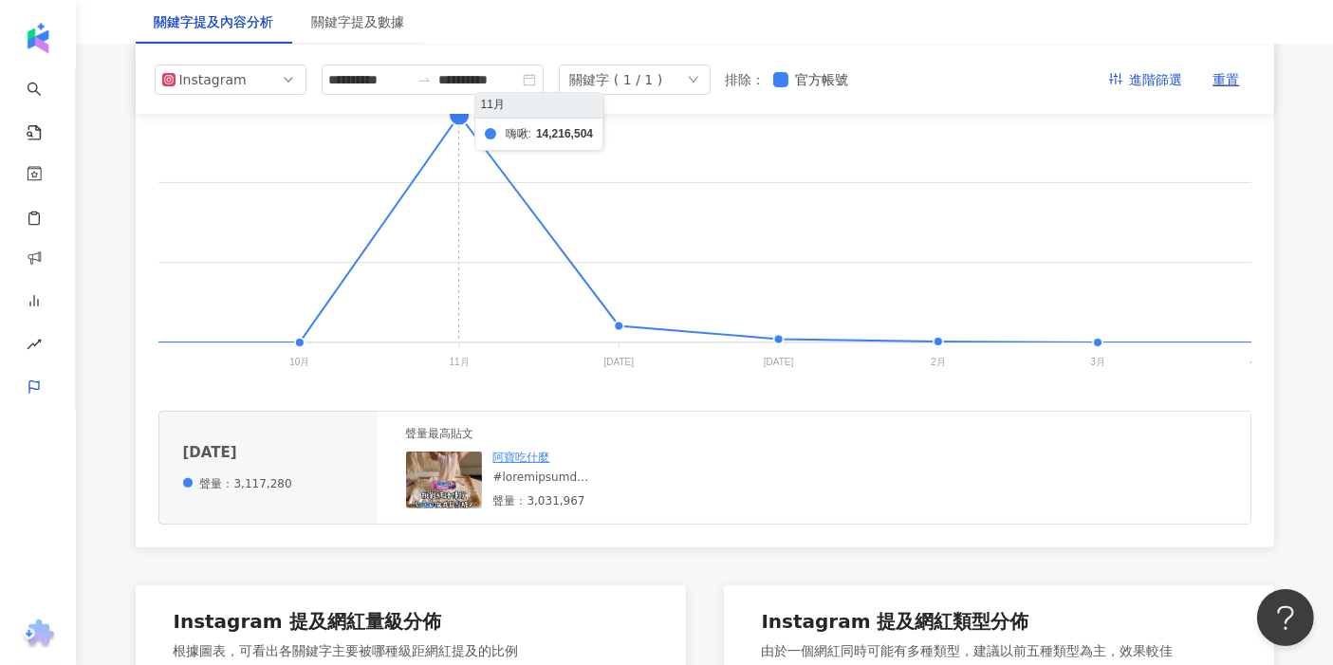
scroll to position [0, 80]
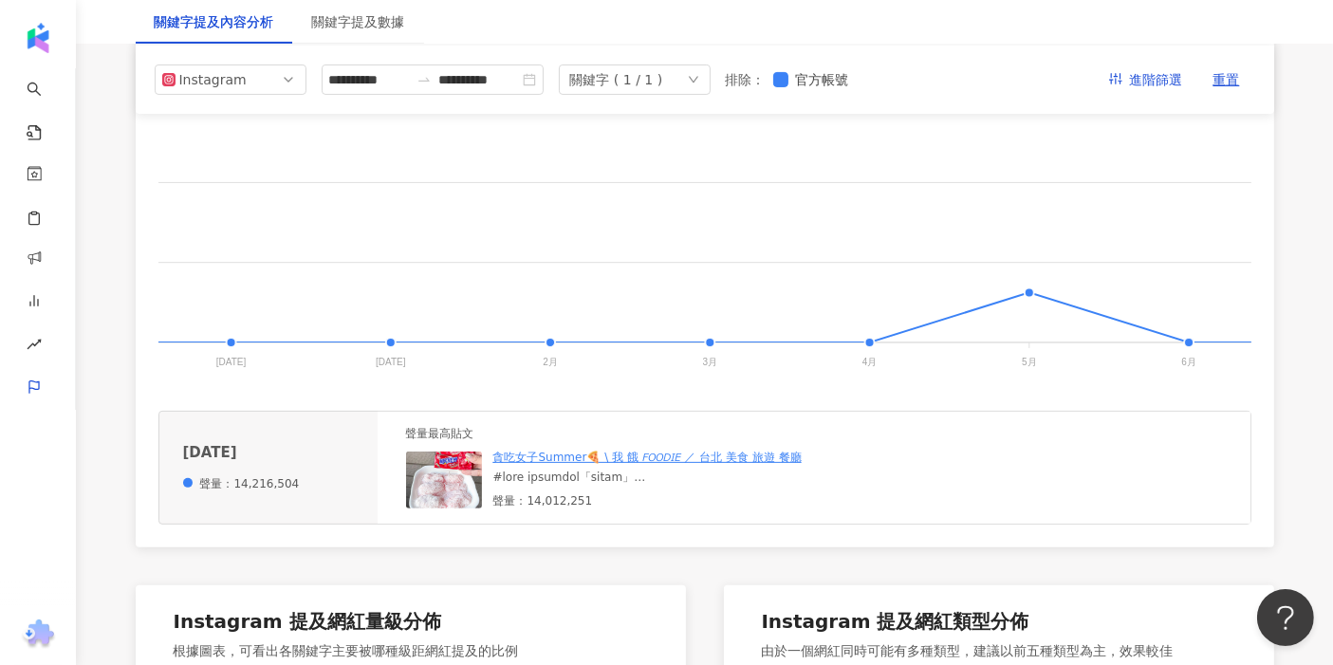
scroll to position [0, 2552]
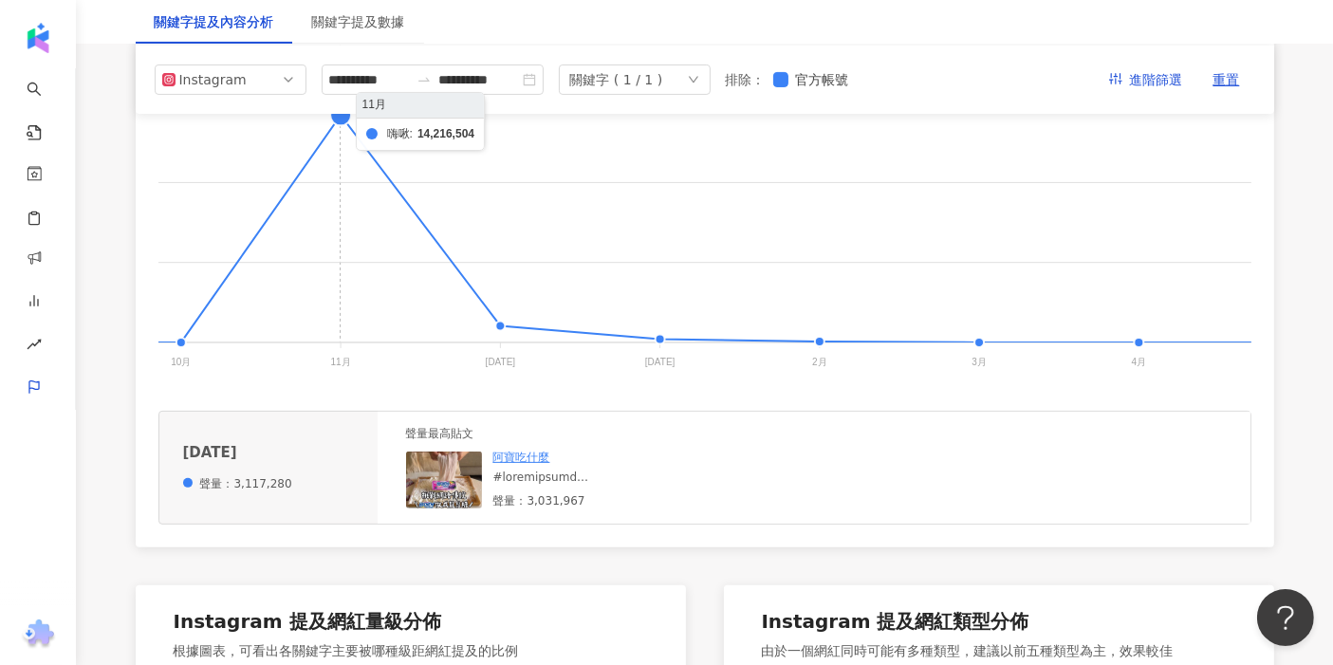
scroll to position [0, 197]
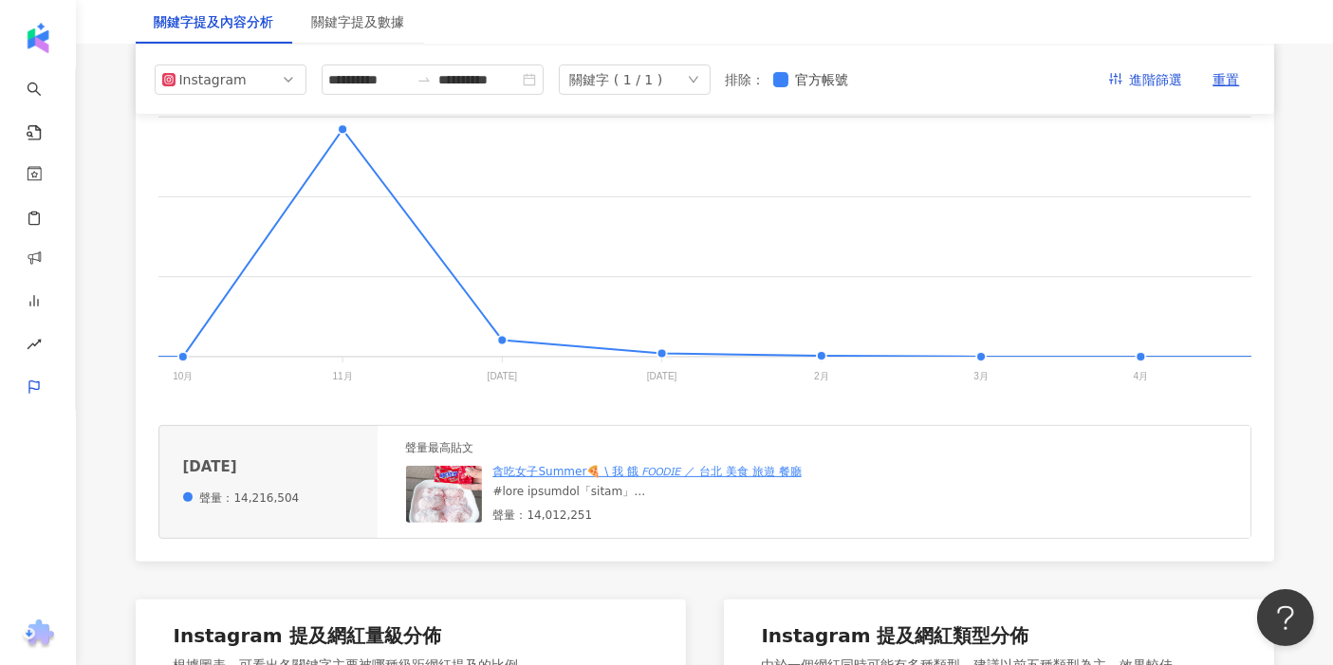
scroll to position [422, 0]
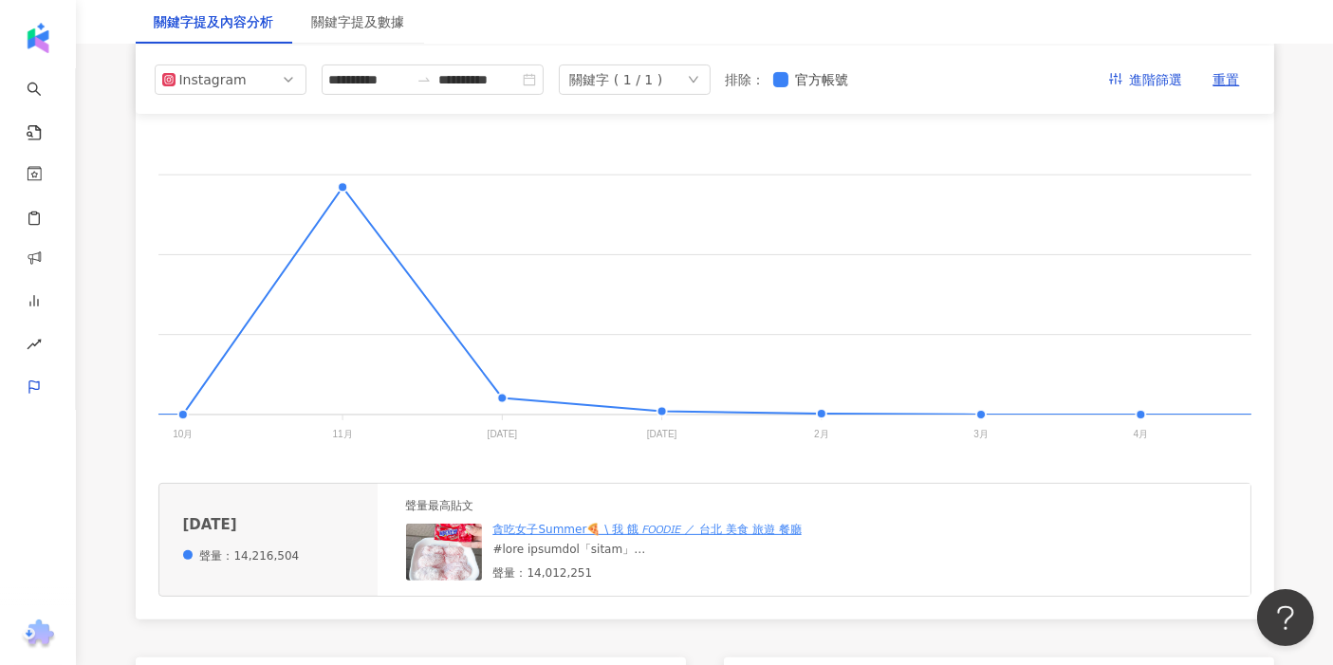
click at [521, 536] on link "貪吃女子Summer🍕 \ 我 餓 𝘍𝘖𝘖𝘋𝘐𝘌 ／ 台北 美食 旅遊 餐廳" at bounding box center [647, 529] width 308 height 13
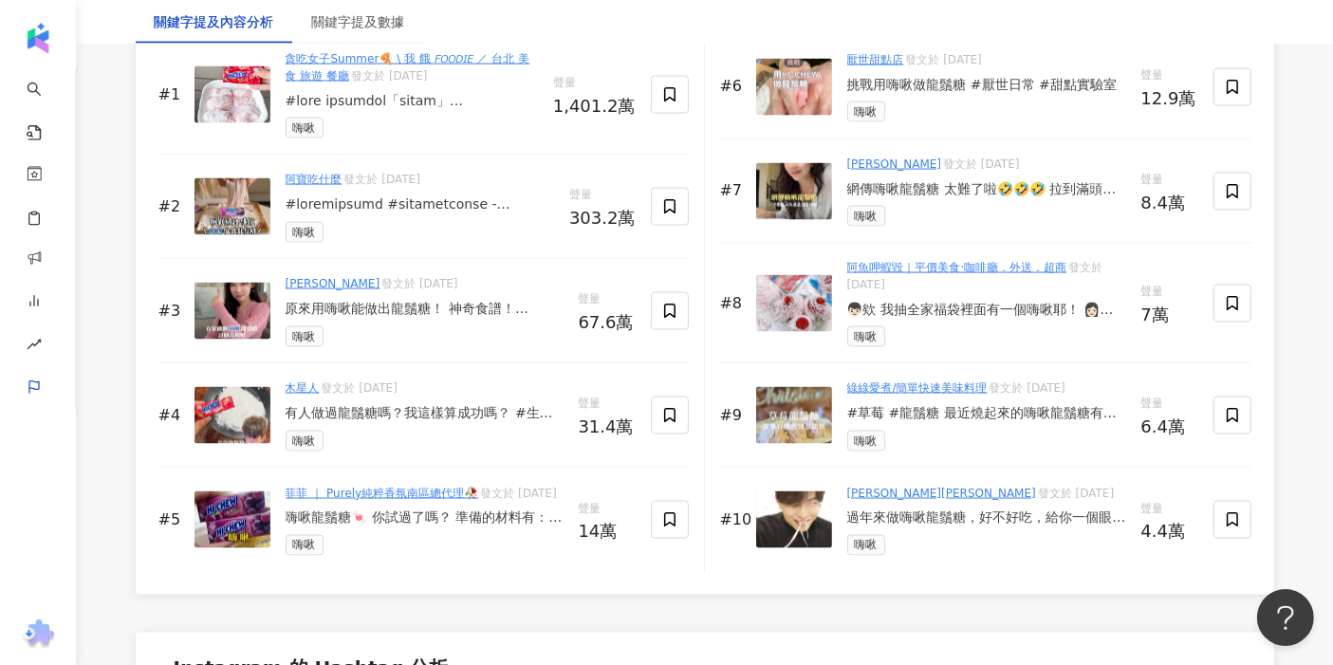
scroll to position [2952, 0]
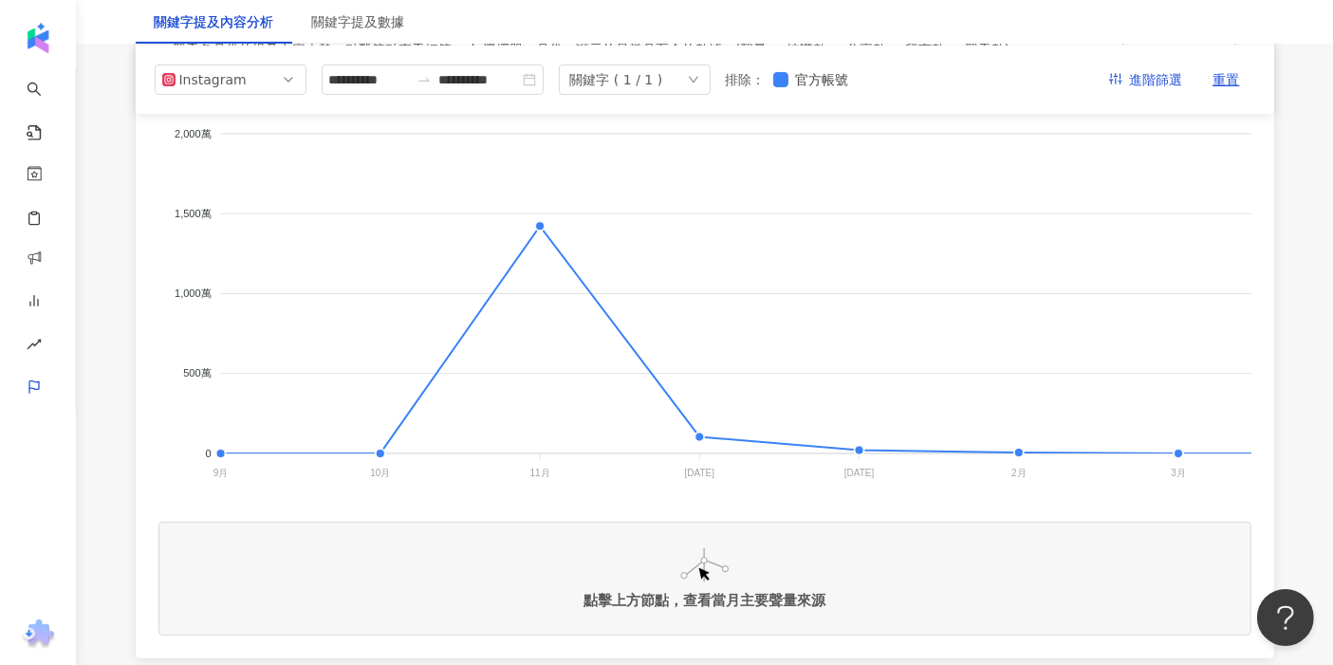
scroll to position [0, 0]
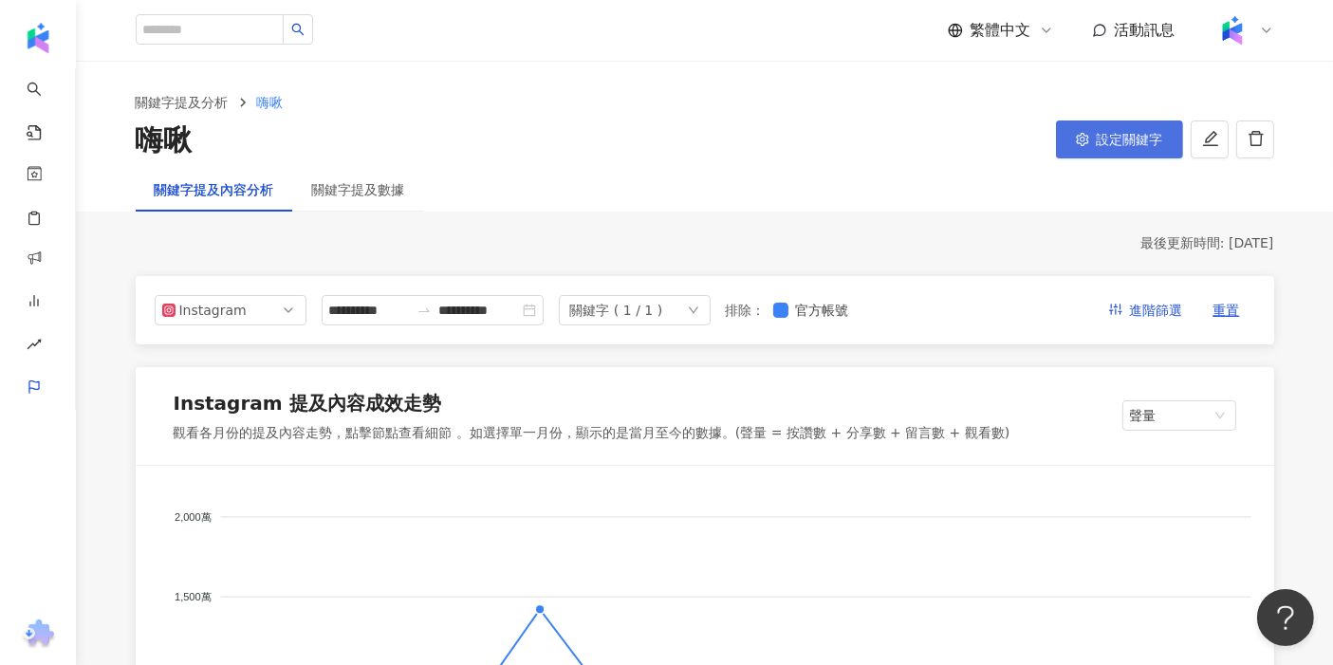
click at [521, 142] on span "設定關鍵字" at bounding box center [1130, 139] width 66 height 15
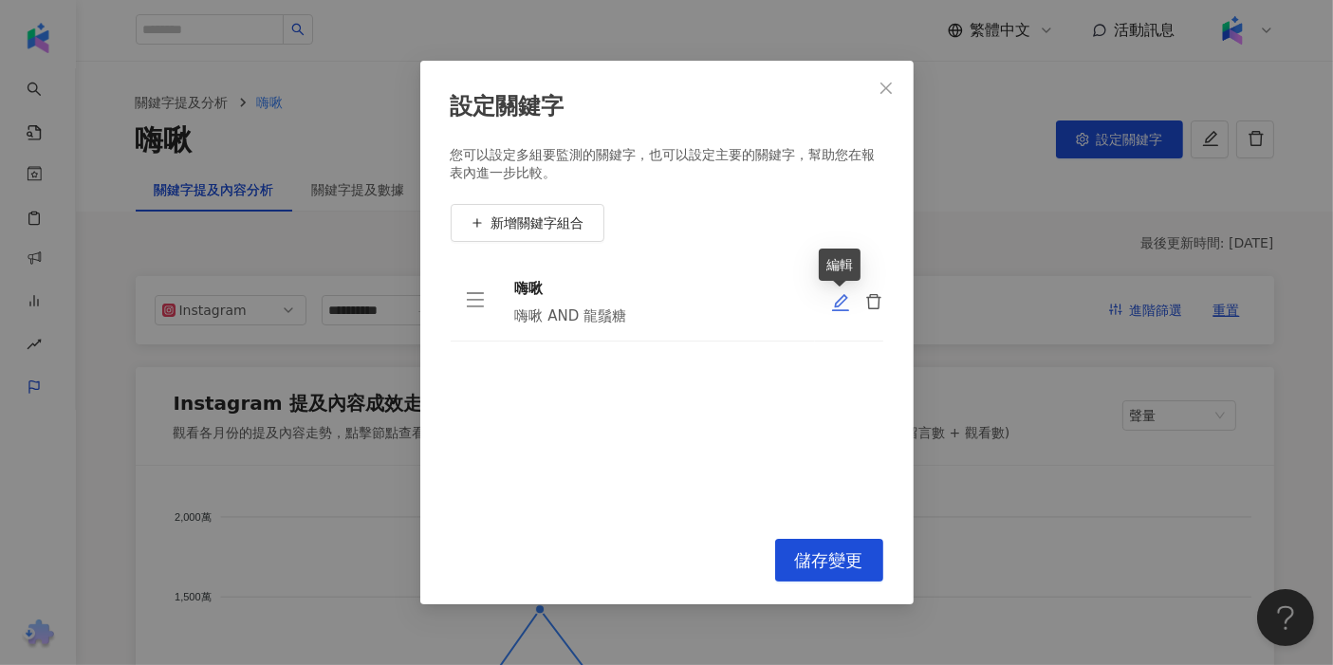
click at [521, 311] on icon "edit" at bounding box center [840, 302] width 19 height 19
type input "**"
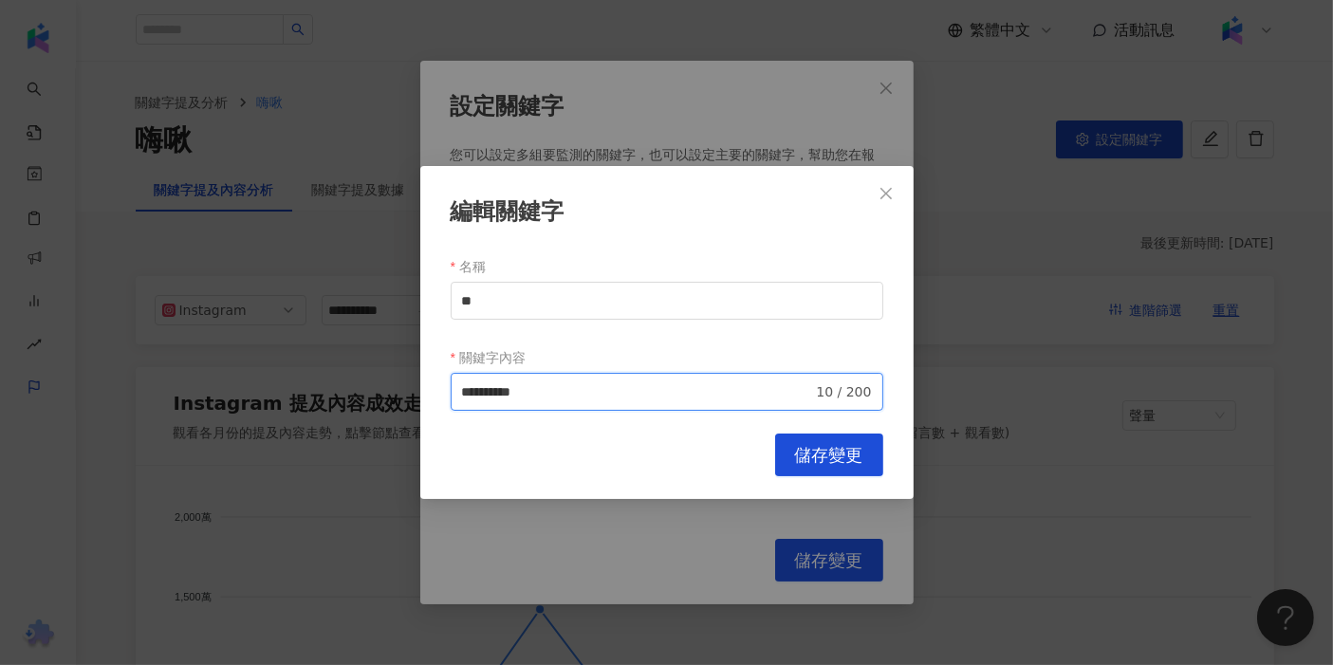
drag, startPoint x: 583, startPoint y: 391, endPoint x: 485, endPoint y: 399, distance: 99.0
click at [485, 399] on input "**********" at bounding box center [637, 391] width 351 height 21
type input "**"
click at [521, 462] on button "儲存變更" at bounding box center [829, 455] width 108 height 43
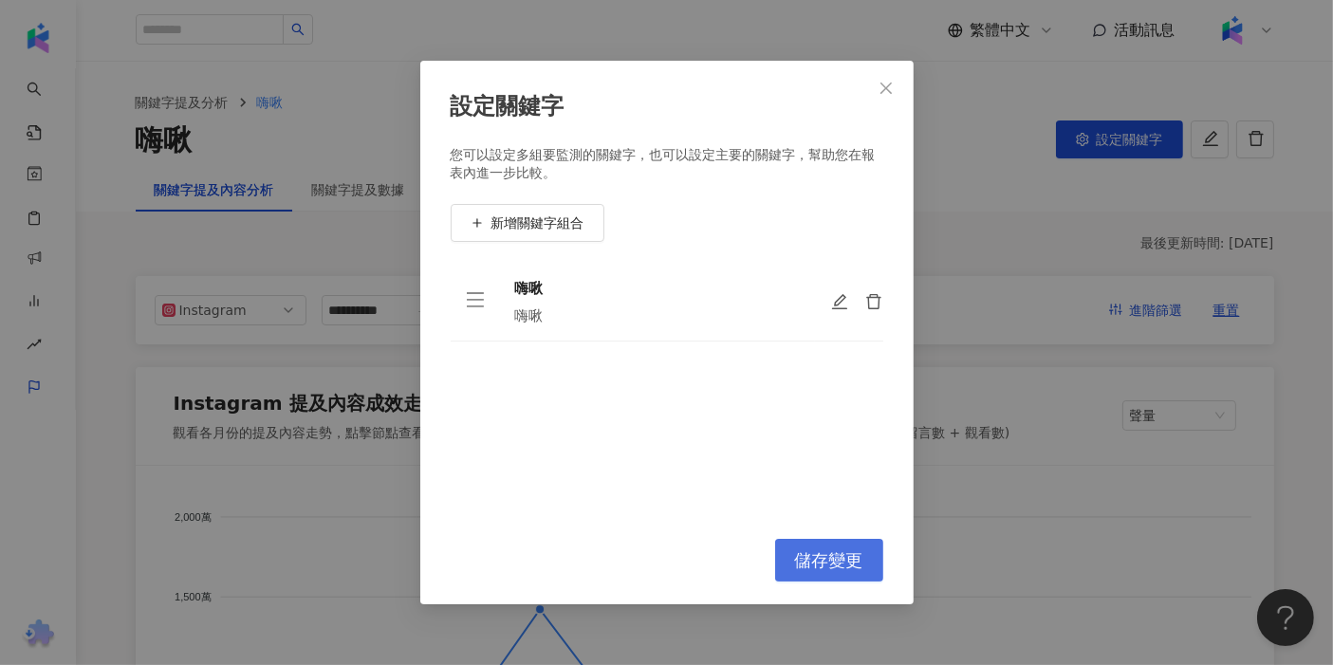
click at [521, 578] on button "儲存變更" at bounding box center [829, 560] width 108 height 43
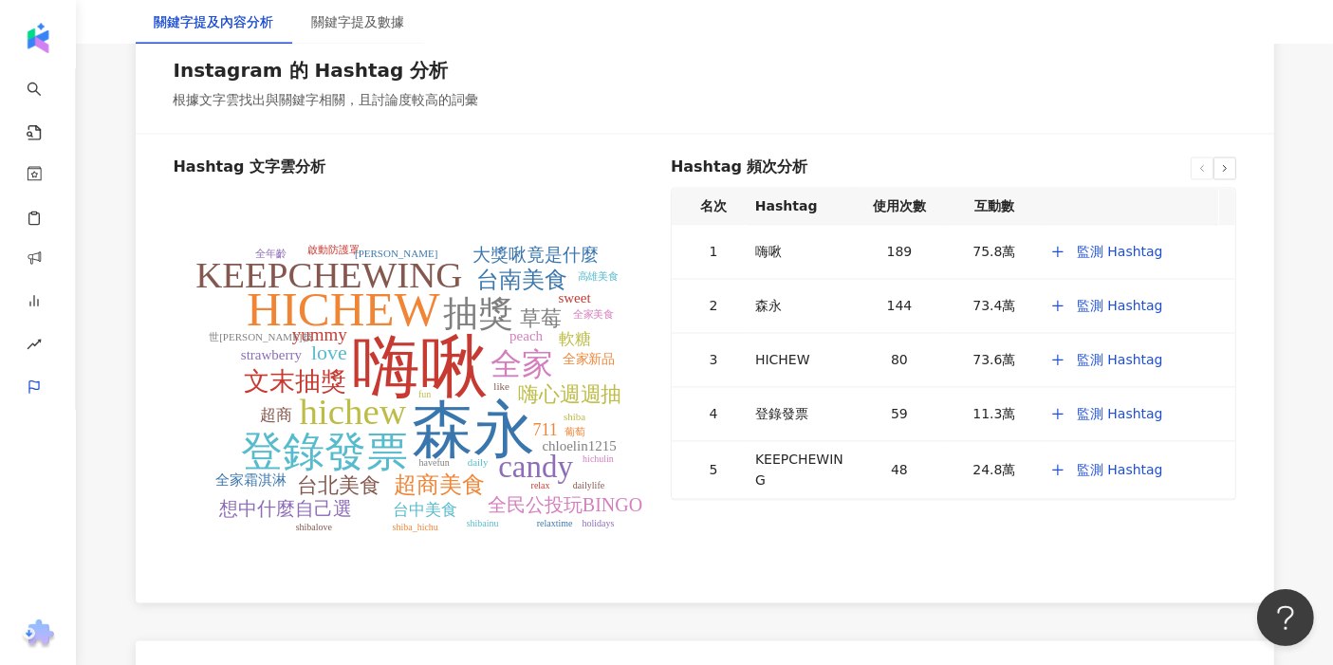
scroll to position [3688, 0]
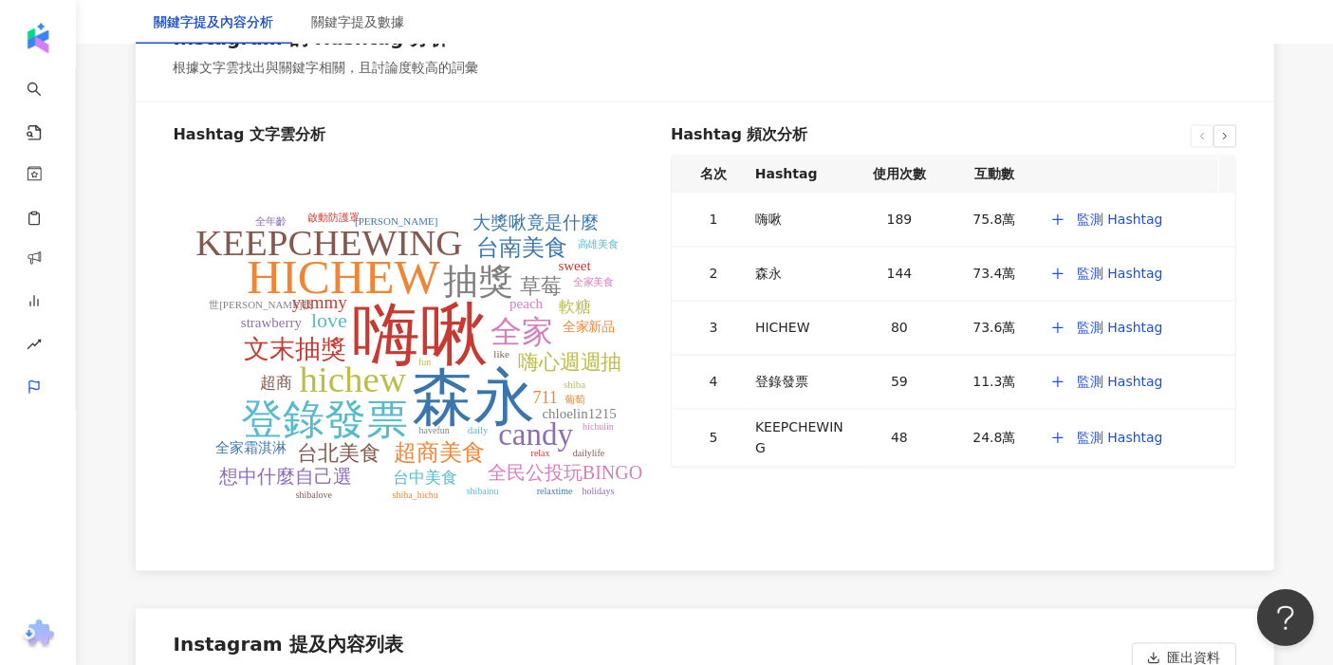
click at [410, 343] on tspan "嗨啾" at bounding box center [419, 335] width 137 height 76
click at [391, 351] on tspan "嗨啾" at bounding box center [419, 335] width 137 height 76
click at [178, 365] on icon "嗨啾 森永 HICHEW 登錄發票 KEEPCHEWING hichew 抽獎 全家 candy 文末抽獎 台南美食 超商美食 love 台北美食 嗨心週週抽…" at bounding box center [415, 357] width 483 height 379
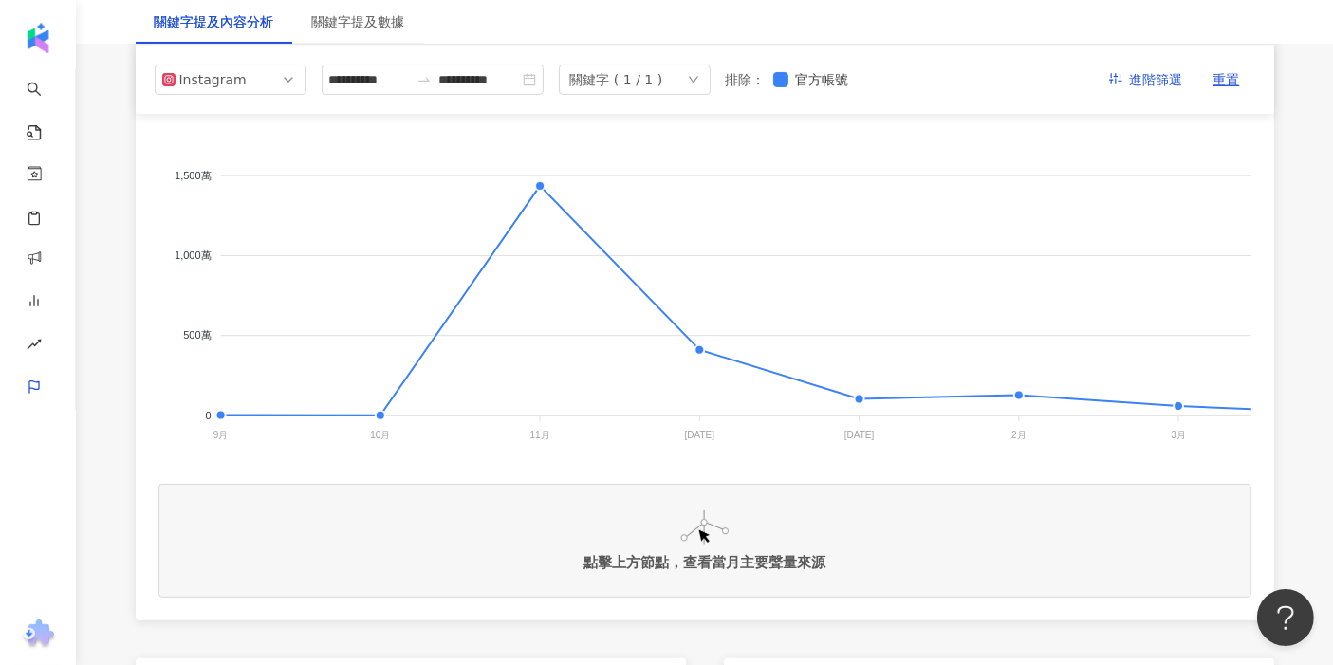
scroll to position [0, 0]
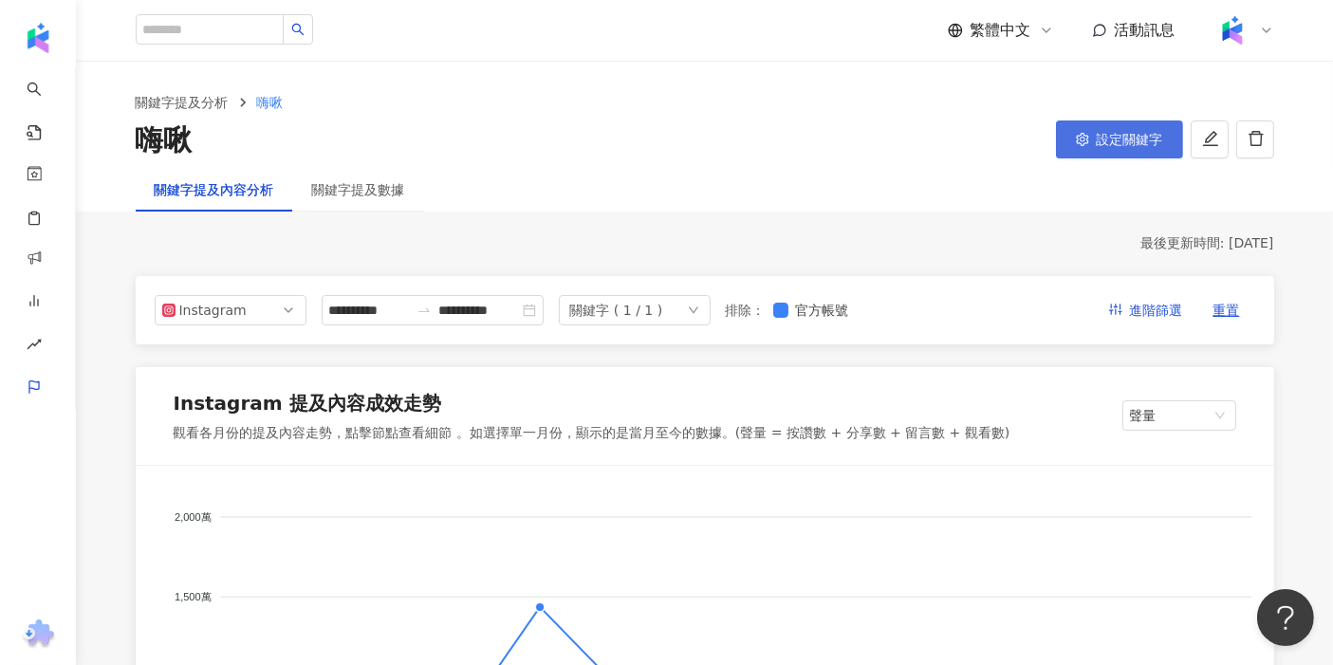
click at [521, 139] on icon "setting" at bounding box center [1082, 139] width 13 height 13
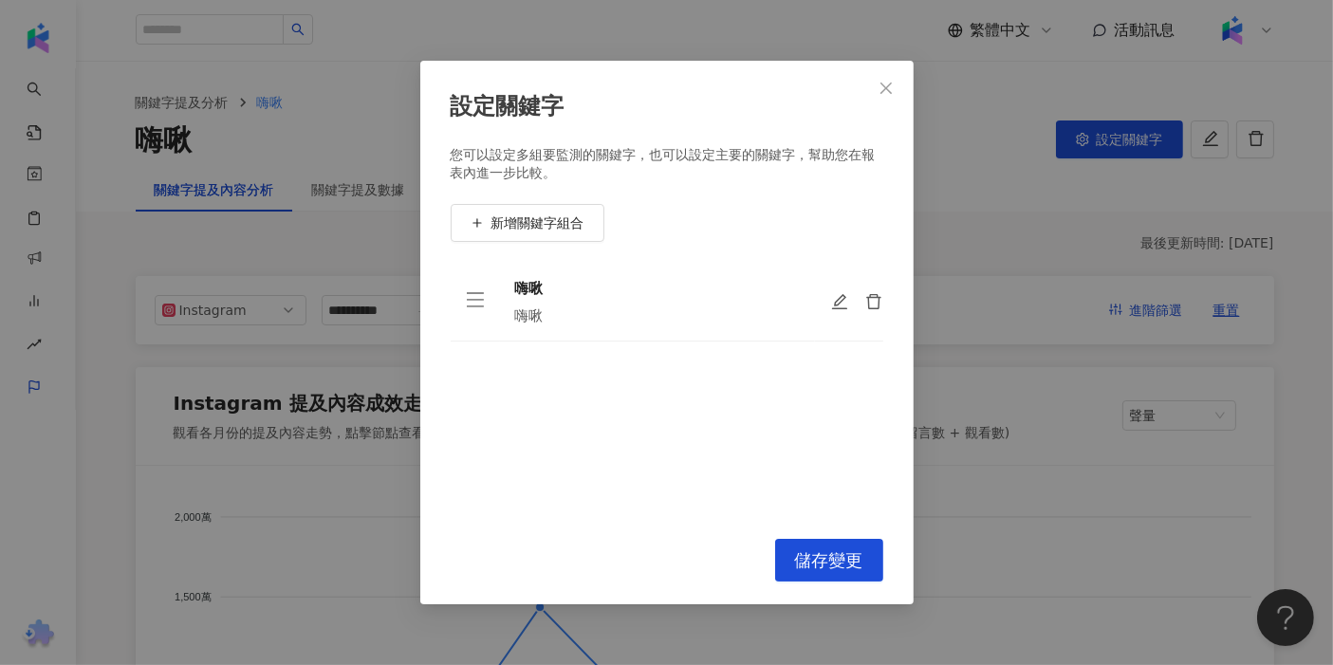
click at [521, 297] on div at bounding box center [856, 301] width 53 height 19
click at [521, 303] on icon "edit" at bounding box center [840, 302] width 19 height 19
type input "**"
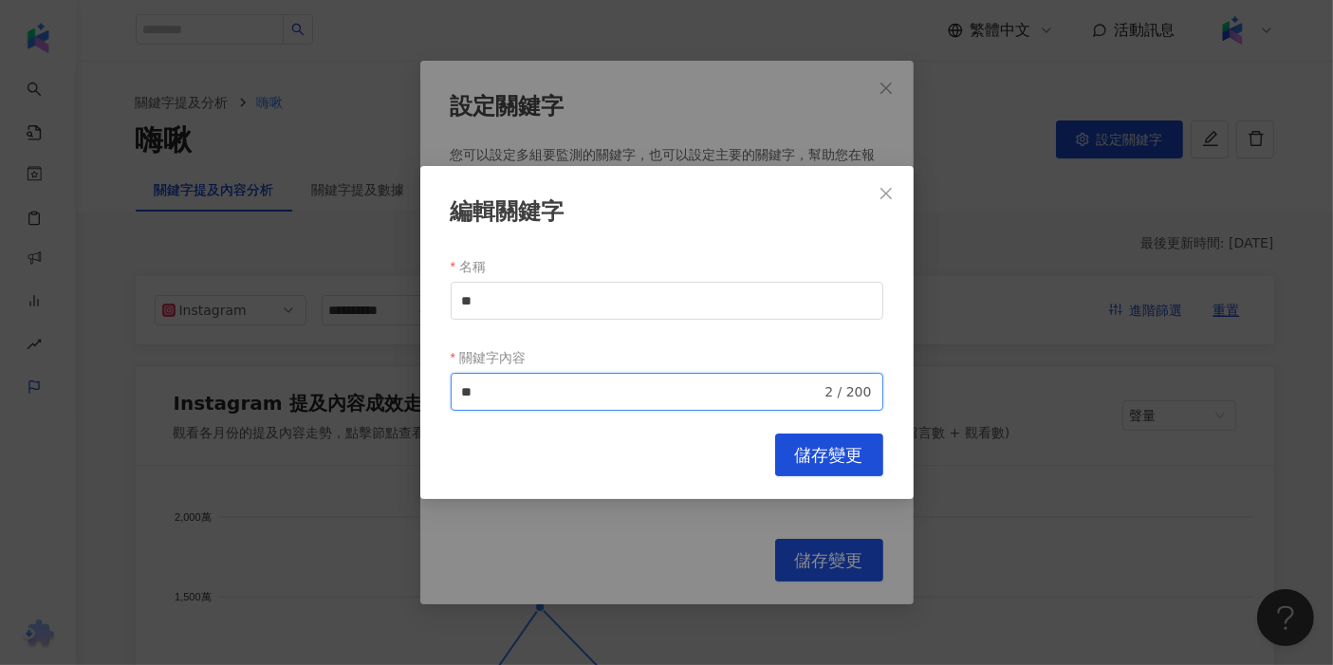
click at [497, 394] on input "**" at bounding box center [642, 391] width 360 height 21
type input "**********"
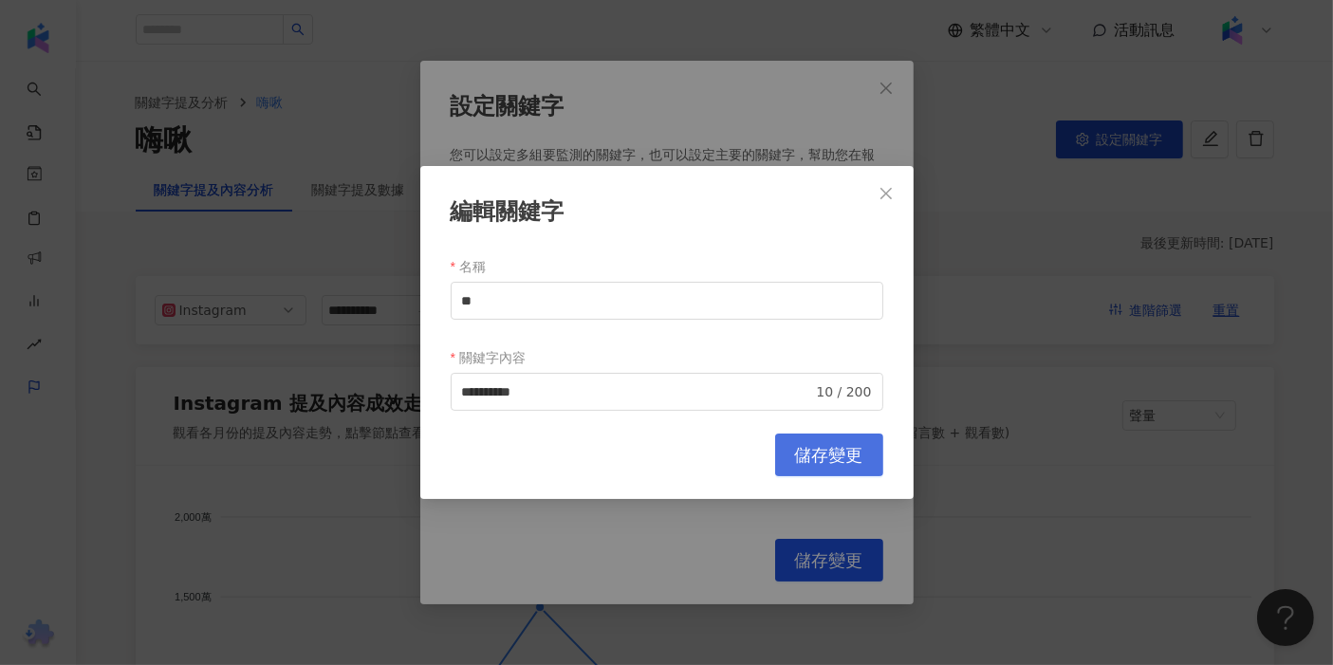
click at [521, 460] on span "儲存變更" at bounding box center [829, 455] width 68 height 21
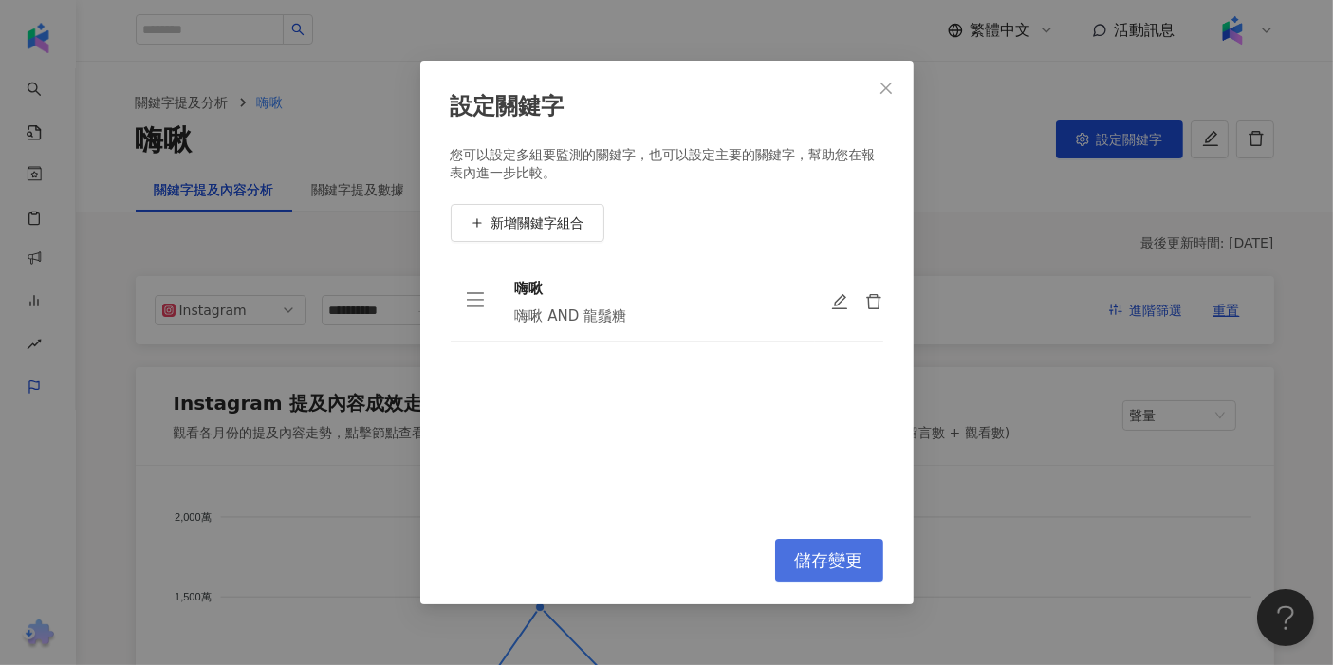
click at [521, 561] on span "儲存變更" at bounding box center [829, 560] width 68 height 21
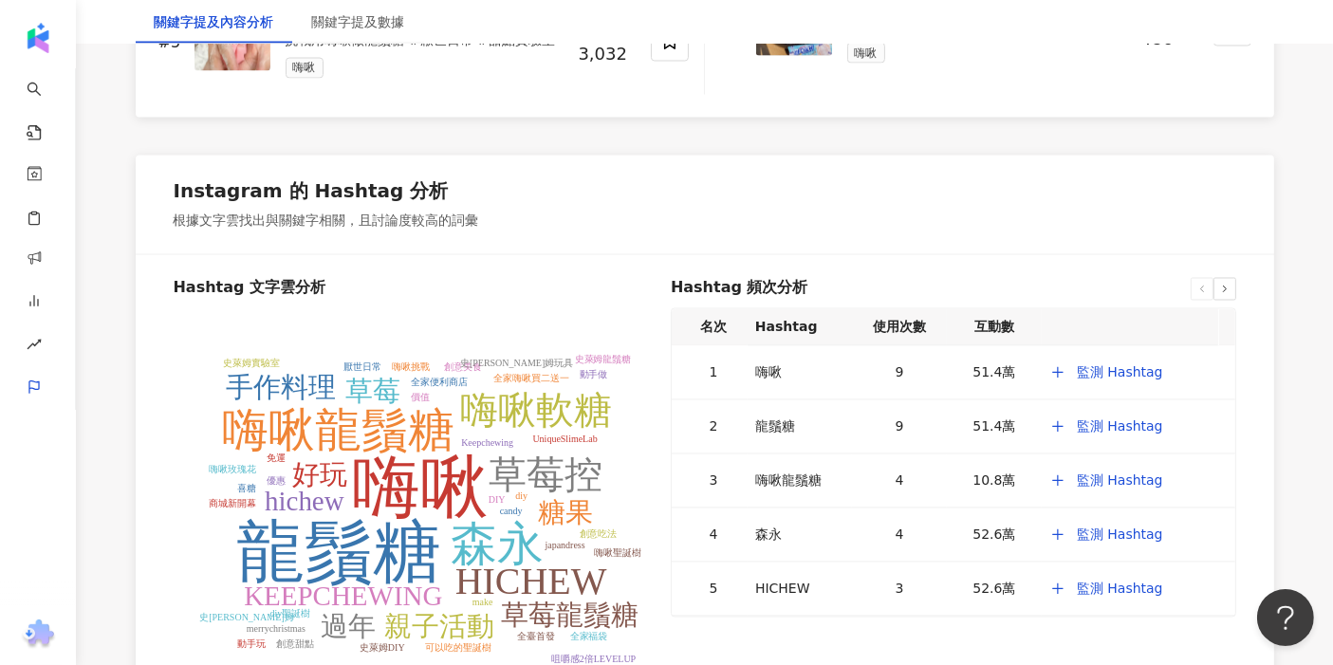
scroll to position [3640, 0]
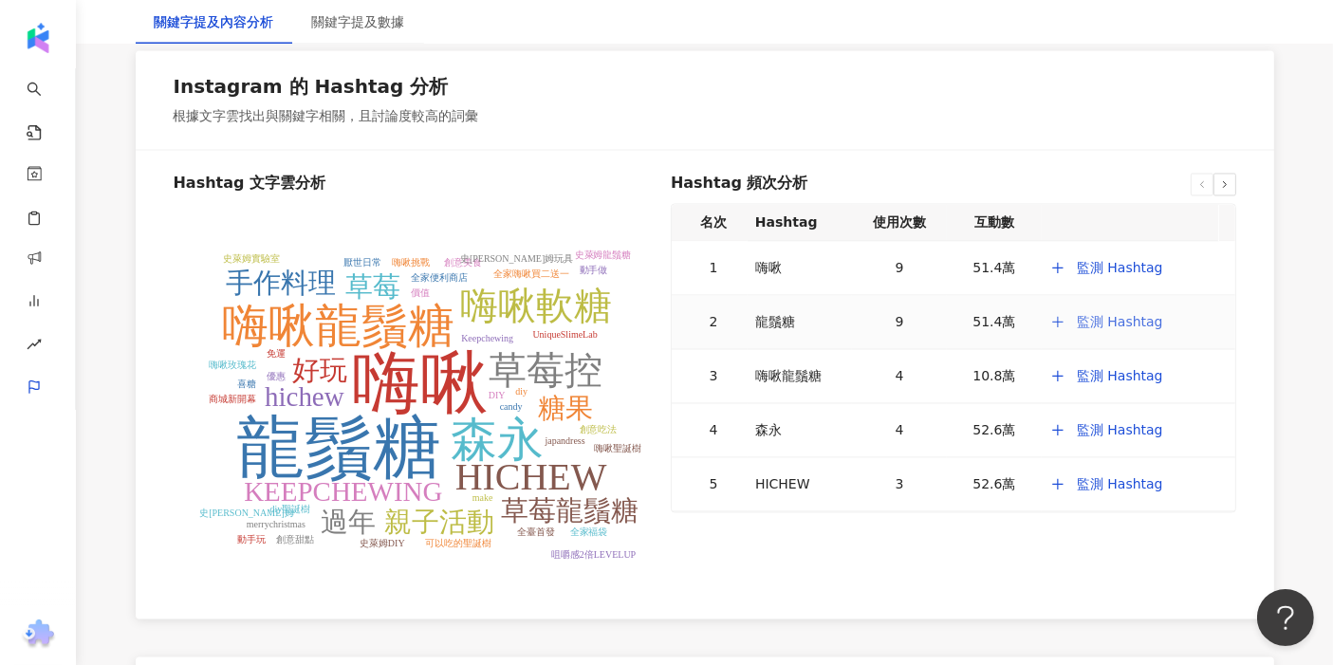
click at [521, 329] on span "監測 Hashtag" at bounding box center [1120, 321] width 86 height 15
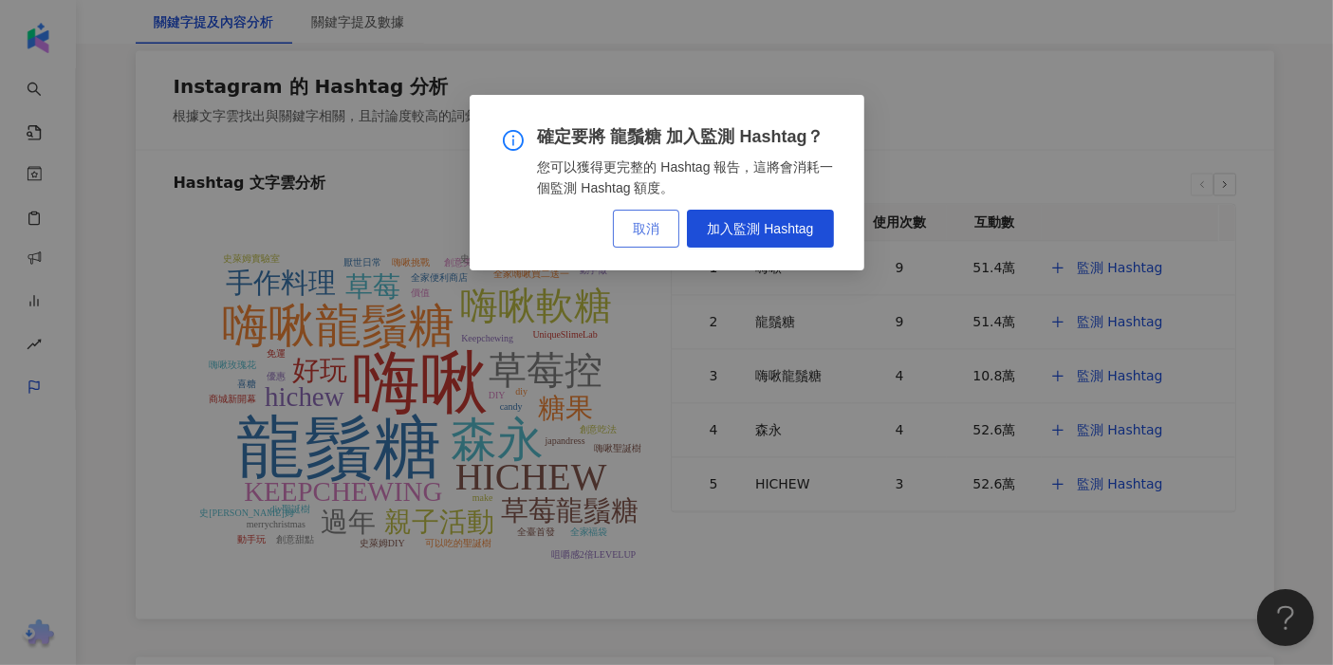
click at [521, 235] on span "取消" at bounding box center [646, 228] width 27 height 15
